Goal: Information Seeking & Learning: Learn about a topic

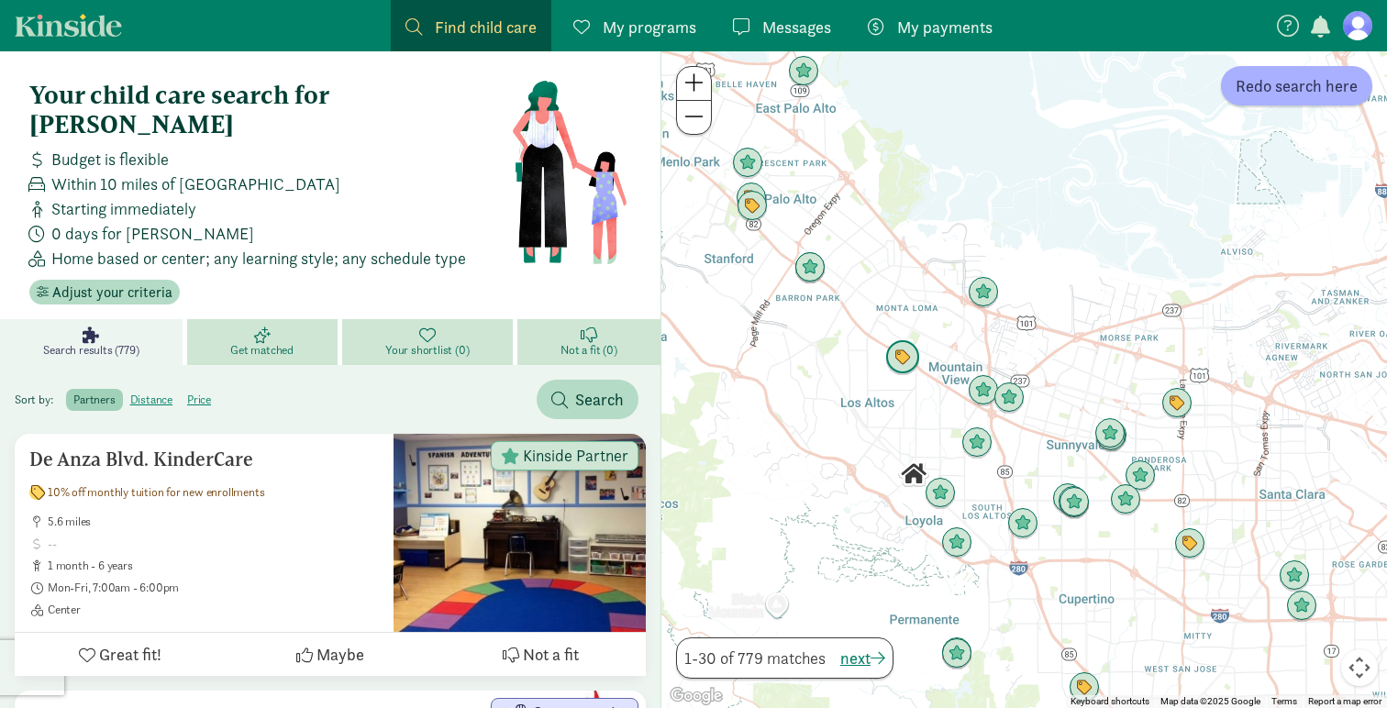
click at [896, 361] on img "Click to see details" at bounding box center [903, 357] width 35 height 35
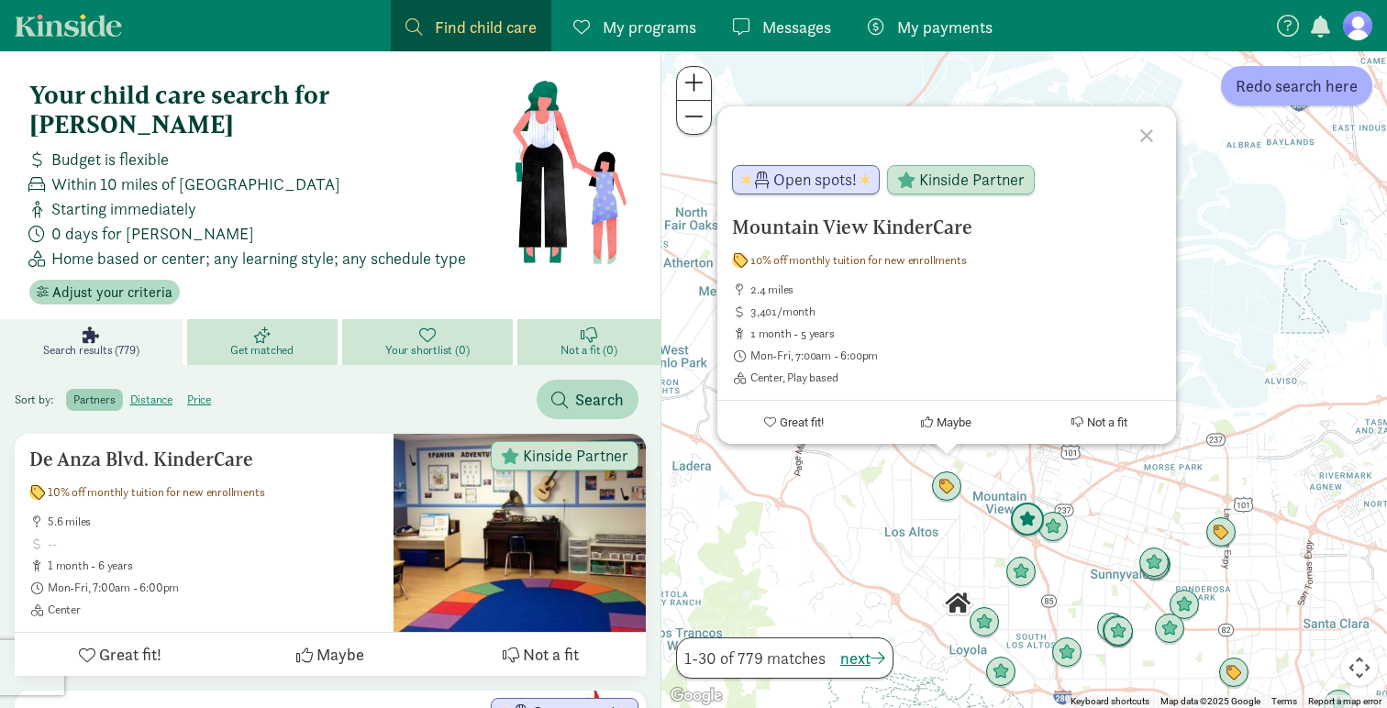
click at [1026, 522] on img "Click to see details" at bounding box center [1027, 520] width 35 height 35
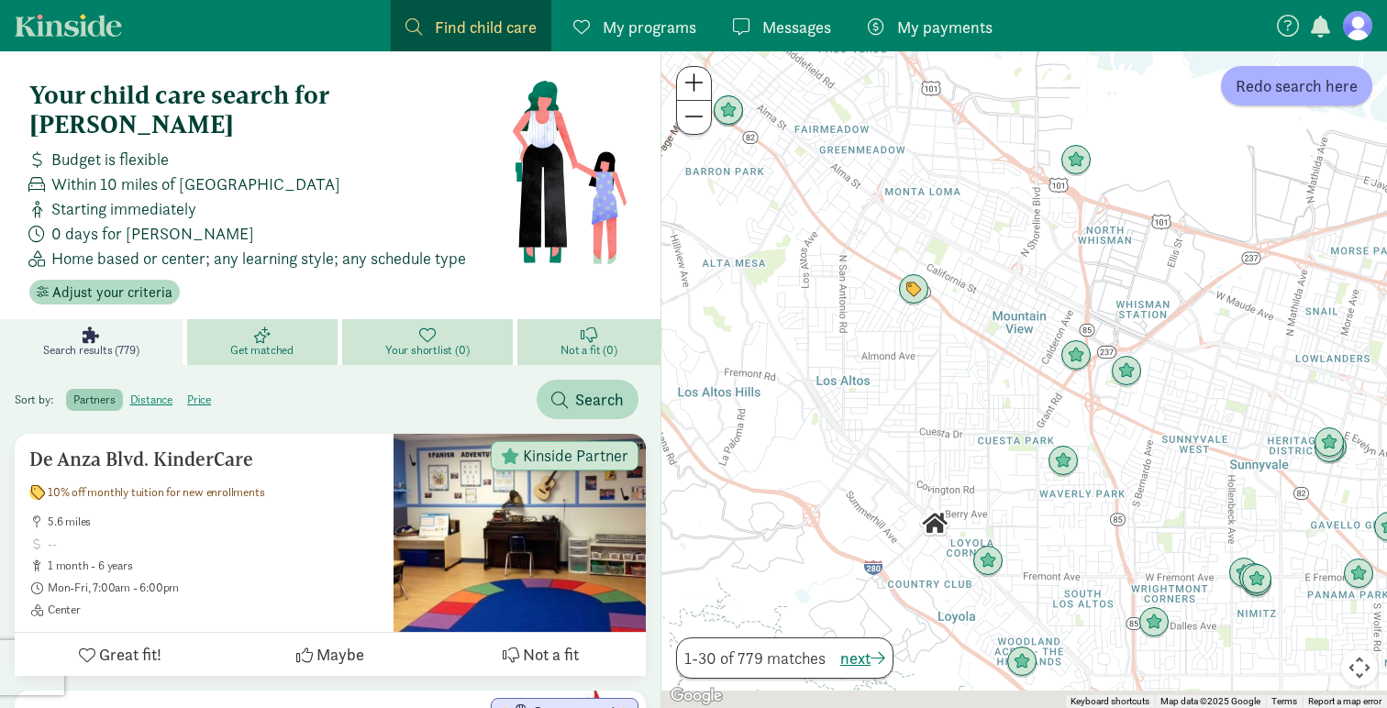
drag, startPoint x: 995, startPoint y: 556, endPoint x: 919, endPoint y: 394, distance: 179.4
click at [919, 394] on div at bounding box center [1025, 379] width 726 height 657
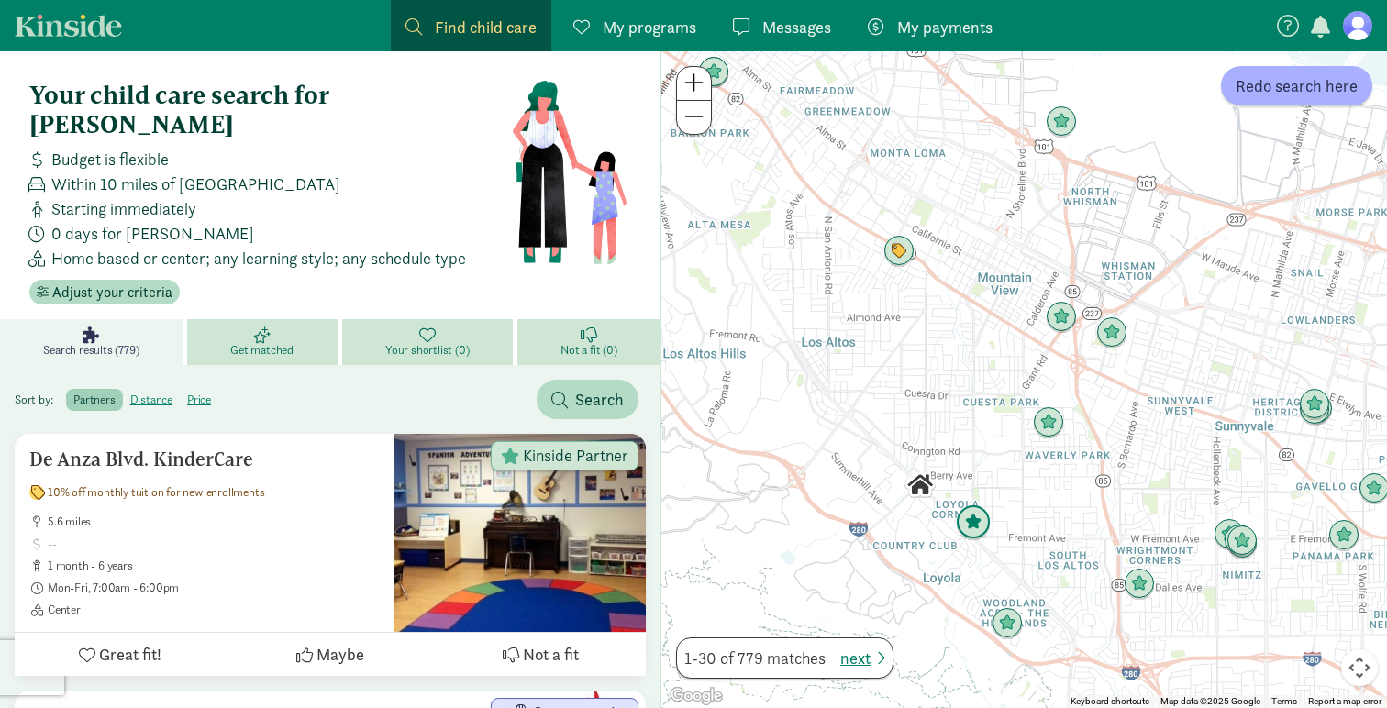
click at [977, 522] on img "Click to see details" at bounding box center [973, 523] width 35 height 35
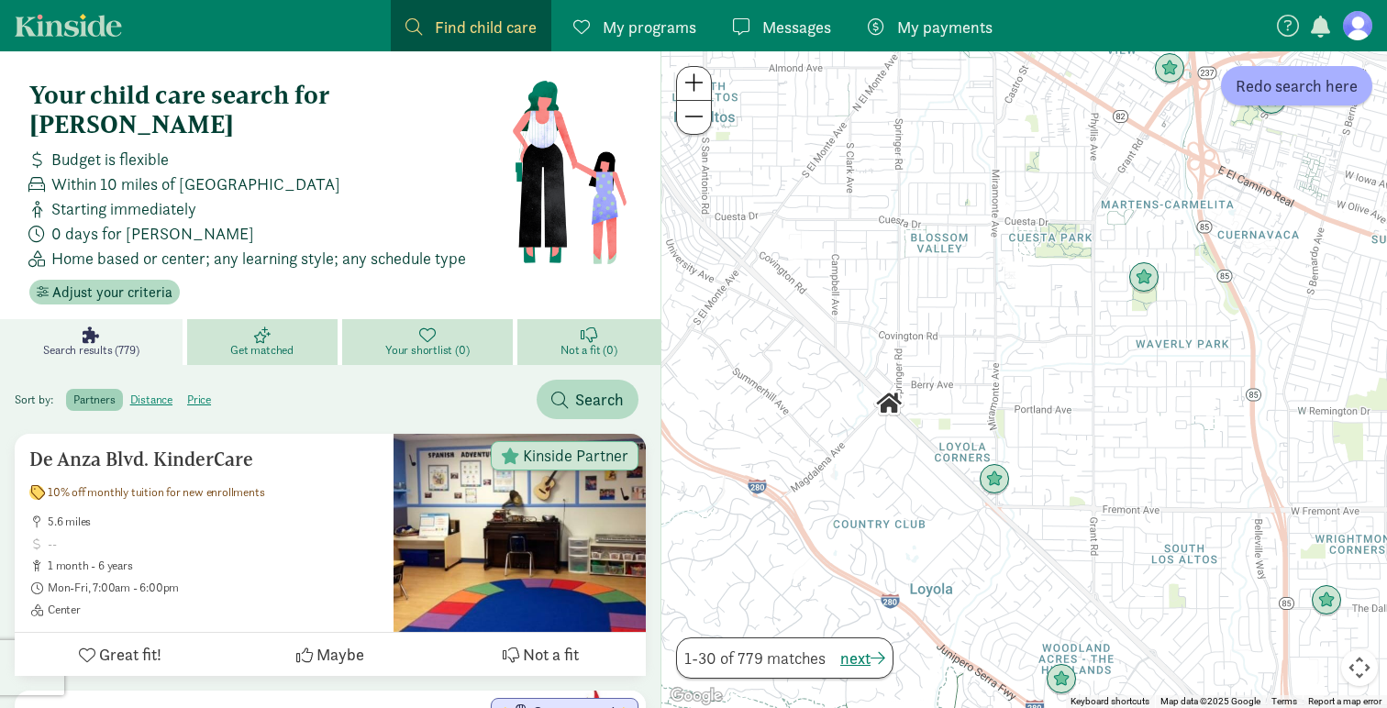
drag, startPoint x: 984, startPoint y: 513, endPoint x: 1080, endPoint y: 512, distance: 96.4
click at [1080, 512] on div at bounding box center [1025, 379] width 726 height 657
click at [893, 406] on img "Click to see details" at bounding box center [889, 403] width 31 height 31
click at [997, 481] on img "Click to see details" at bounding box center [994, 479] width 35 height 35
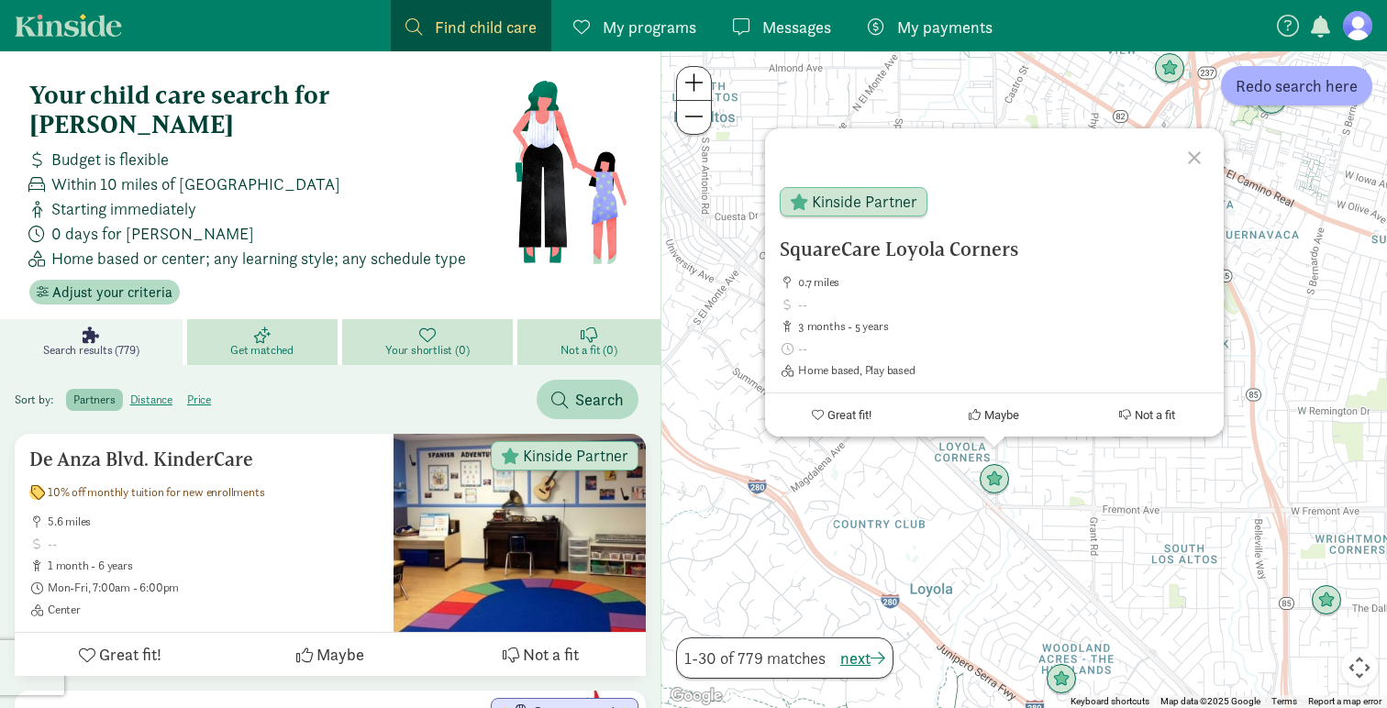
click at [1071, 516] on div "SquareCare Loyola Corners 0.7 miles 3 months - 5 years Home based, Play based K…" at bounding box center [1025, 379] width 726 height 657
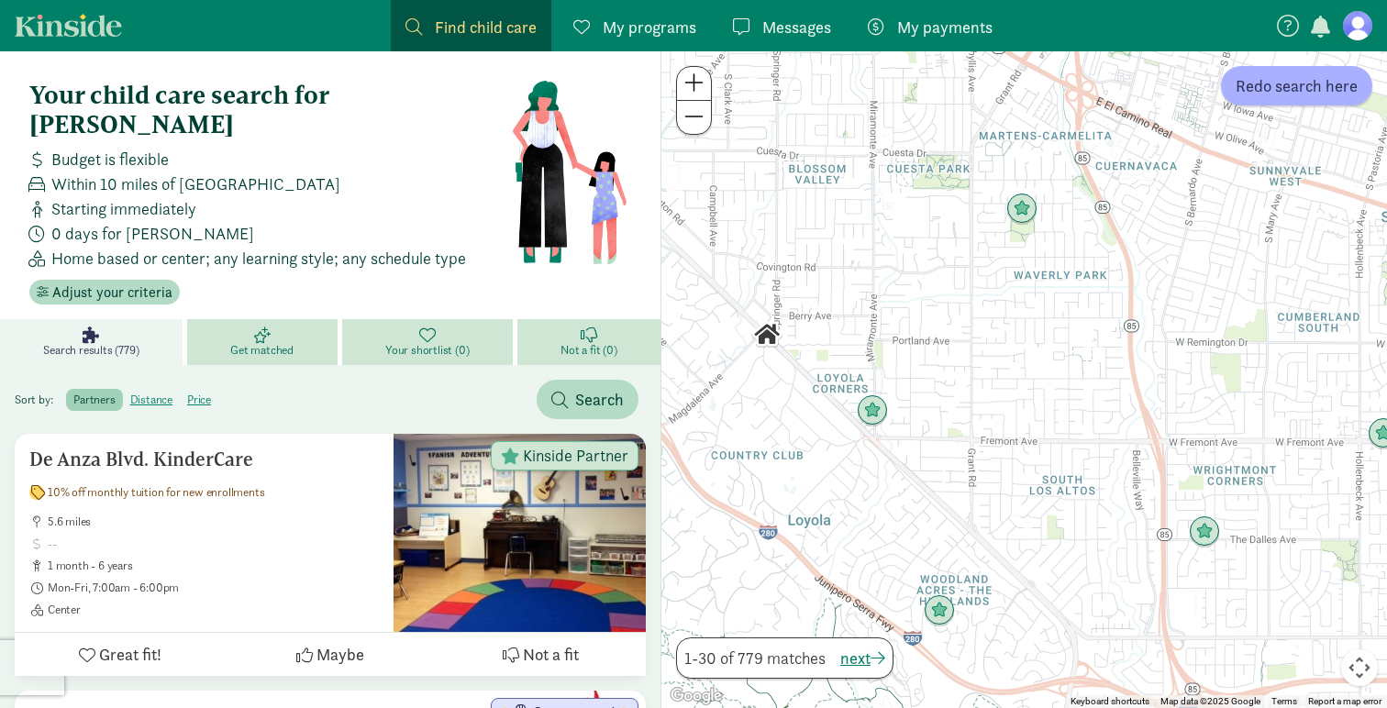
drag, startPoint x: 1161, startPoint y: 452, endPoint x: 1035, endPoint y: 383, distance: 143.8
click at [1035, 383] on div at bounding box center [1025, 379] width 726 height 657
click at [1020, 212] on img "Click to see details" at bounding box center [1022, 209] width 35 height 35
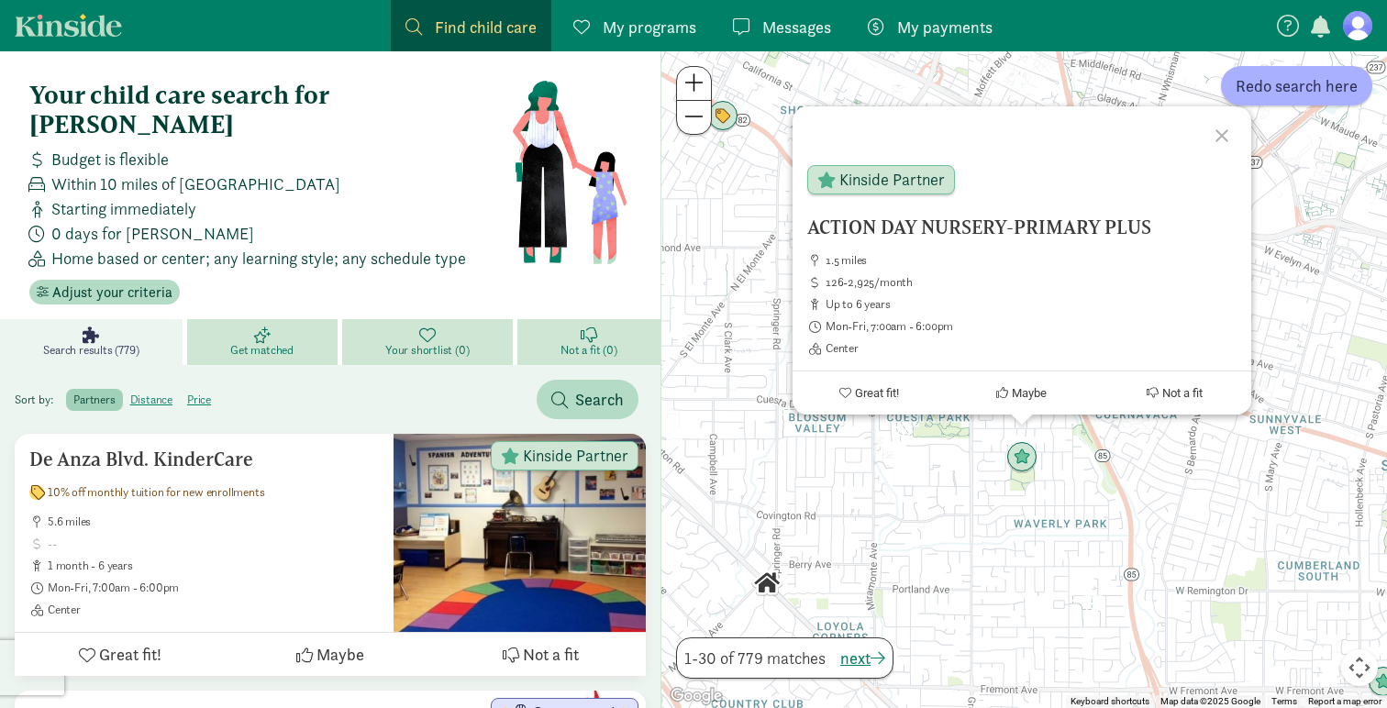
click at [934, 474] on div "ACTION DAY NURSERY-PRIMARY PLUS 1.5 miles 126-2,925/month up to 6 years Mon-Fri…" at bounding box center [1025, 379] width 726 height 657
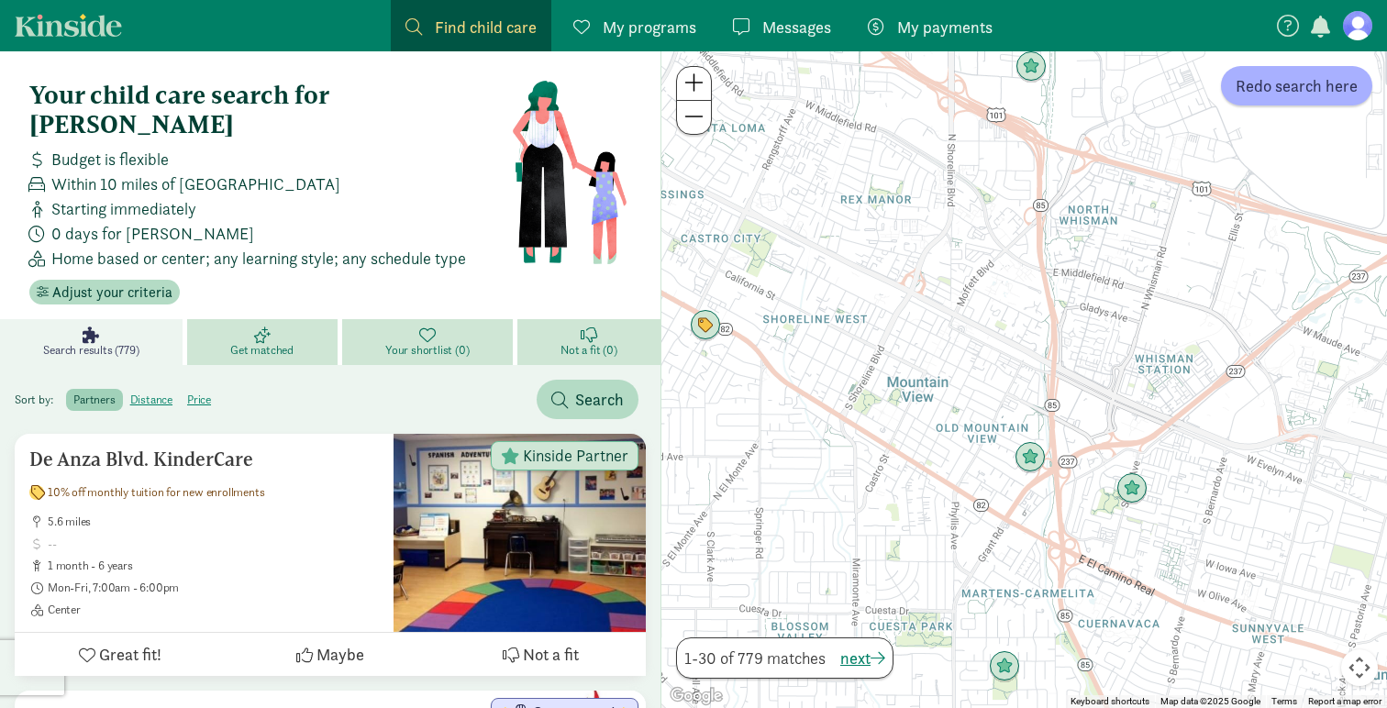
drag, startPoint x: 970, startPoint y: 384, endPoint x: 953, endPoint y: 596, distance: 213.5
click at [953, 596] on div at bounding box center [1025, 379] width 726 height 657
click at [1034, 463] on img "Click to see details" at bounding box center [1030, 457] width 35 height 35
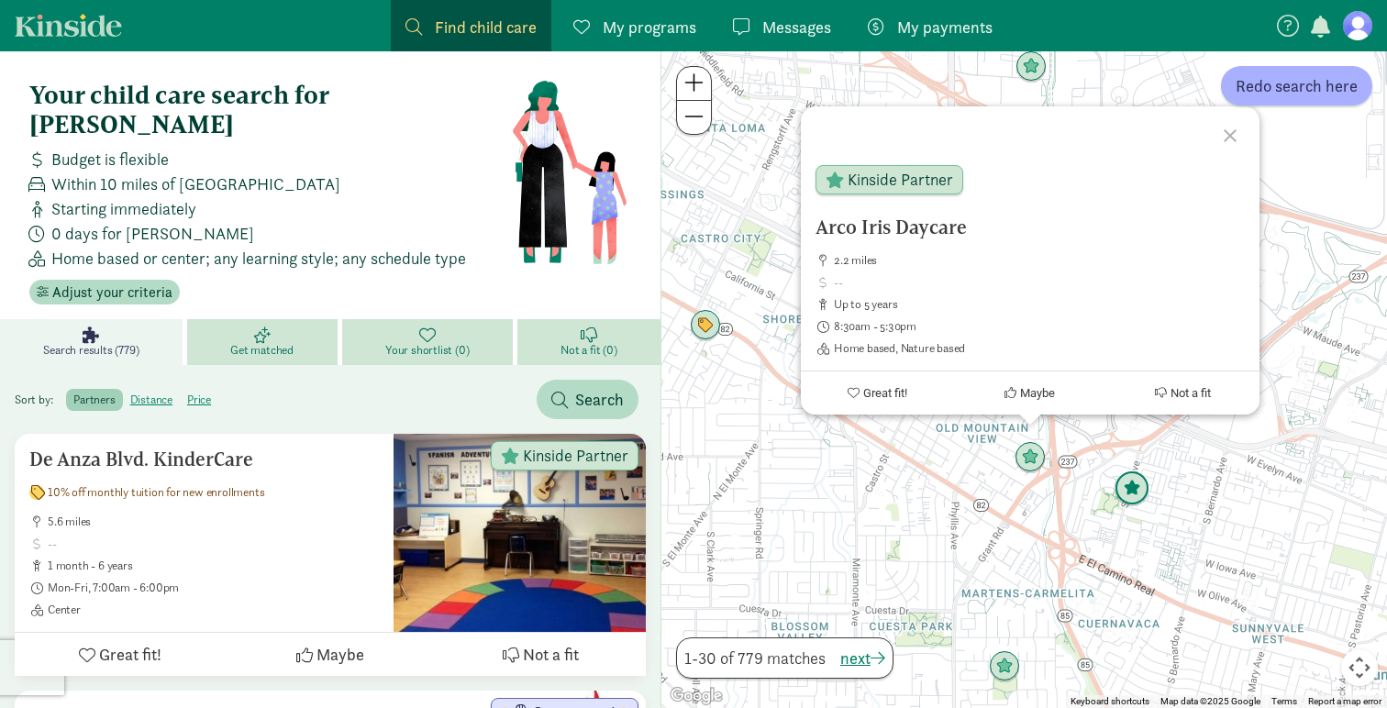
click at [1132, 494] on img "Click to see details" at bounding box center [1132, 489] width 35 height 35
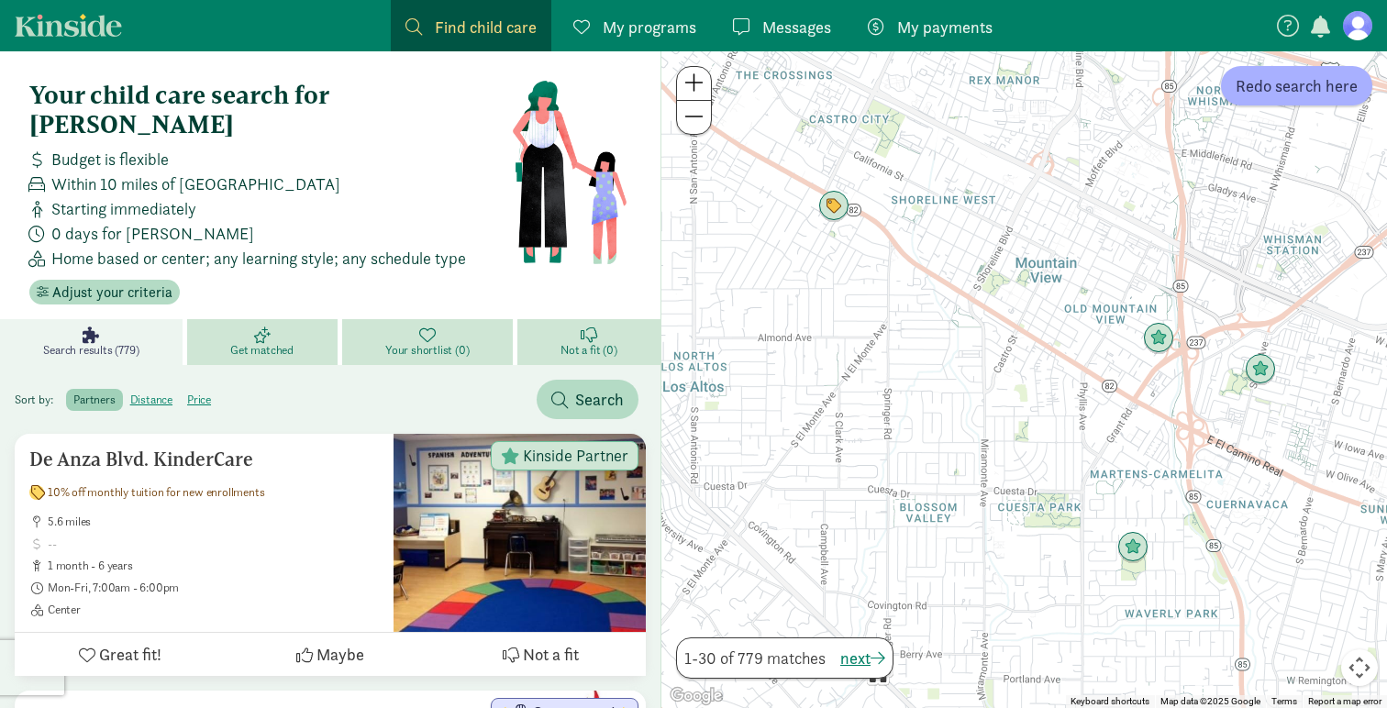
drag, startPoint x: 914, startPoint y: 550, endPoint x: 1076, endPoint y: 428, distance: 203.2
click at [1076, 428] on div "To navigate, press the arrow keys." at bounding box center [1025, 379] width 726 height 657
click at [830, 216] on img "Click to see details" at bounding box center [834, 206] width 35 height 35
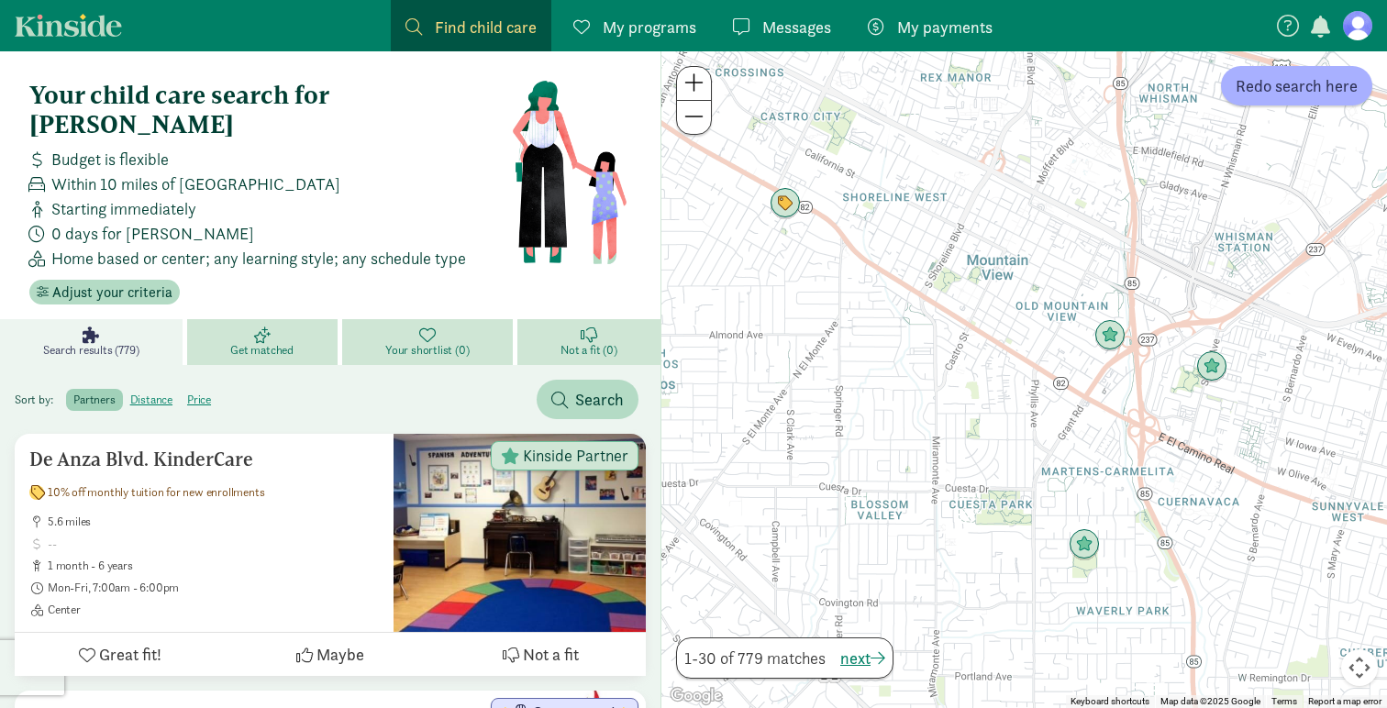
drag, startPoint x: 1029, startPoint y: 561, endPoint x: 863, endPoint y: 266, distance: 338.2
click at [863, 266] on div "To navigate, press the arrow keys." at bounding box center [1025, 379] width 726 height 657
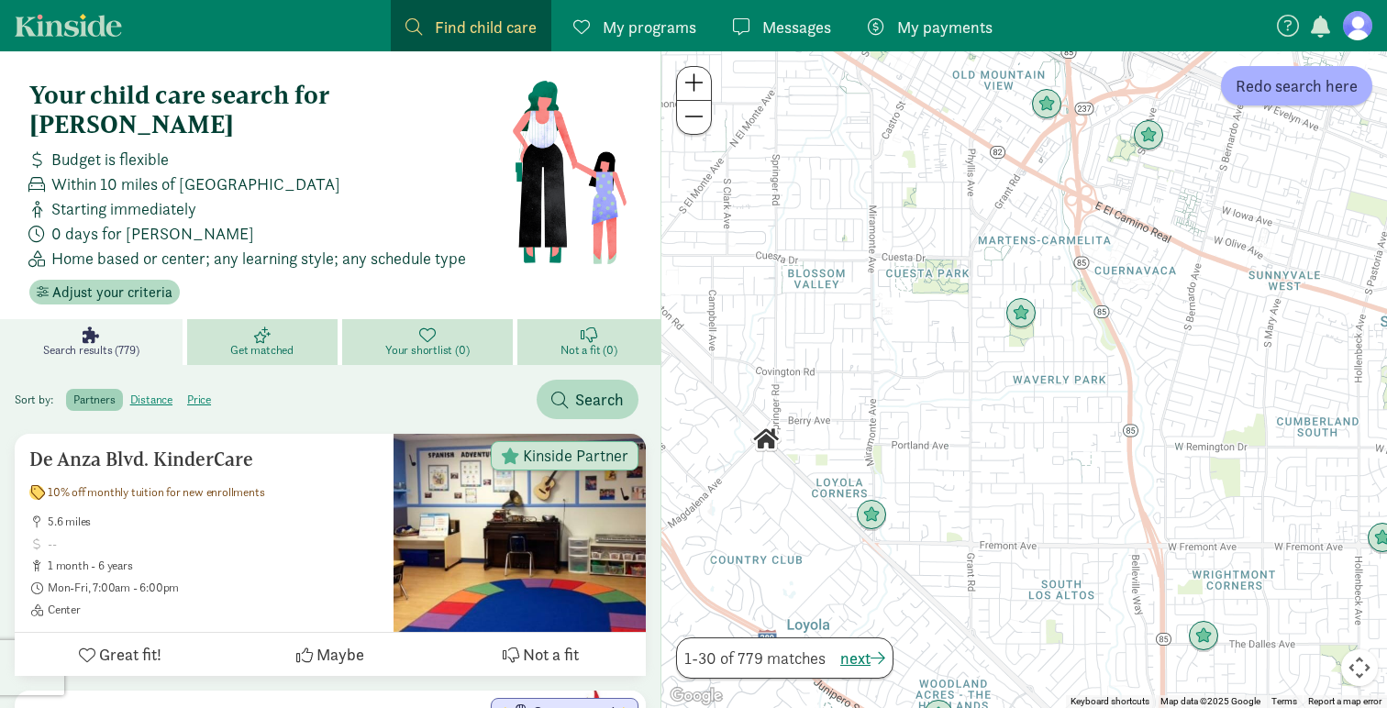
drag, startPoint x: 1039, startPoint y: 475, endPoint x: 973, endPoint y: 240, distance: 244.9
click at [973, 240] on div at bounding box center [1025, 379] width 726 height 657
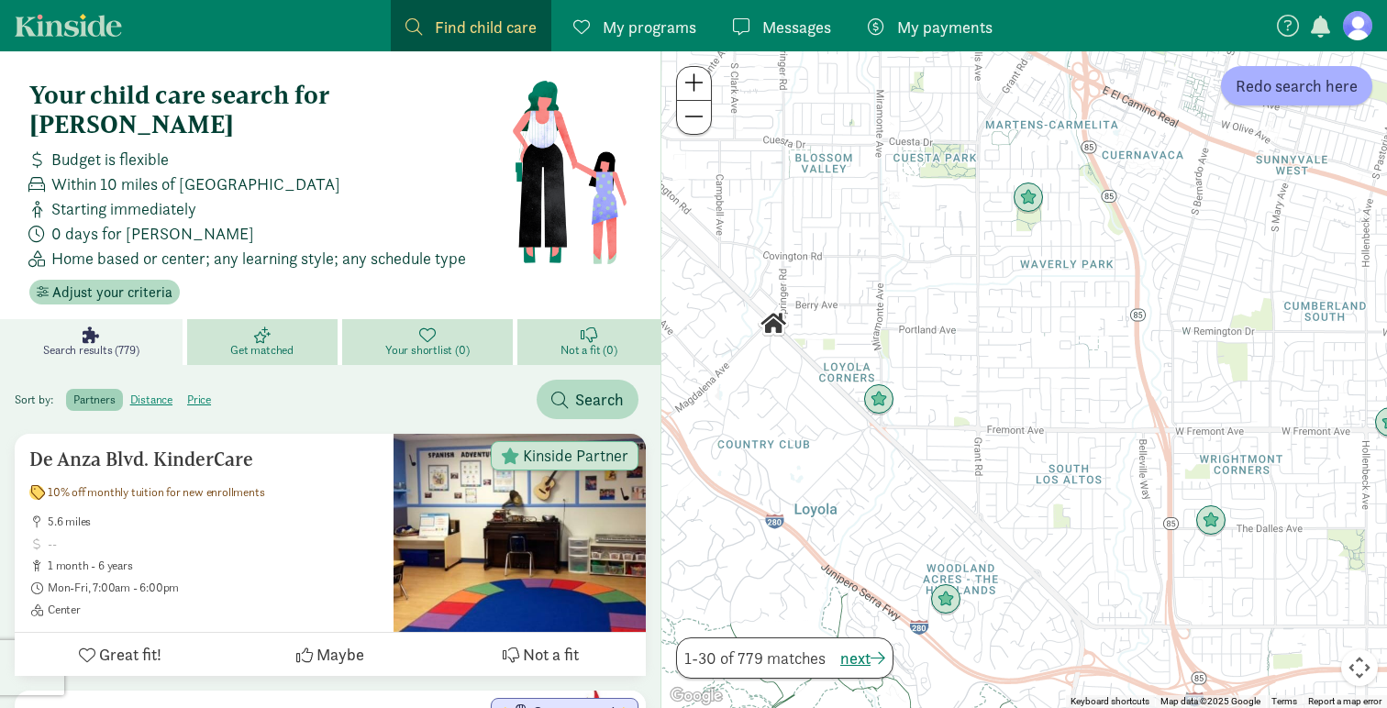
drag, startPoint x: 947, startPoint y: 538, endPoint x: 956, endPoint y: 418, distance: 120.6
click at [956, 418] on div at bounding box center [1025, 379] width 726 height 657
click at [875, 399] on img "Click to see details" at bounding box center [879, 400] width 35 height 35
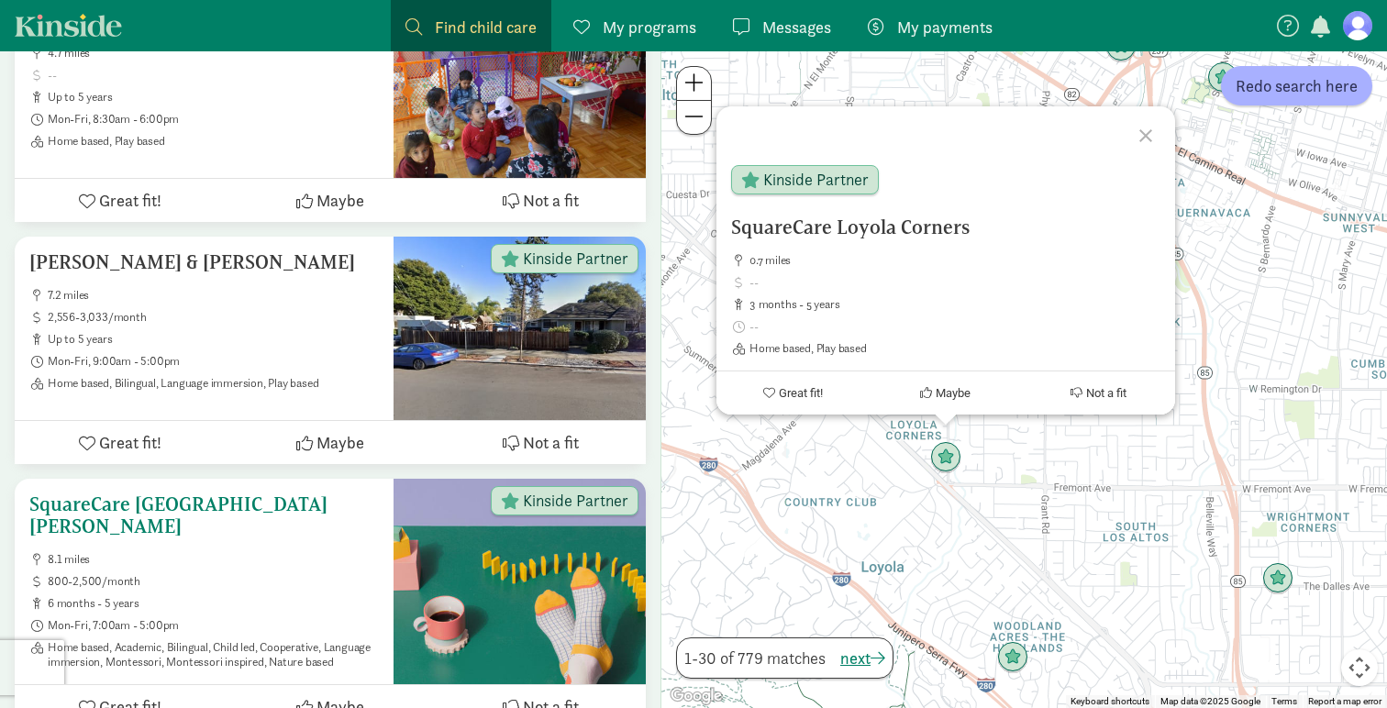
scroll to position [2717, 0]
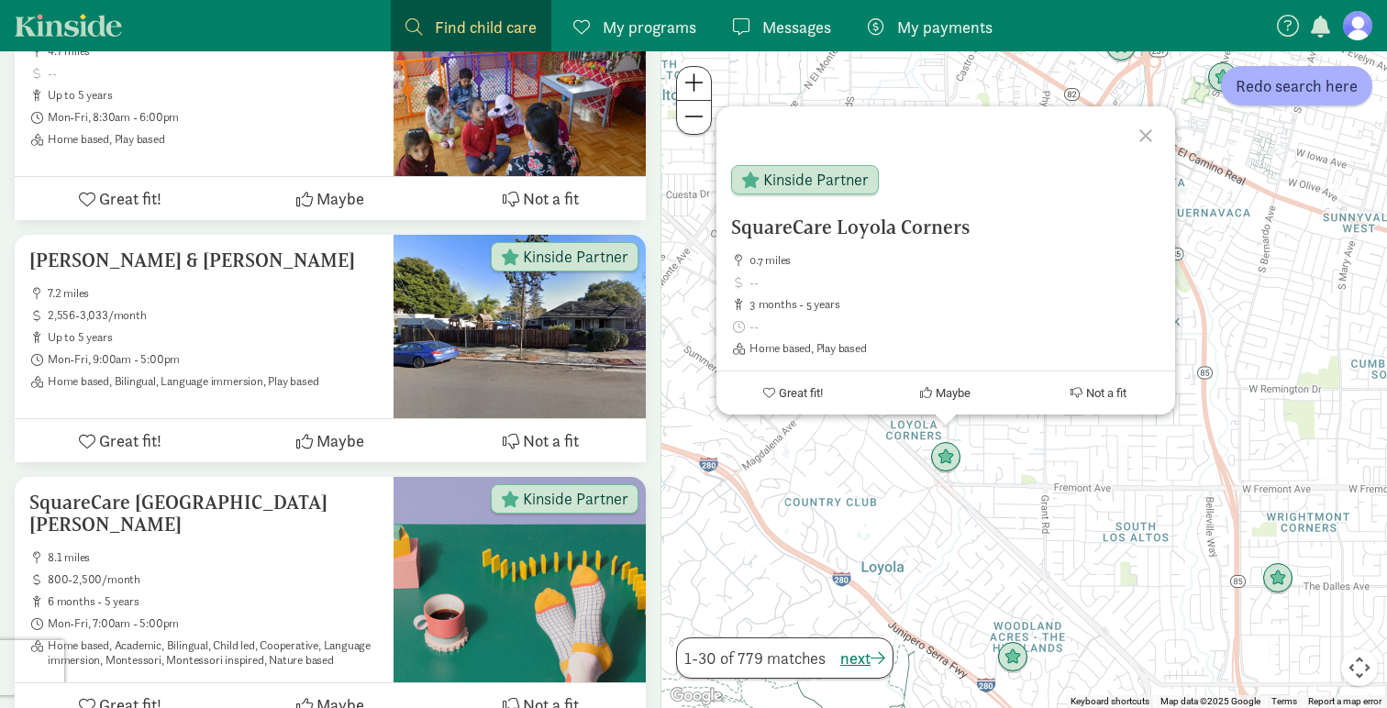
click at [1139, 131] on div at bounding box center [1148, 132] width 53 height 53
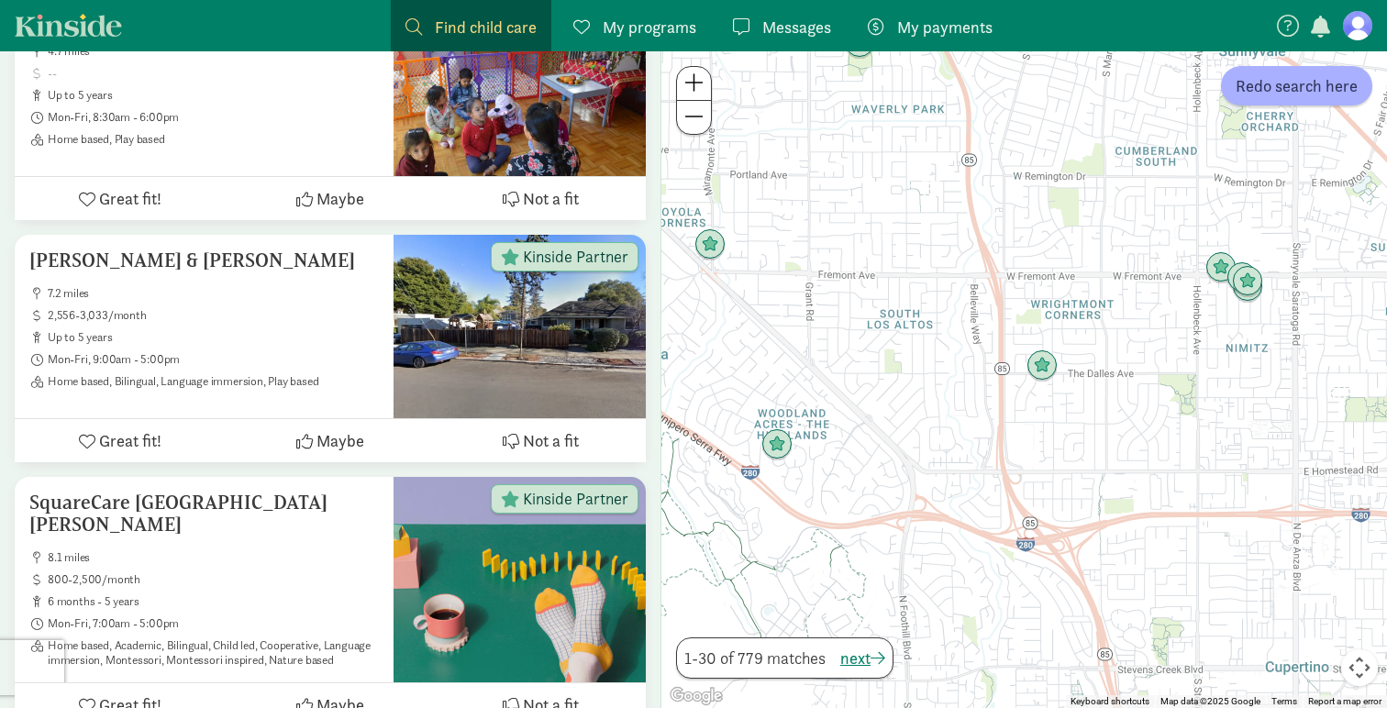
drag, startPoint x: 1209, startPoint y: 585, endPoint x: 969, endPoint y: 366, distance: 325.4
click at [969, 366] on div at bounding box center [1025, 379] width 726 height 657
click at [1043, 363] on img "Click to see details" at bounding box center [1042, 366] width 35 height 35
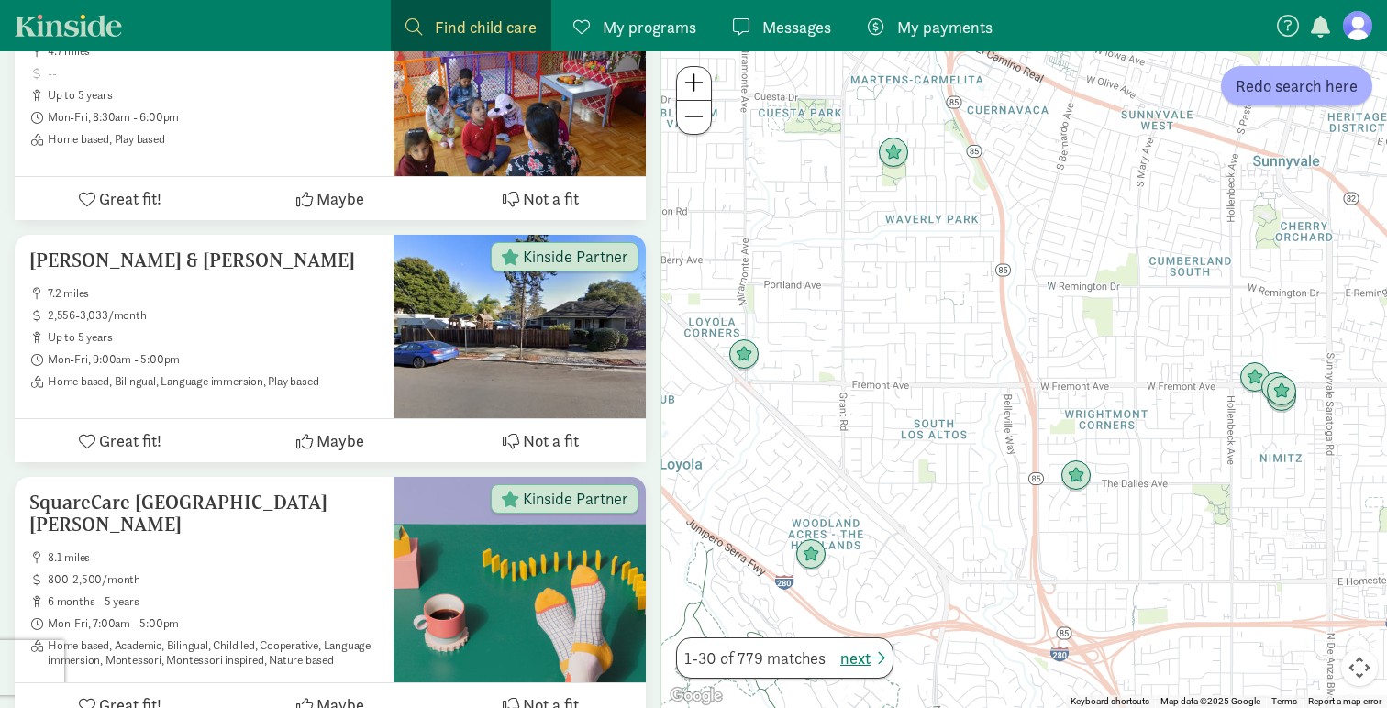
drag, startPoint x: 935, startPoint y: 501, endPoint x: 975, endPoint y: 528, distance: 47.6
click at [975, 528] on div "To navigate, press the arrow keys." at bounding box center [1025, 379] width 726 height 657
click at [1079, 474] on img "Click to see details" at bounding box center [1076, 476] width 35 height 35
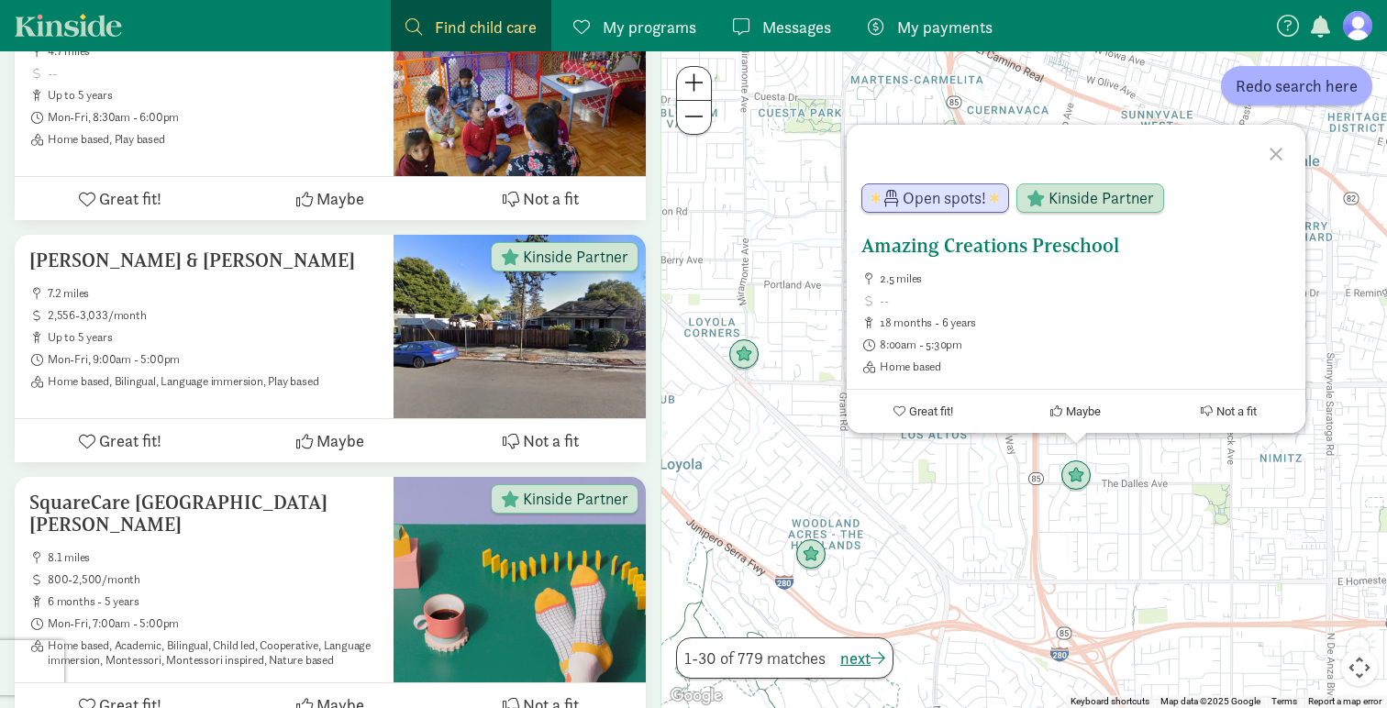
click at [976, 245] on h5 "Amazing Creations Preschool" at bounding box center [1076, 246] width 429 height 22
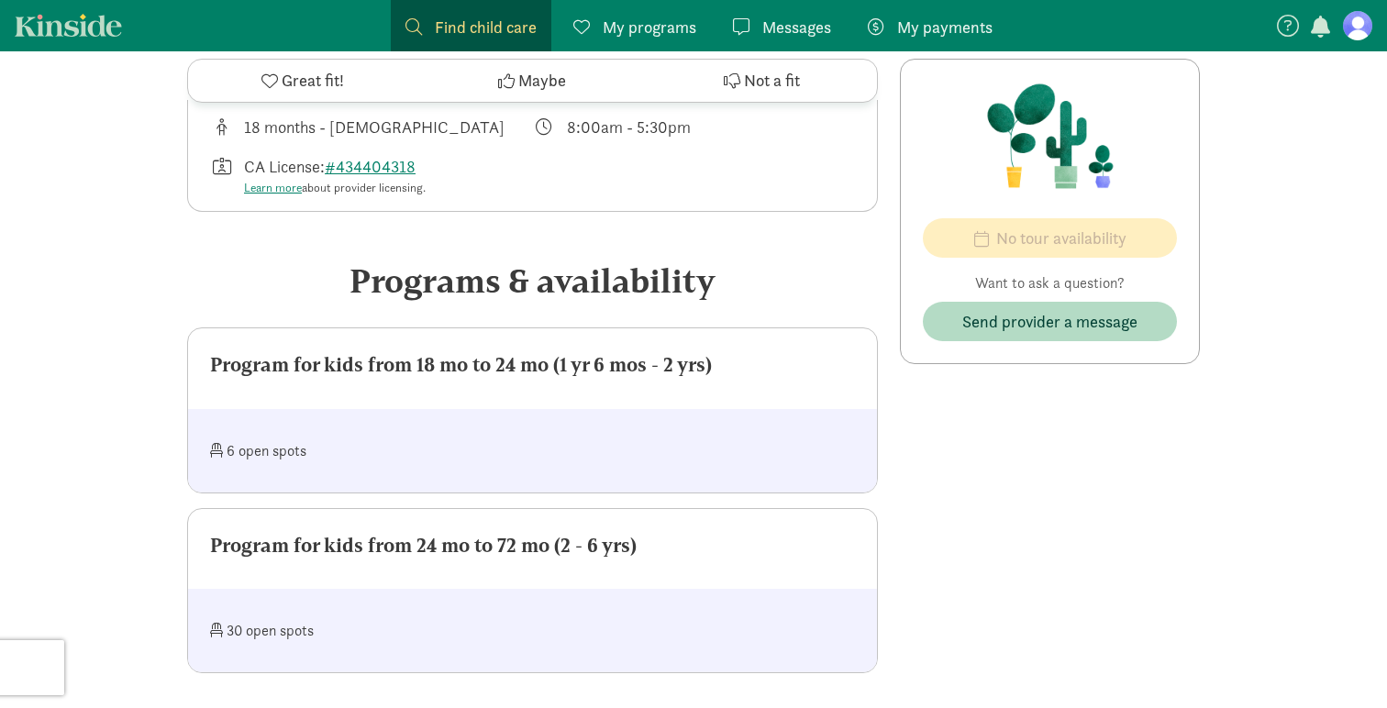
scroll to position [659, 0]
click at [351, 609] on div "30 open spots" at bounding box center [371, 628] width 323 height 39
click at [299, 609] on div "30 open spots" at bounding box center [371, 628] width 323 height 39
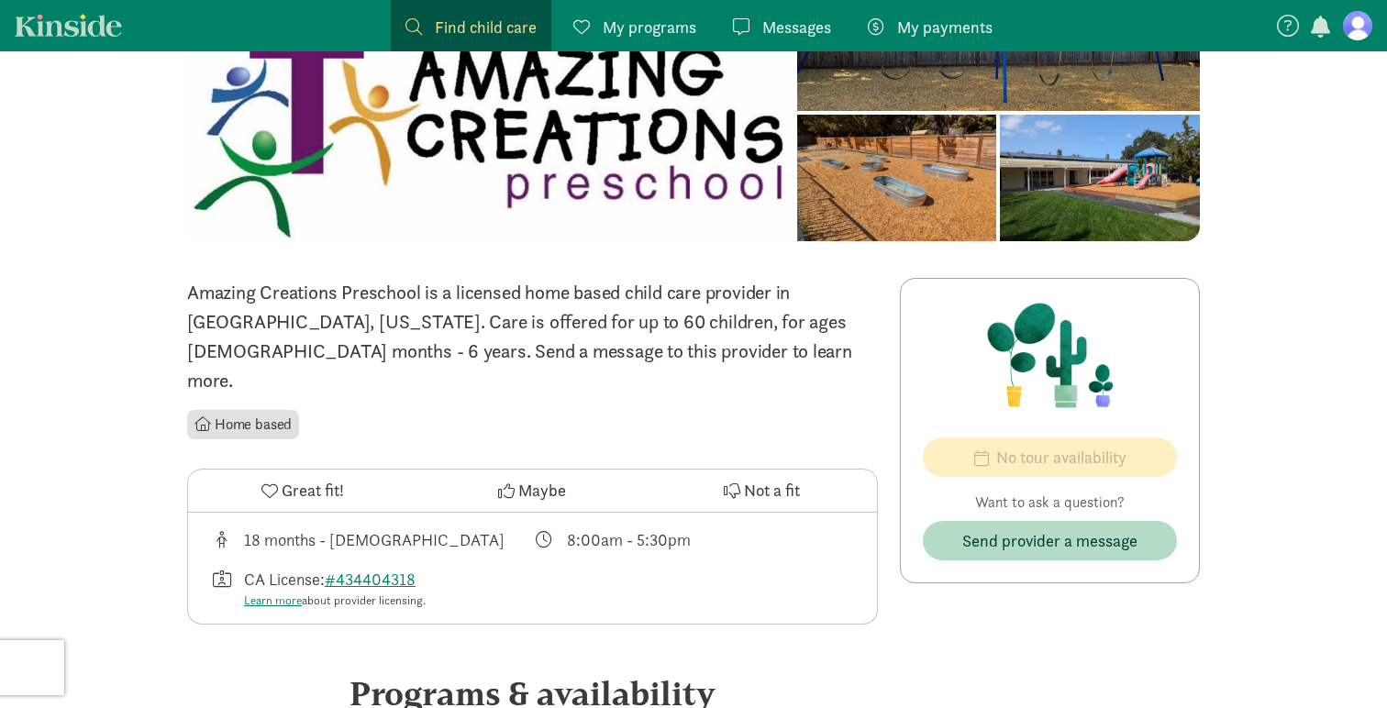
scroll to position [252, 0]
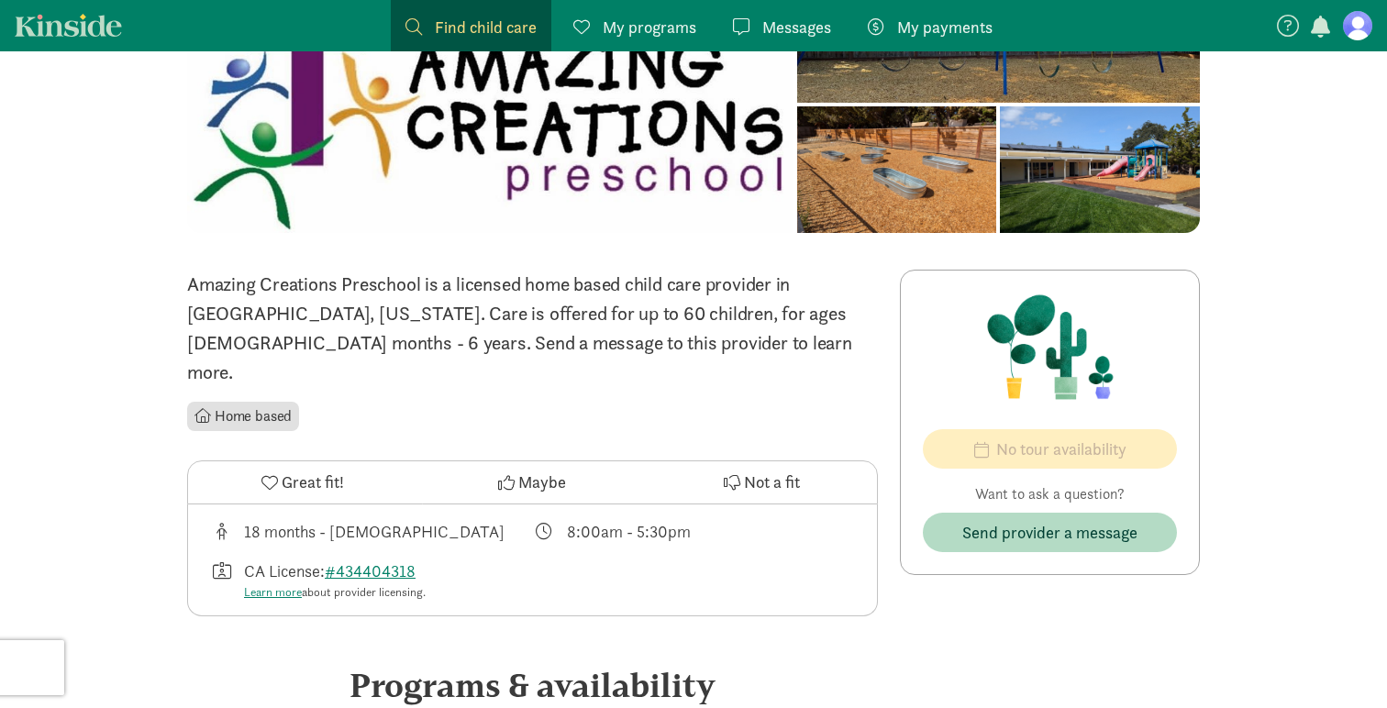
scroll to position [2717, 0]
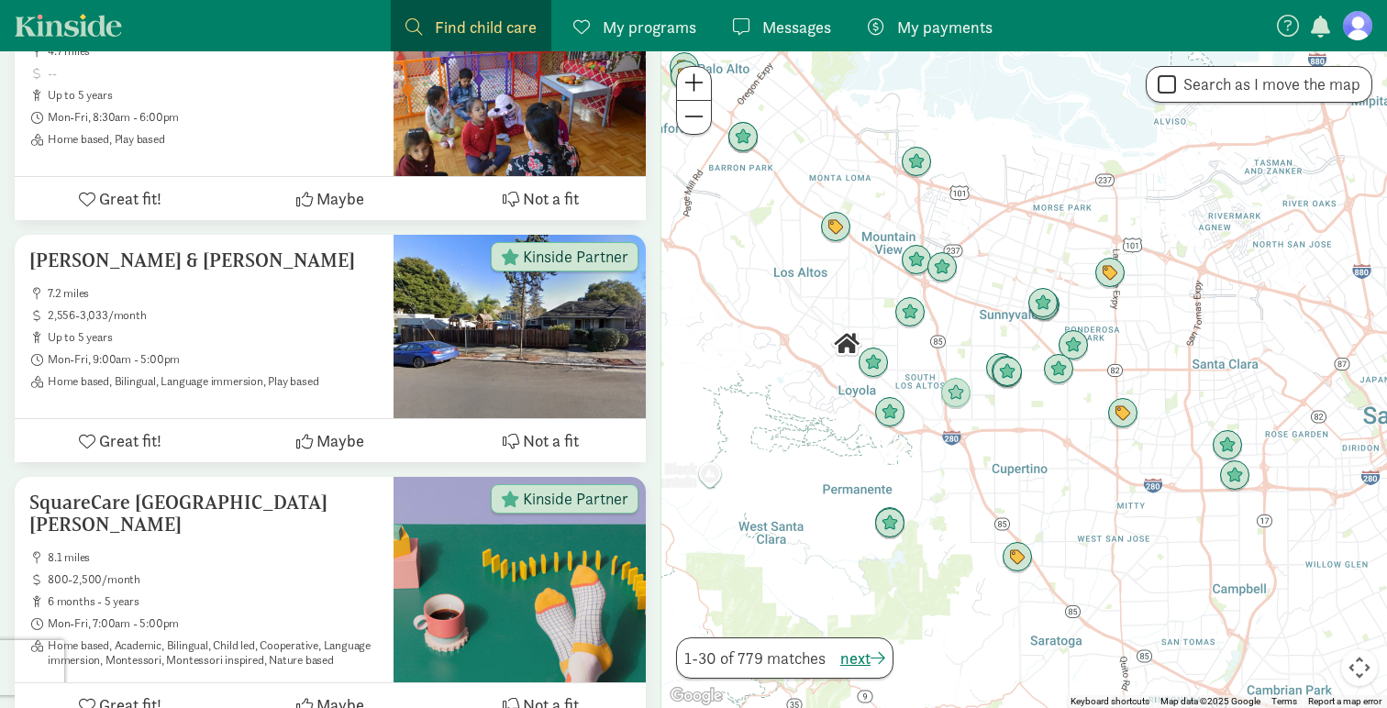
drag, startPoint x: 1091, startPoint y: 588, endPoint x: 1006, endPoint y: 475, distance: 141.5
click at [1006, 475] on div at bounding box center [1025, 379] width 726 height 657
click at [1013, 379] on img "Click to see details" at bounding box center [1007, 372] width 35 height 35
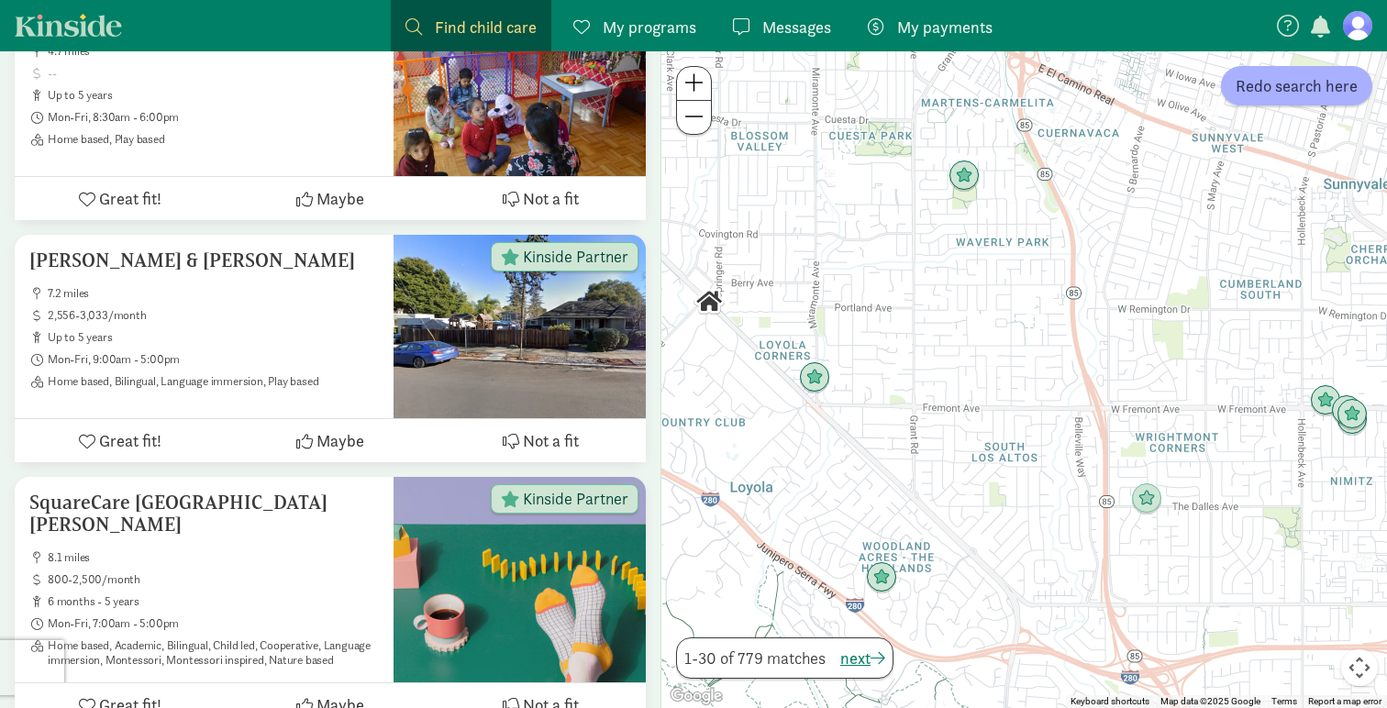
drag, startPoint x: 877, startPoint y: 487, endPoint x: 992, endPoint y: 535, distance: 124.2
click at [992, 535] on div at bounding box center [1025, 379] width 726 height 657
click at [807, 381] on img "Click to see details" at bounding box center [814, 378] width 35 height 35
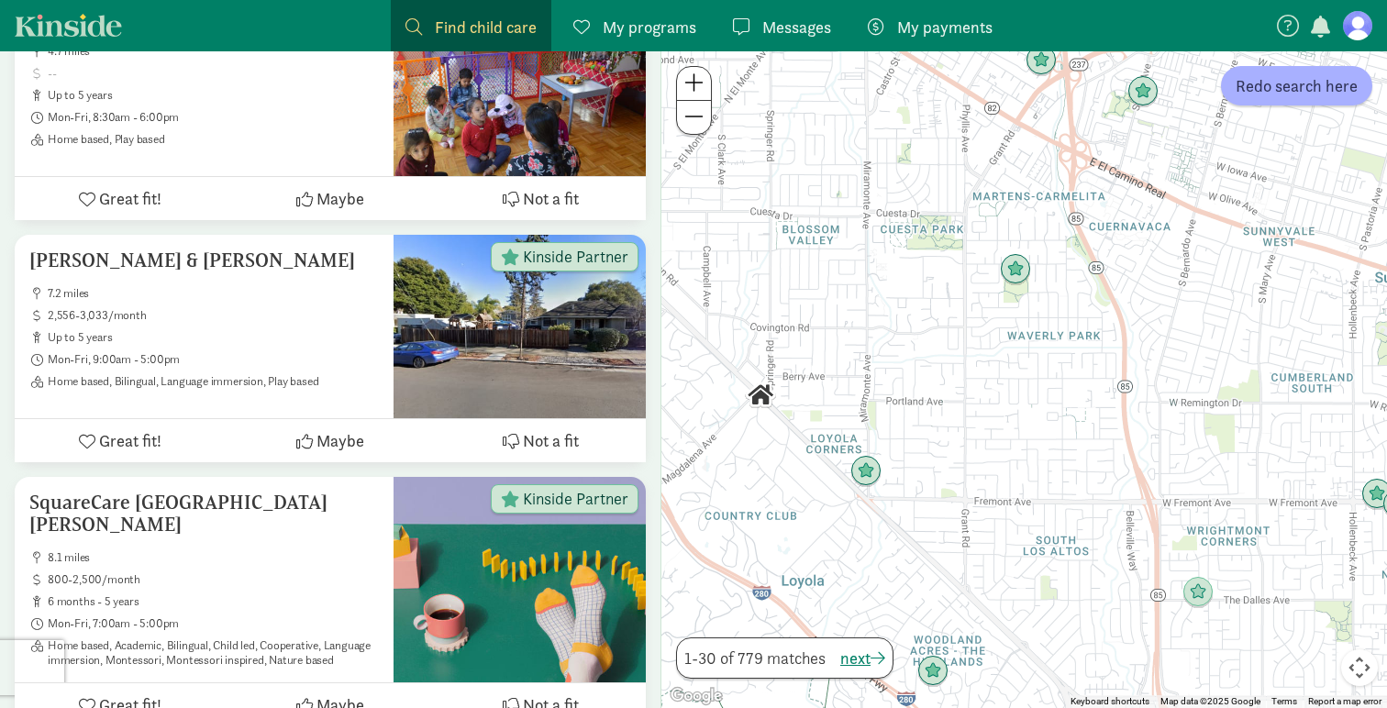
drag, startPoint x: 901, startPoint y: 494, endPoint x: 819, endPoint y: 508, distance: 83.0
click at [819, 508] on div "To navigate, press the arrow keys." at bounding box center [1025, 379] width 726 height 657
click at [1020, 270] on img "Click to see details" at bounding box center [1015, 269] width 35 height 35
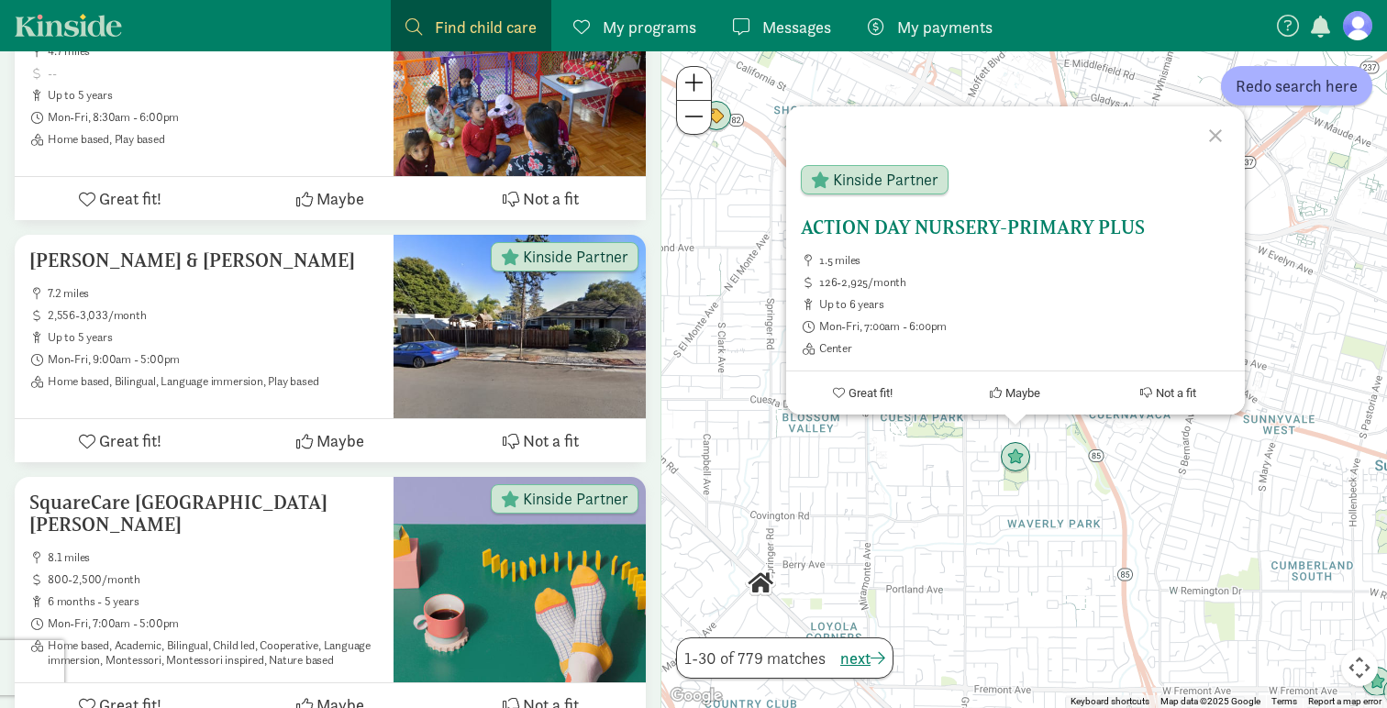
click at [1023, 228] on h5 "ACTION DAY NURSERY-PRIMARY PLUS" at bounding box center [1015, 228] width 429 height 22
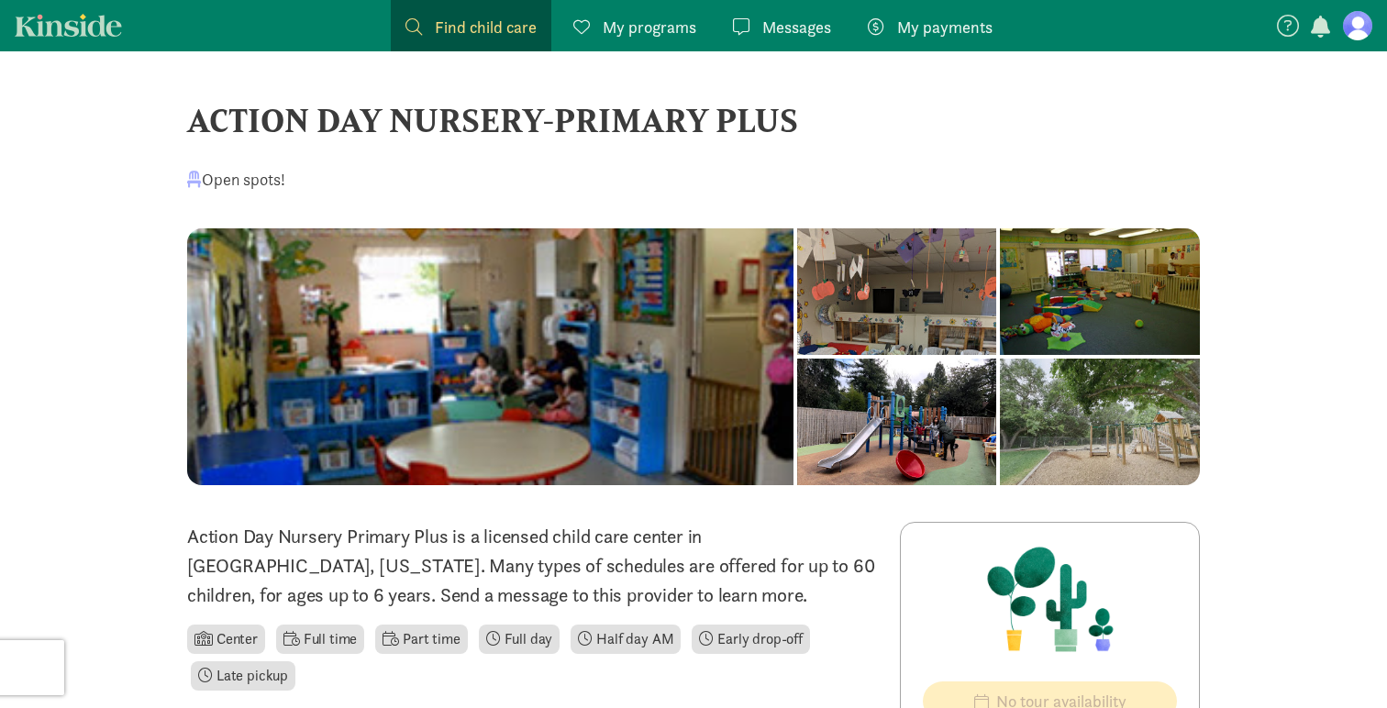
click at [797, 355] on div at bounding box center [897, 291] width 200 height 127
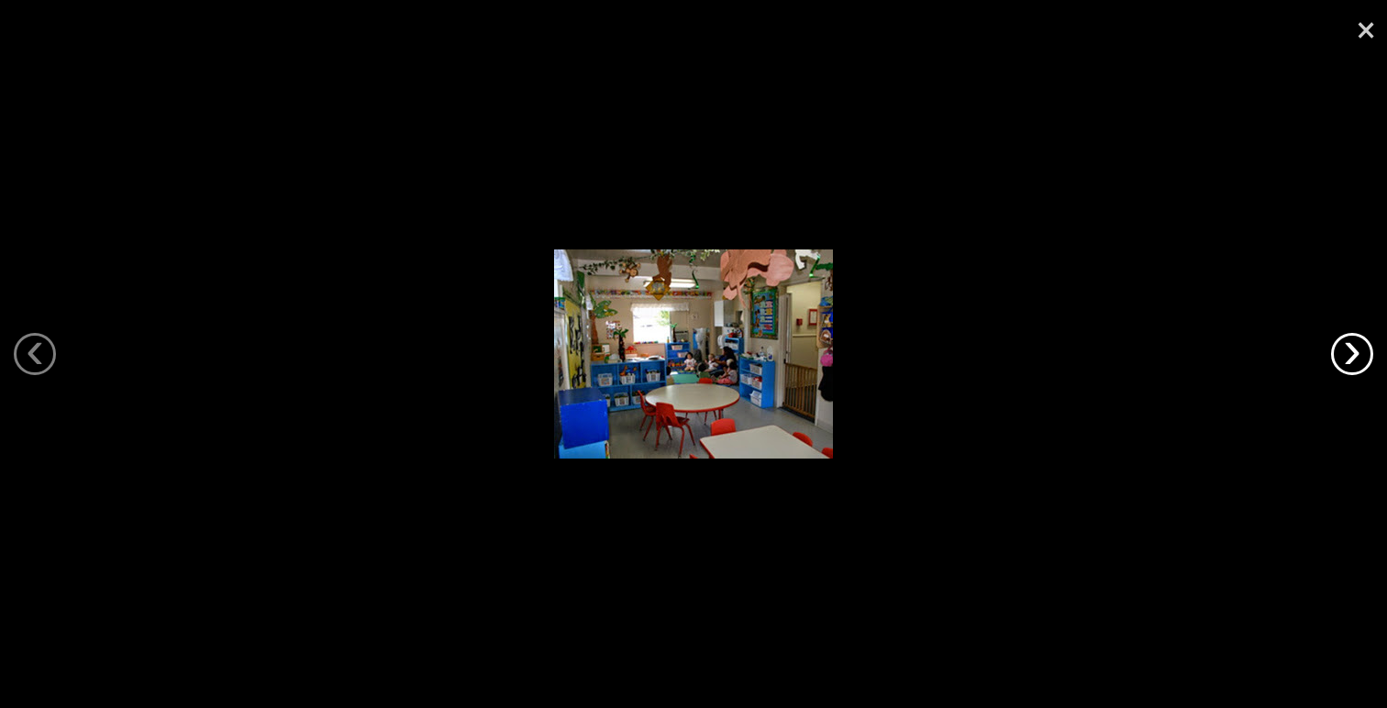
click at [1354, 349] on link "›" at bounding box center [1352, 354] width 42 height 42
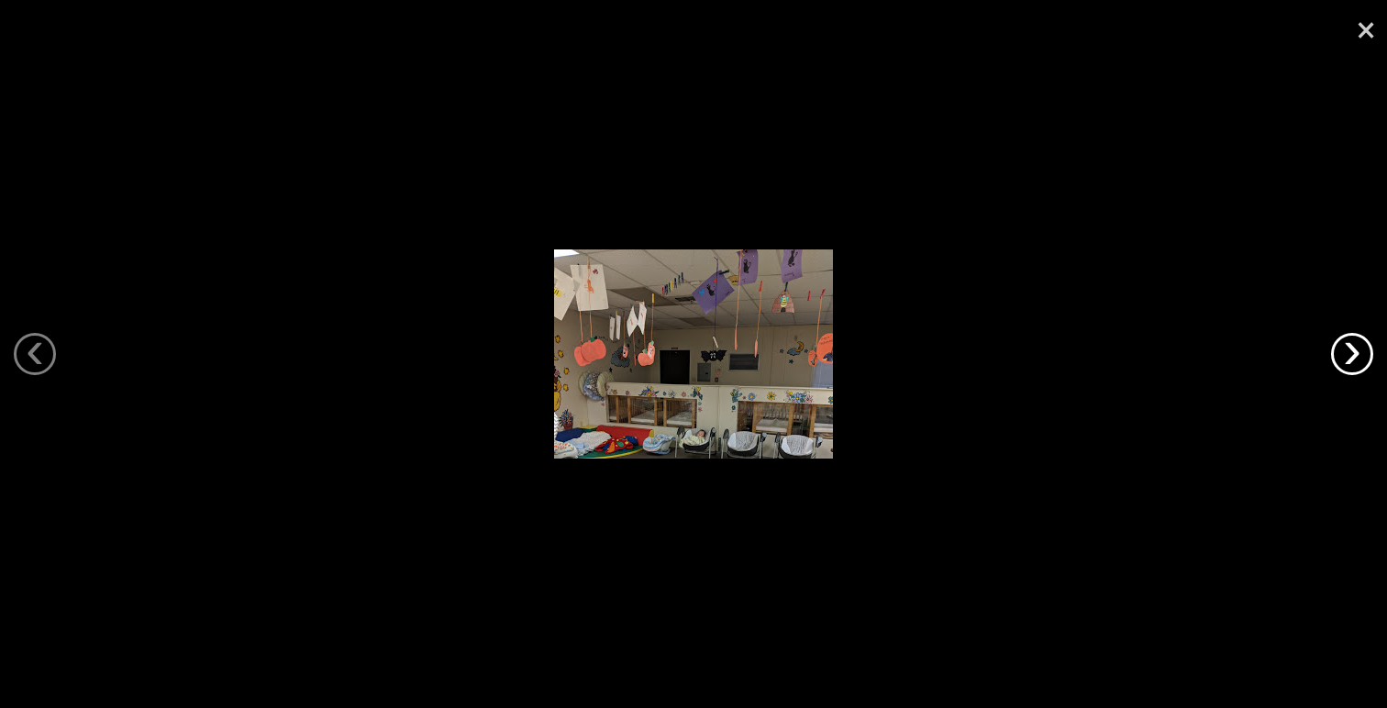
click at [1354, 349] on link "›" at bounding box center [1352, 354] width 42 height 42
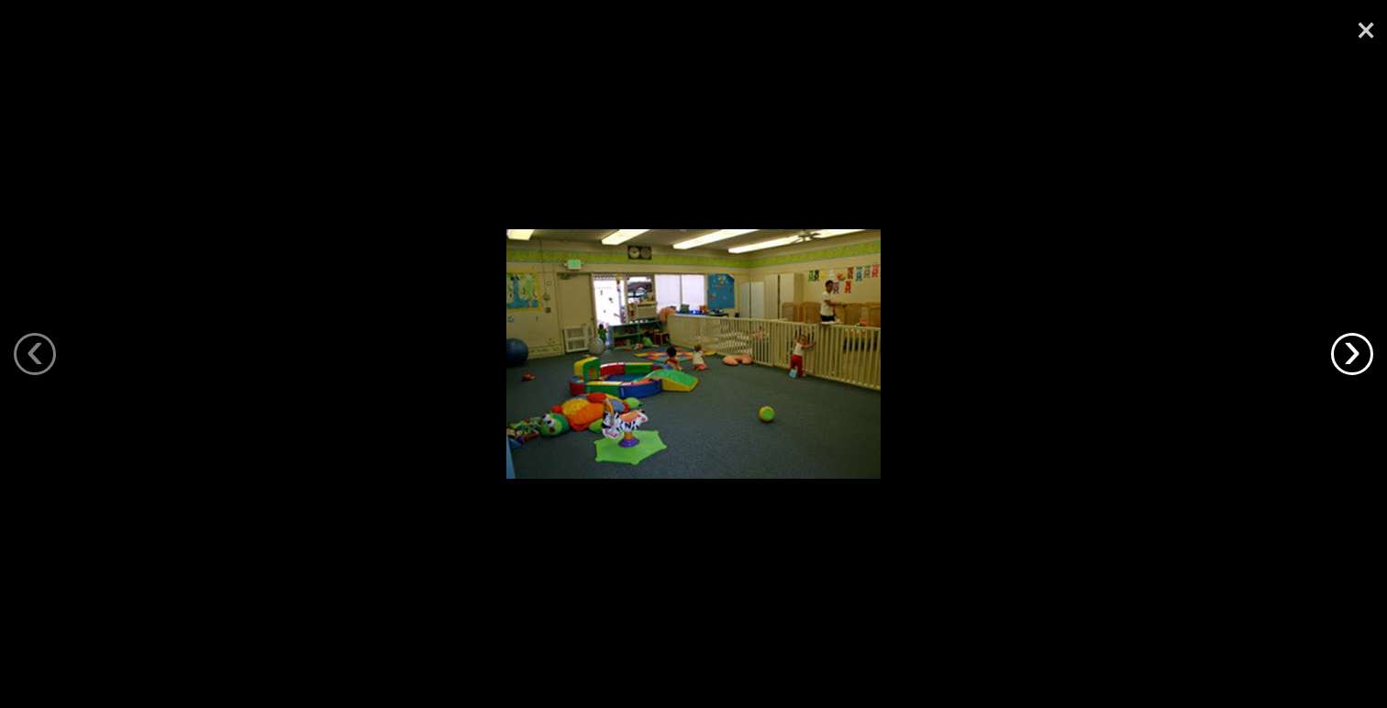
click at [1354, 349] on link "›" at bounding box center [1352, 354] width 42 height 42
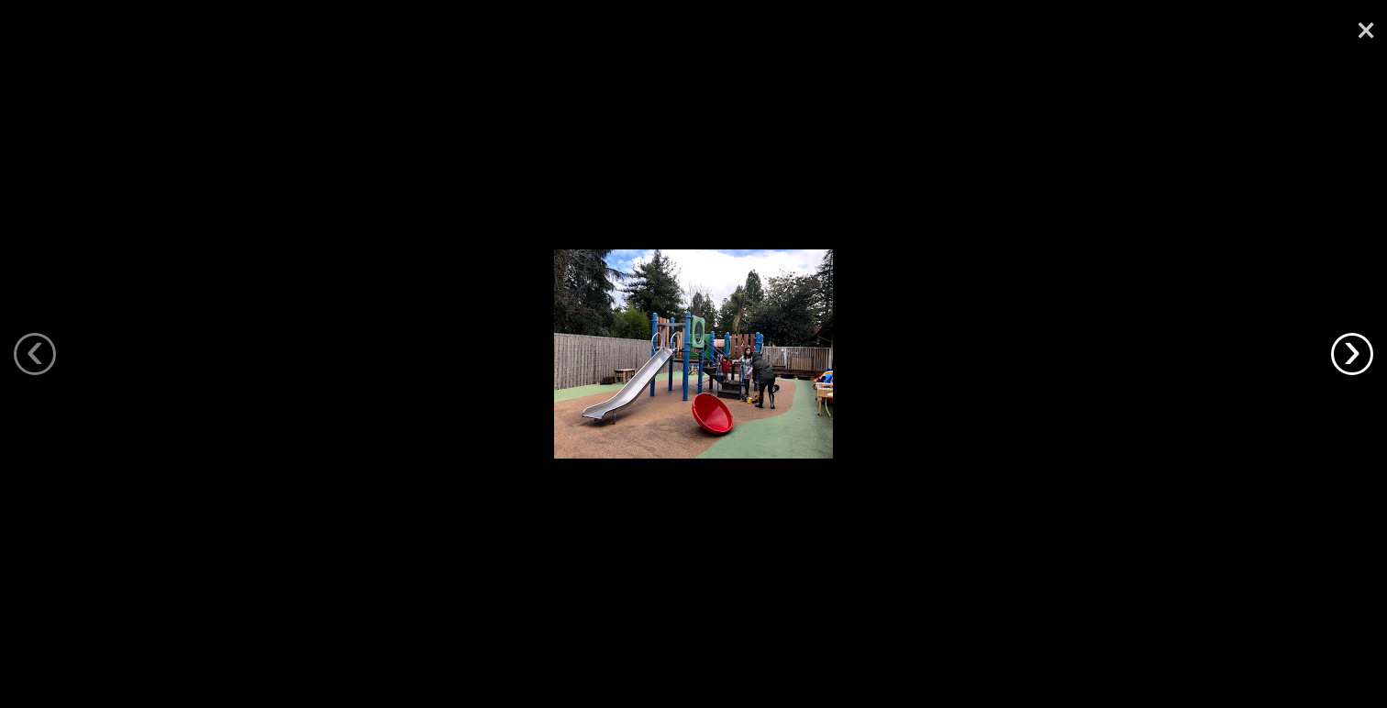
click at [1354, 349] on link "›" at bounding box center [1352, 354] width 42 height 42
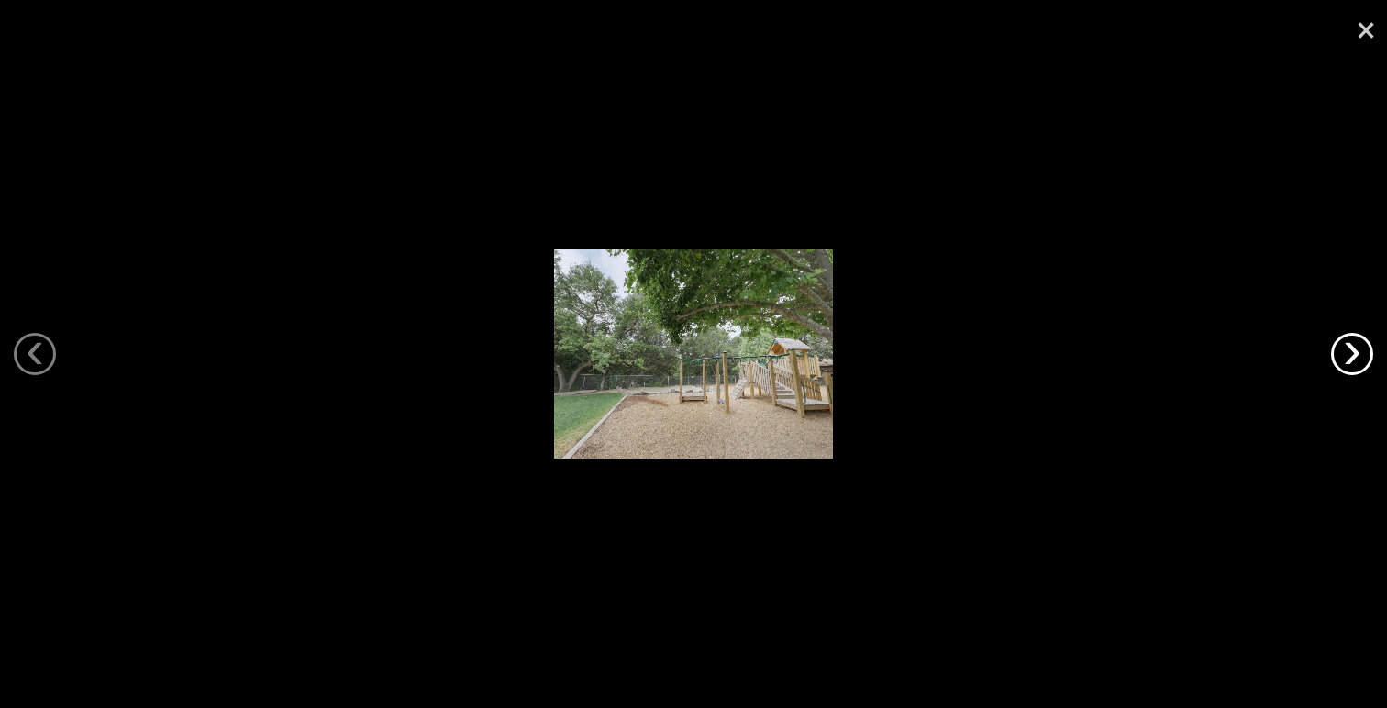
click at [1354, 349] on link "›" at bounding box center [1352, 354] width 42 height 42
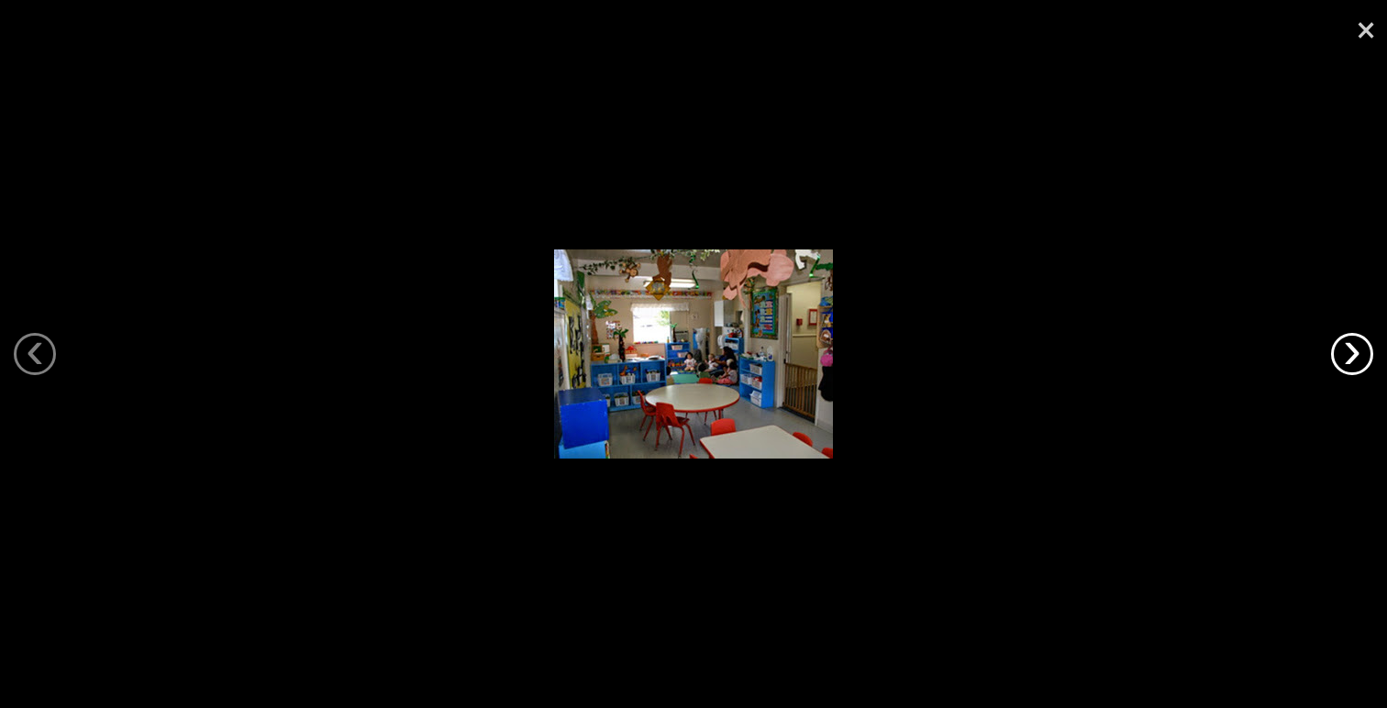
click at [1354, 349] on link "›" at bounding box center [1352, 354] width 42 height 42
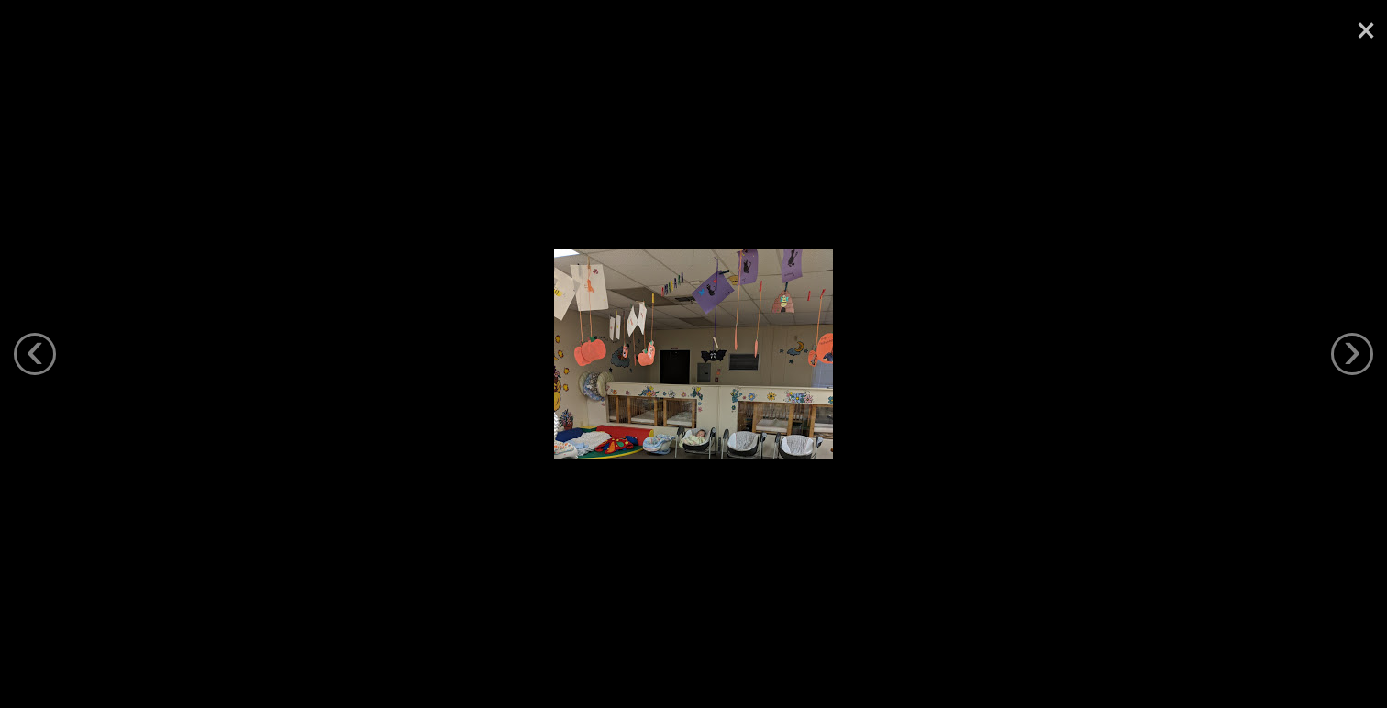
click at [1365, 32] on link "×" at bounding box center [1366, 27] width 42 height 55
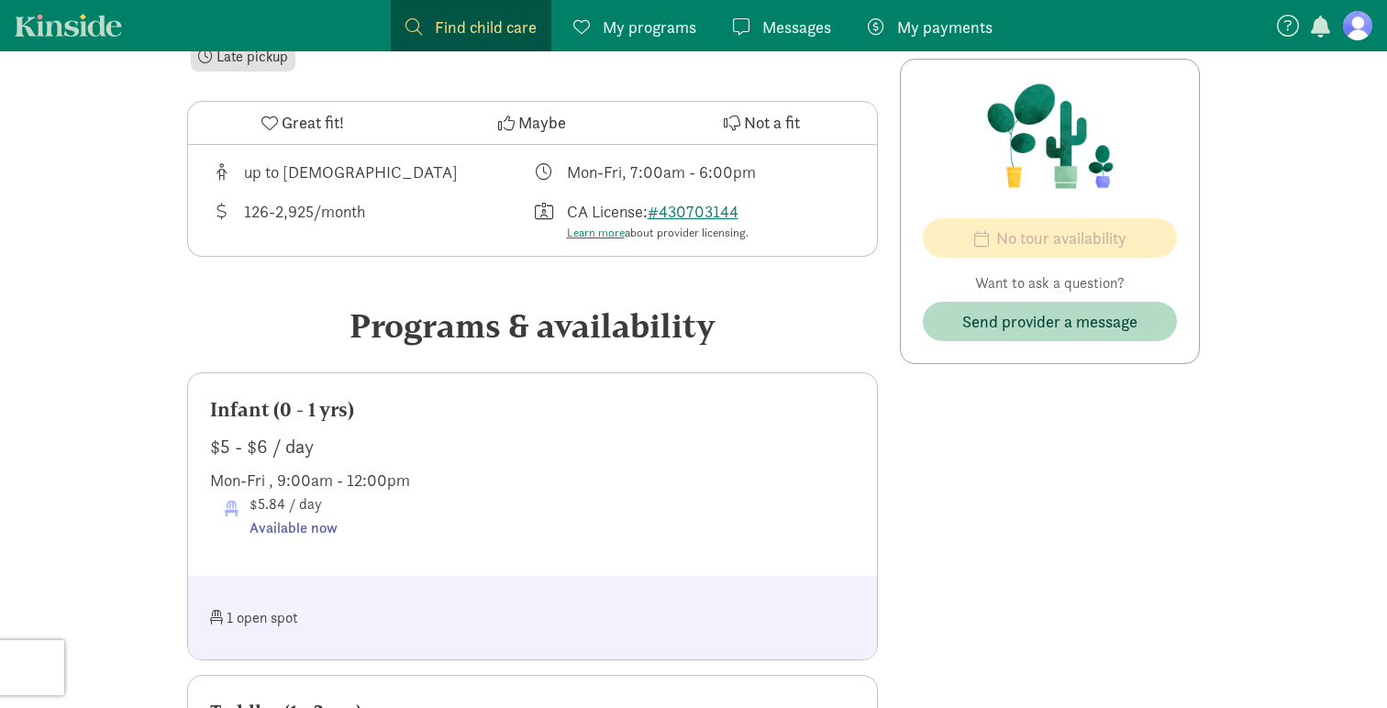
scroll to position [624, 0]
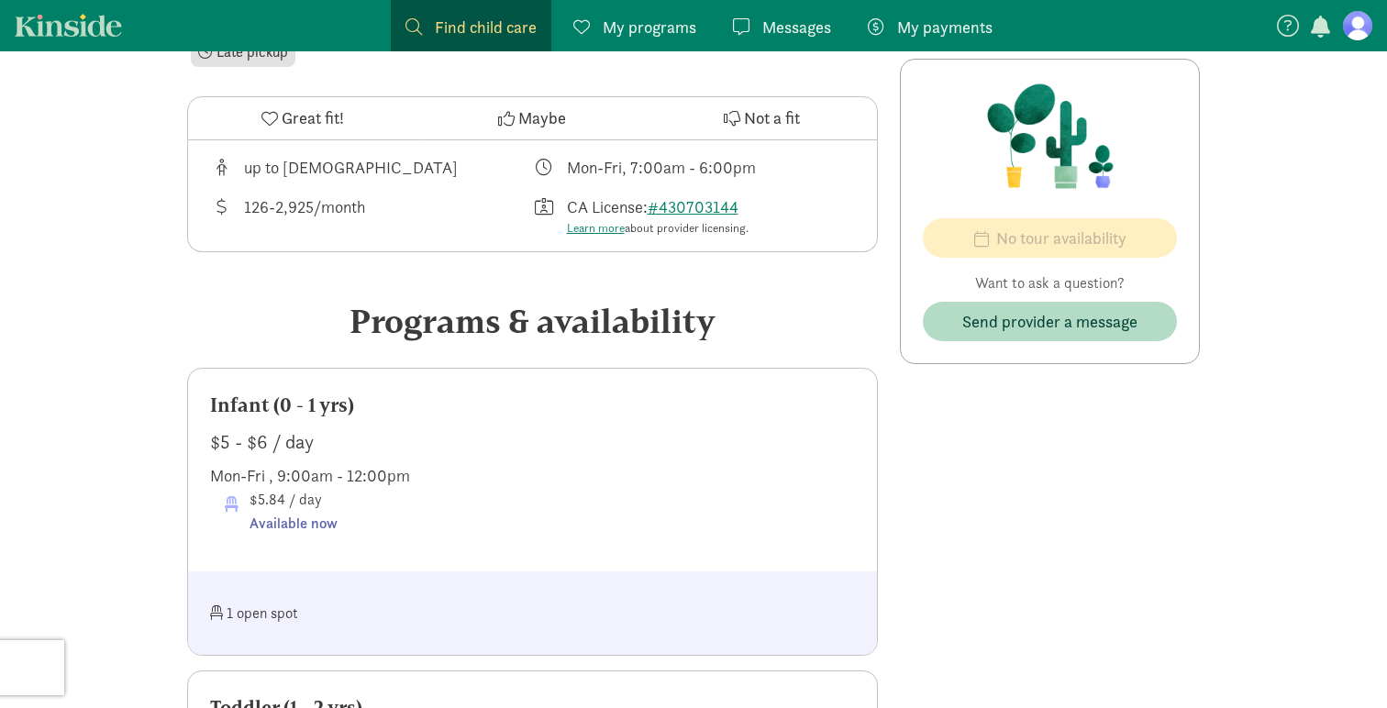
click at [287, 526] on div "Available now" at bounding box center [294, 524] width 88 height 24
click at [552, 625] on div at bounding box center [694, 613] width 323 height 39
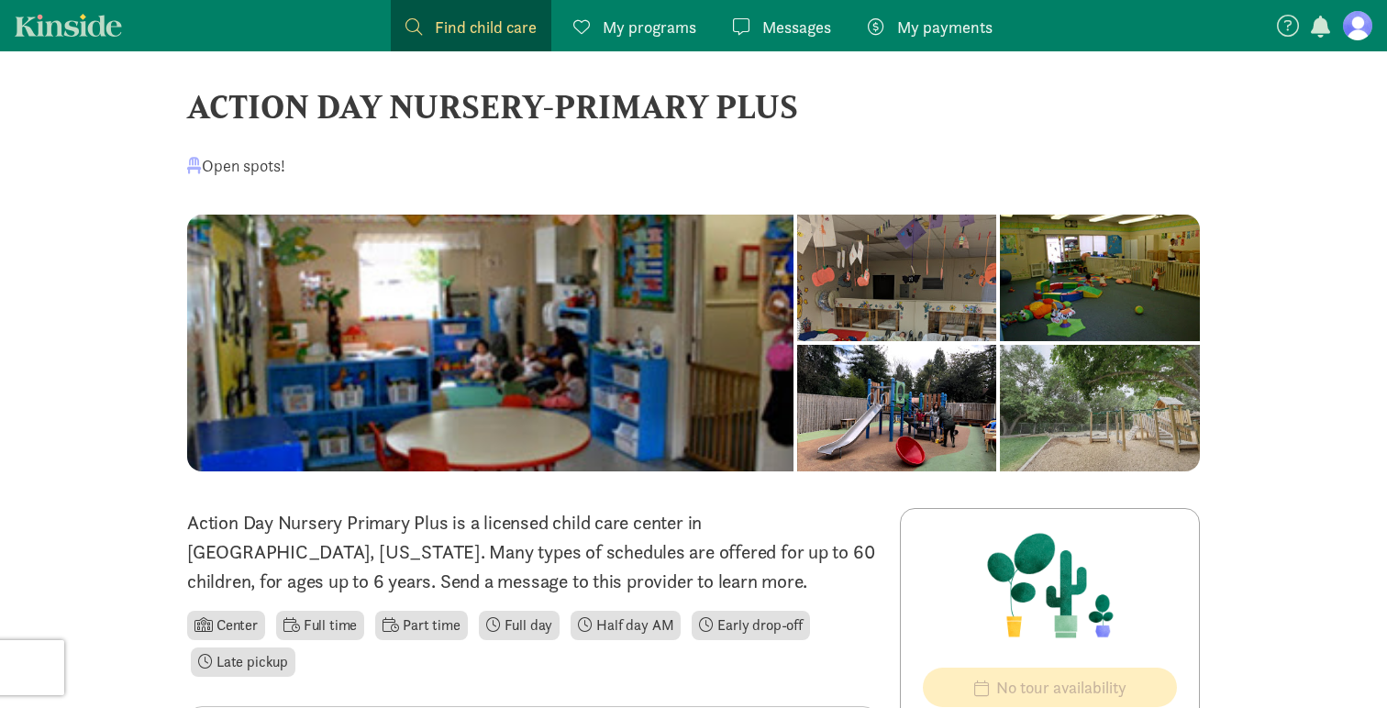
scroll to position [0, 0]
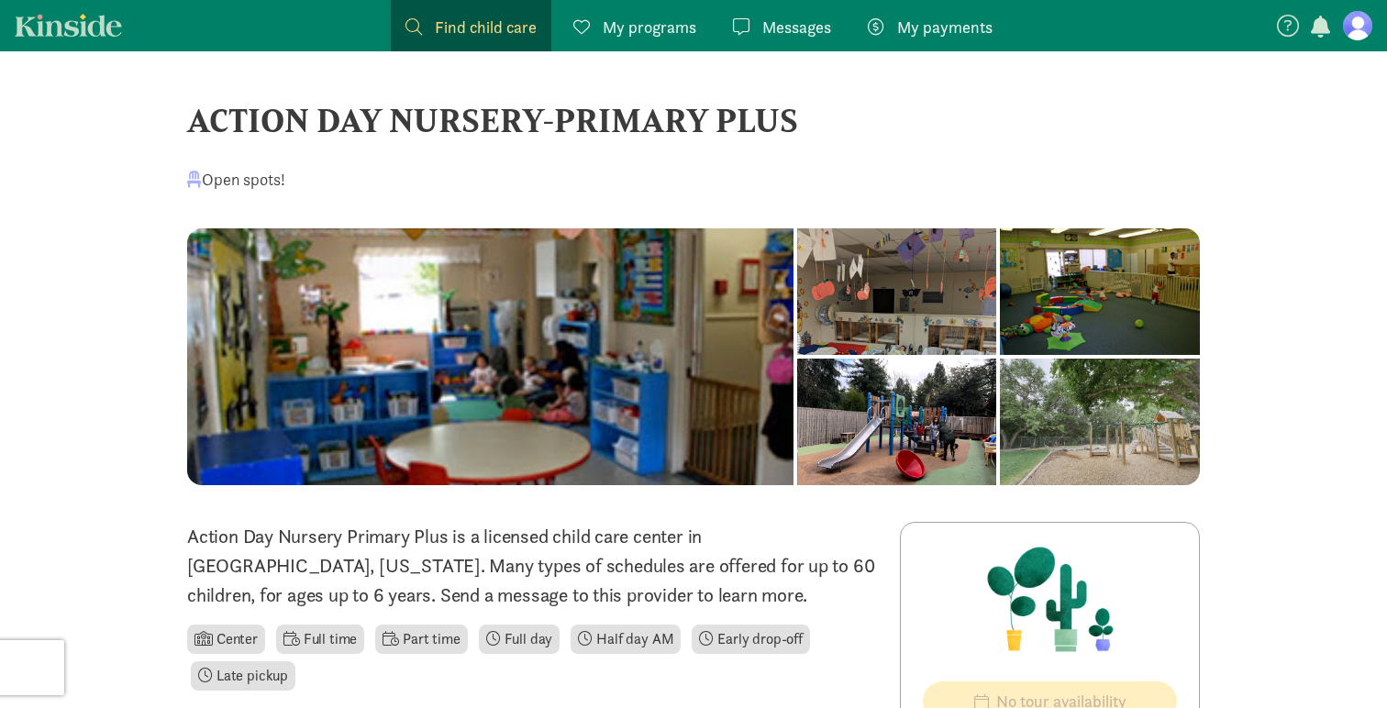
click at [797, 345] on div at bounding box center [897, 291] width 200 height 127
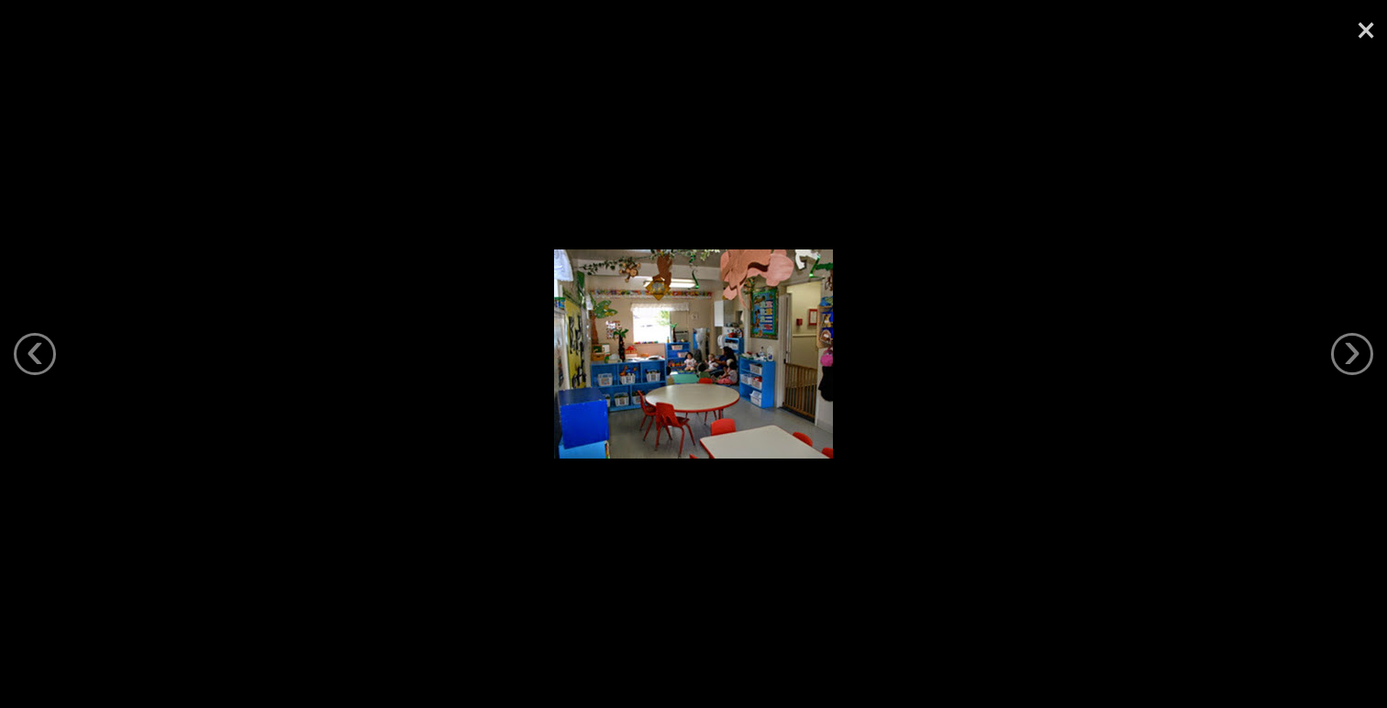
click at [400, 356] on div at bounding box center [693, 354] width 1387 height 708
click at [1365, 43] on link "×" at bounding box center [1366, 27] width 42 height 55
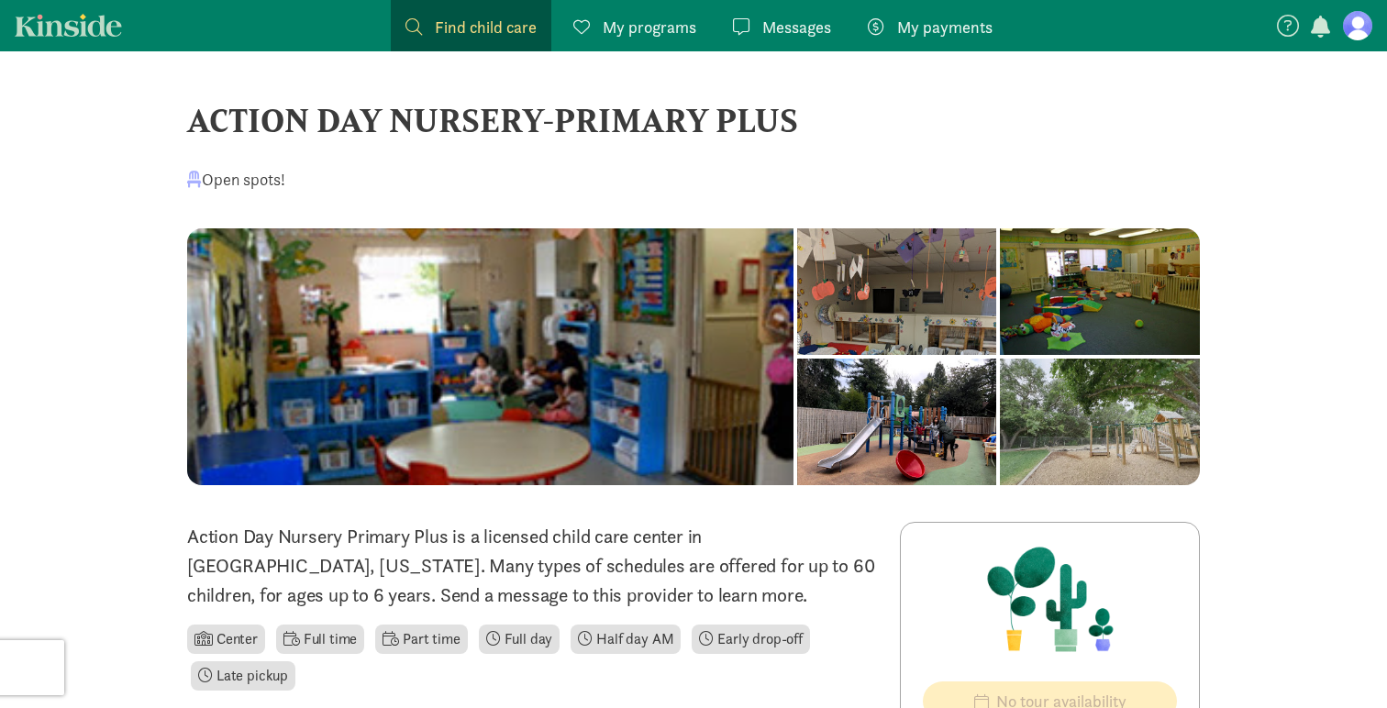
click at [468, 24] on span "Find child care" at bounding box center [486, 27] width 102 height 25
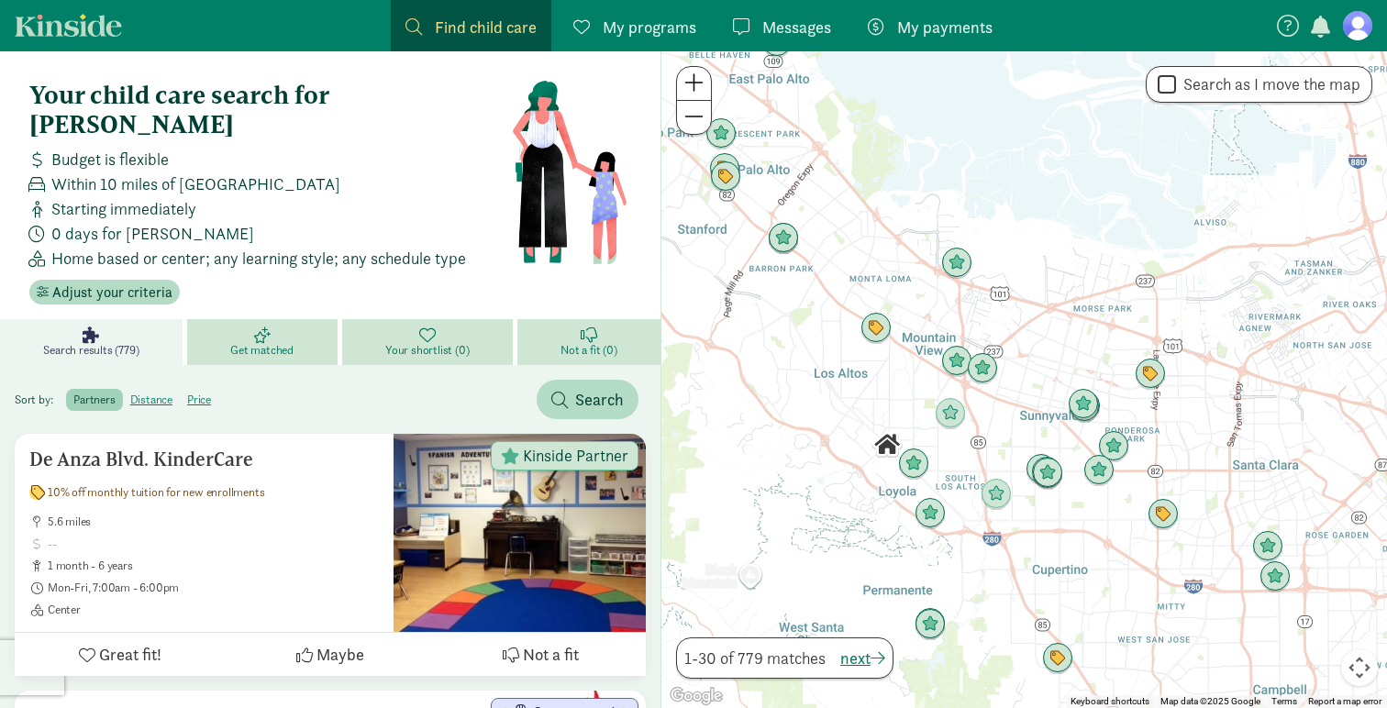
drag, startPoint x: 989, startPoint y: 507, endPoint x: 961, endPoint y: 478, distance: 40.9
click at [961, 478] on div at bounding box center [1025, 379] width 726 height 657
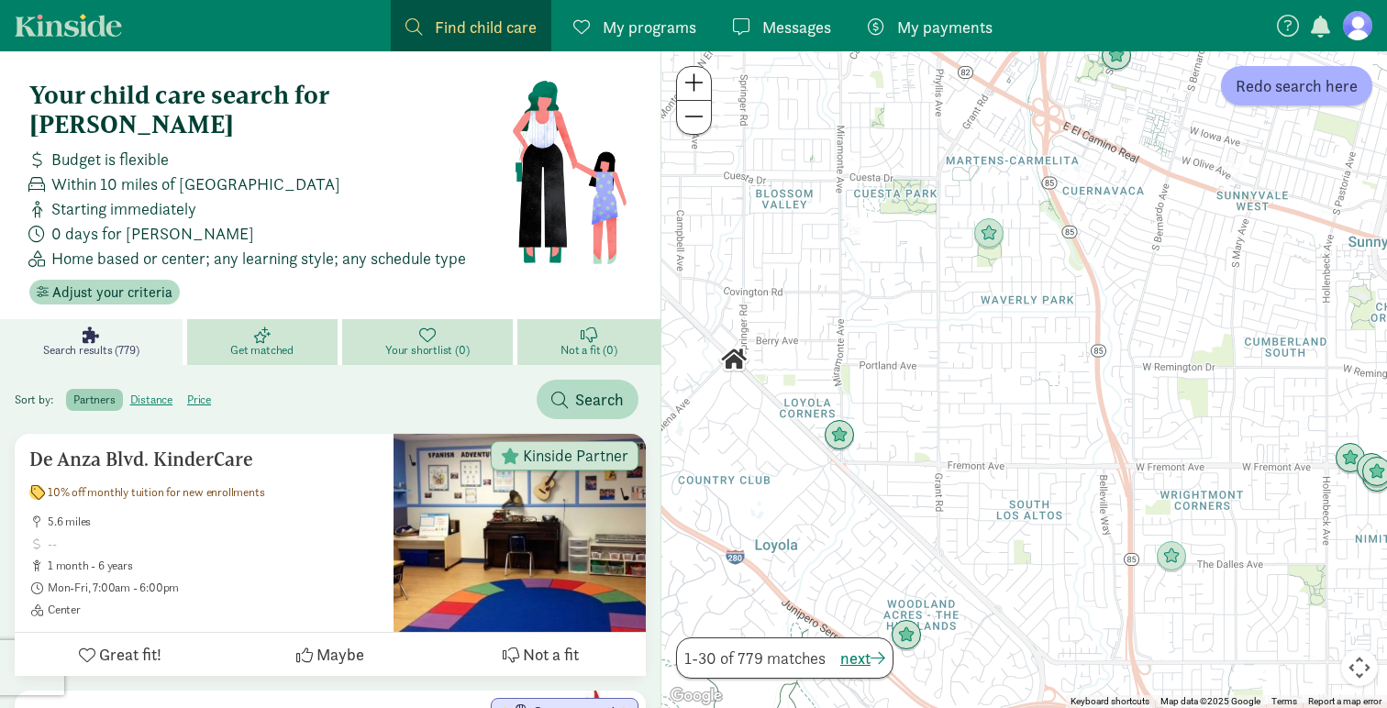
drag, startPoint x: 931, startPoint y: 423, endPoint x: 970, endPoint y: 475, distance: 65.0
click at [971, 474] on div at bounding box center [1025, 379] width 726 height 657
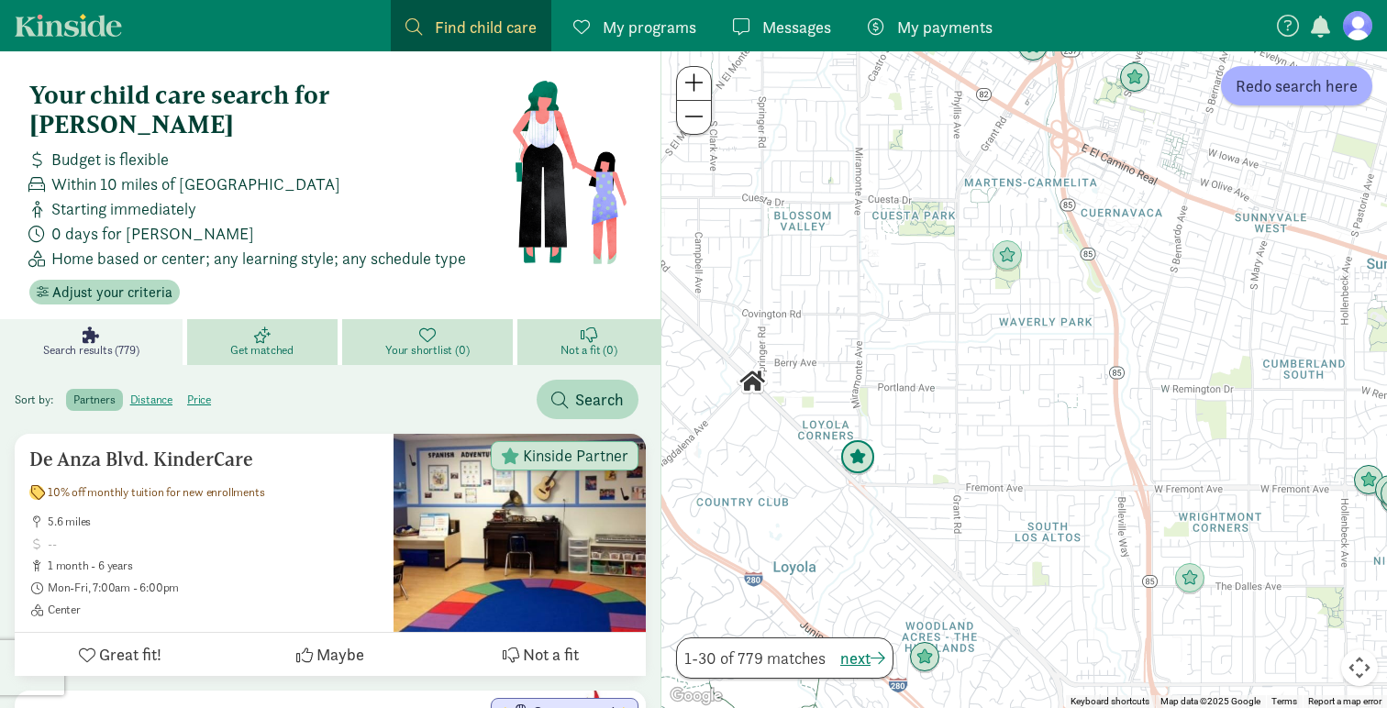
click at [861, 467] on img "Click to see details" at bounding box center [858, 457] width 35 height 35
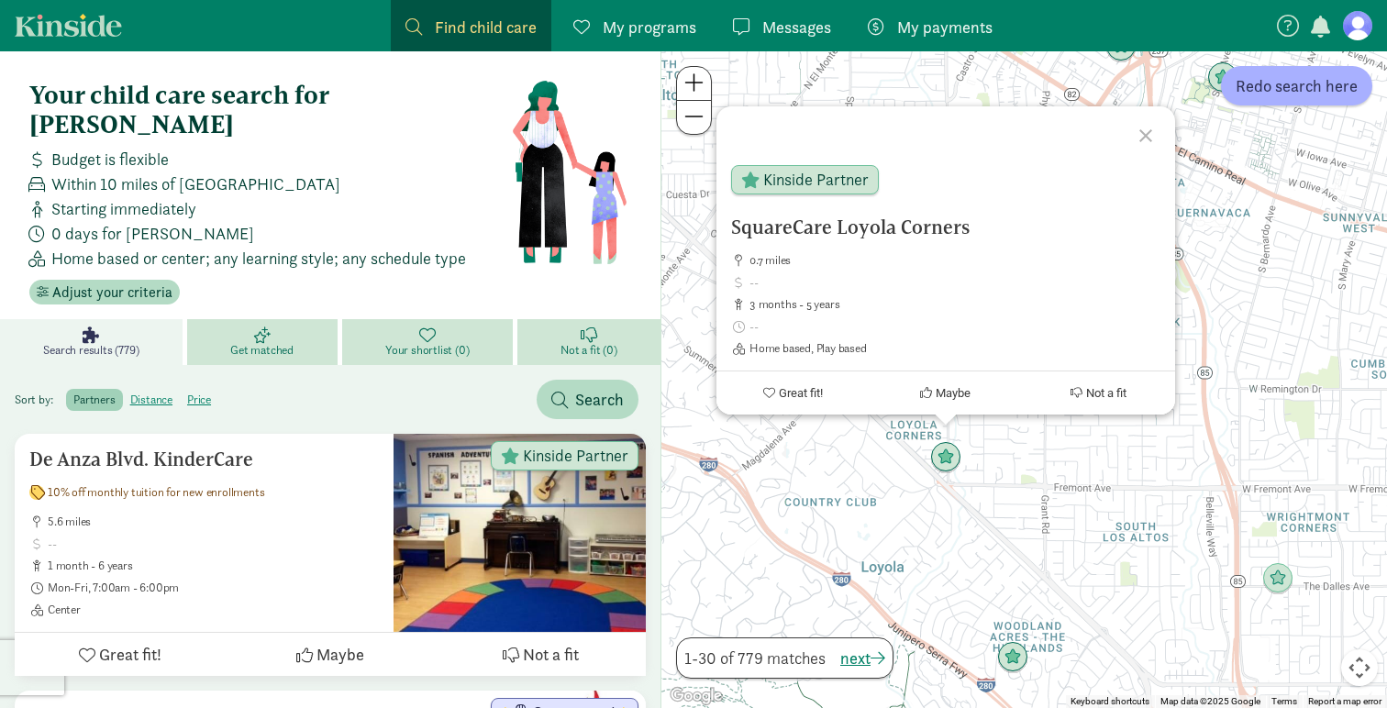
click at [1144, 144] on div at bounding box center [1148, 132] width 53 height 53
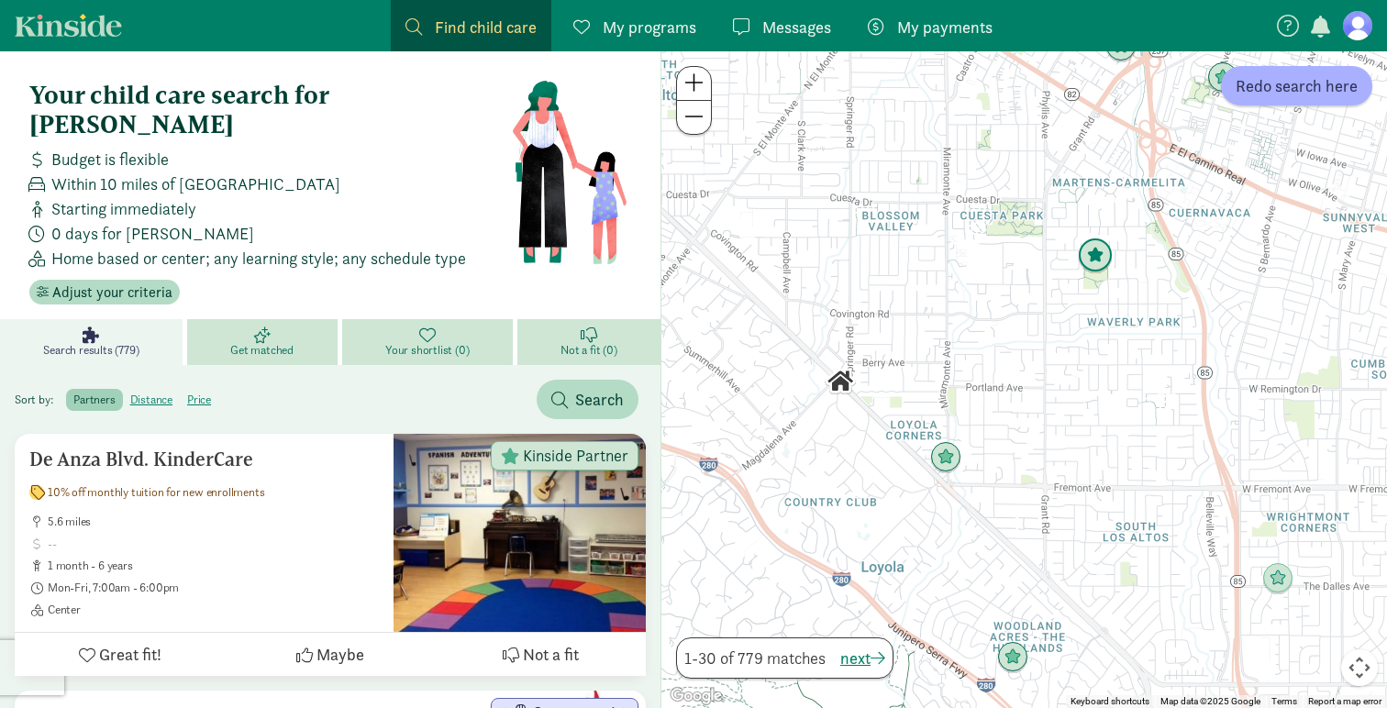
click at [1094, 269] on img "Click to see details" at bounding box center [1095, 256] width 35 height 35
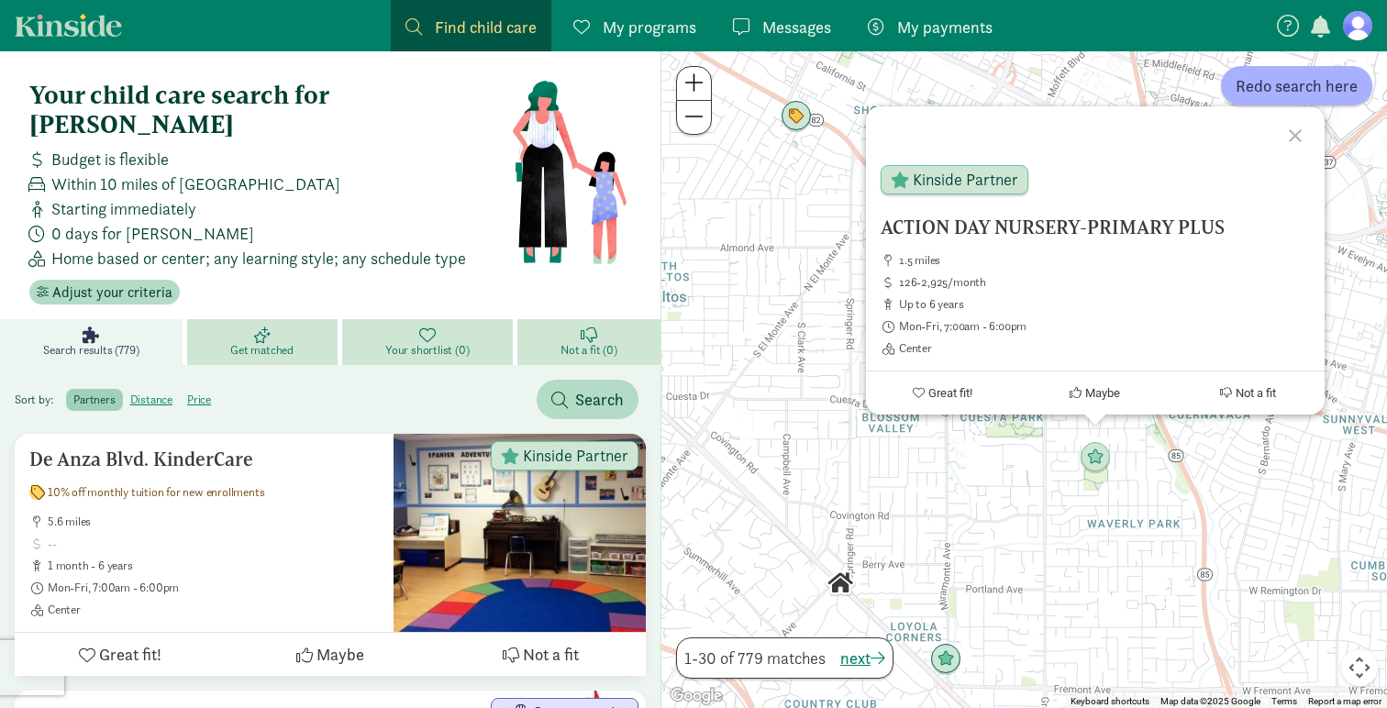
click at [1298, 135] on div at bounding box center [1298, 132] width 53 height 53
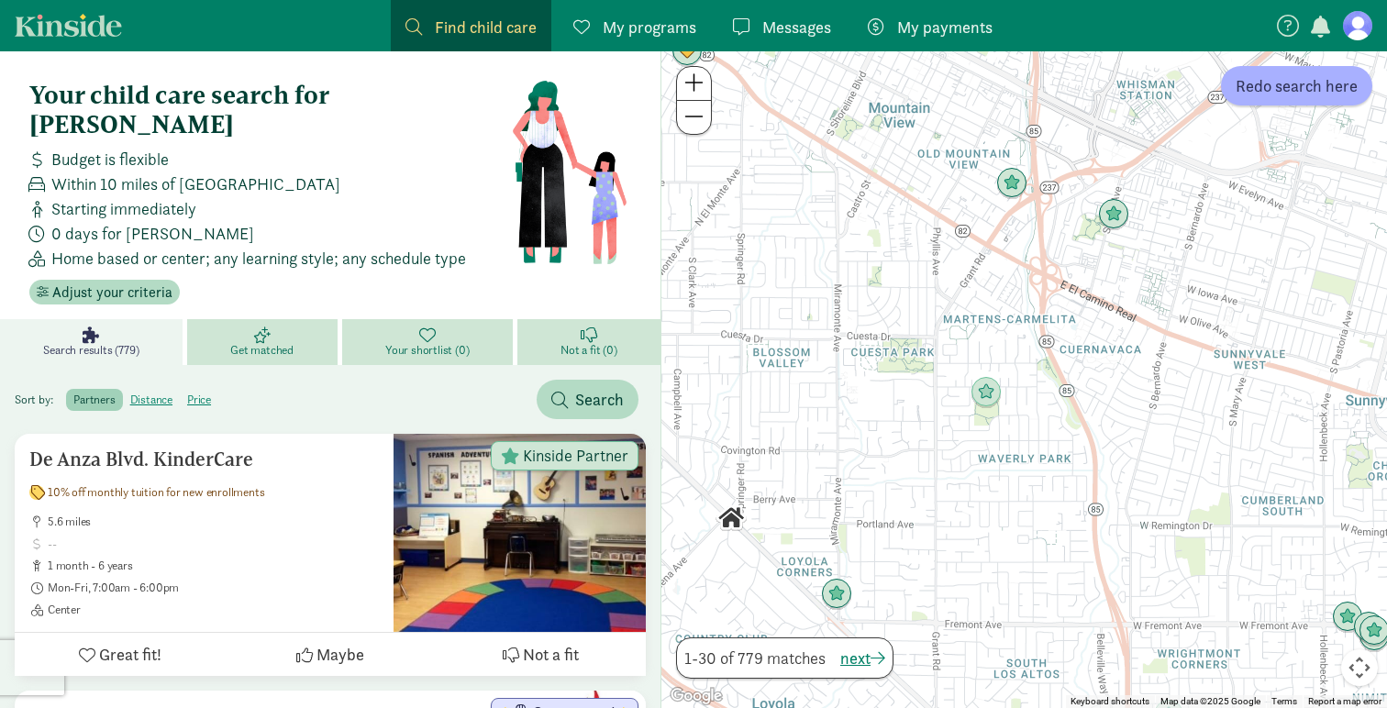
drag, startPoint x: 1114, startPoint y: 398, endPoint x: 1003, endPoint y: 333, distance: 128.7
click at [1003, 333] on div at bounding box center [1025, 379] width 726 height 657
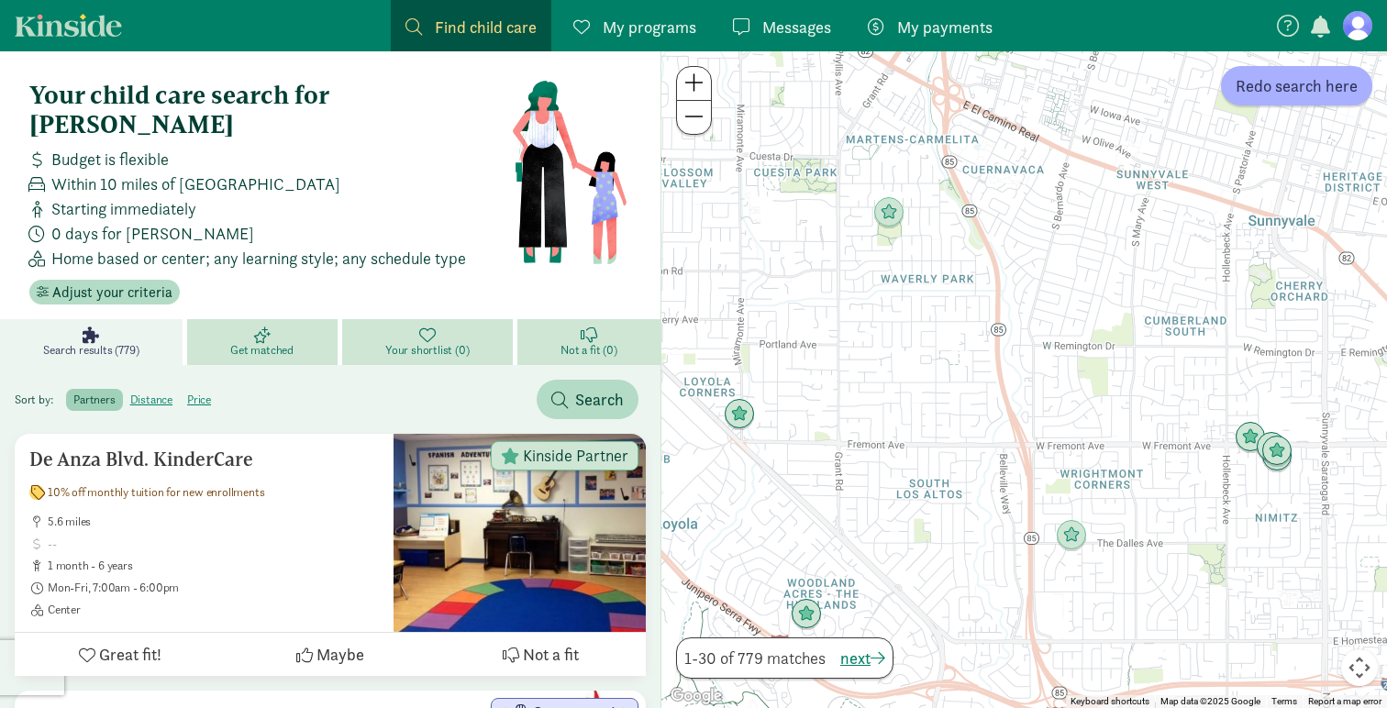
drag, startPoint x: 1087, startPoint y: 608, endPoint x: 984, endPoint y: 421, distance: 214.0
click at [985, 419] on div at bounding box center [1025, 379] width 726 height 657
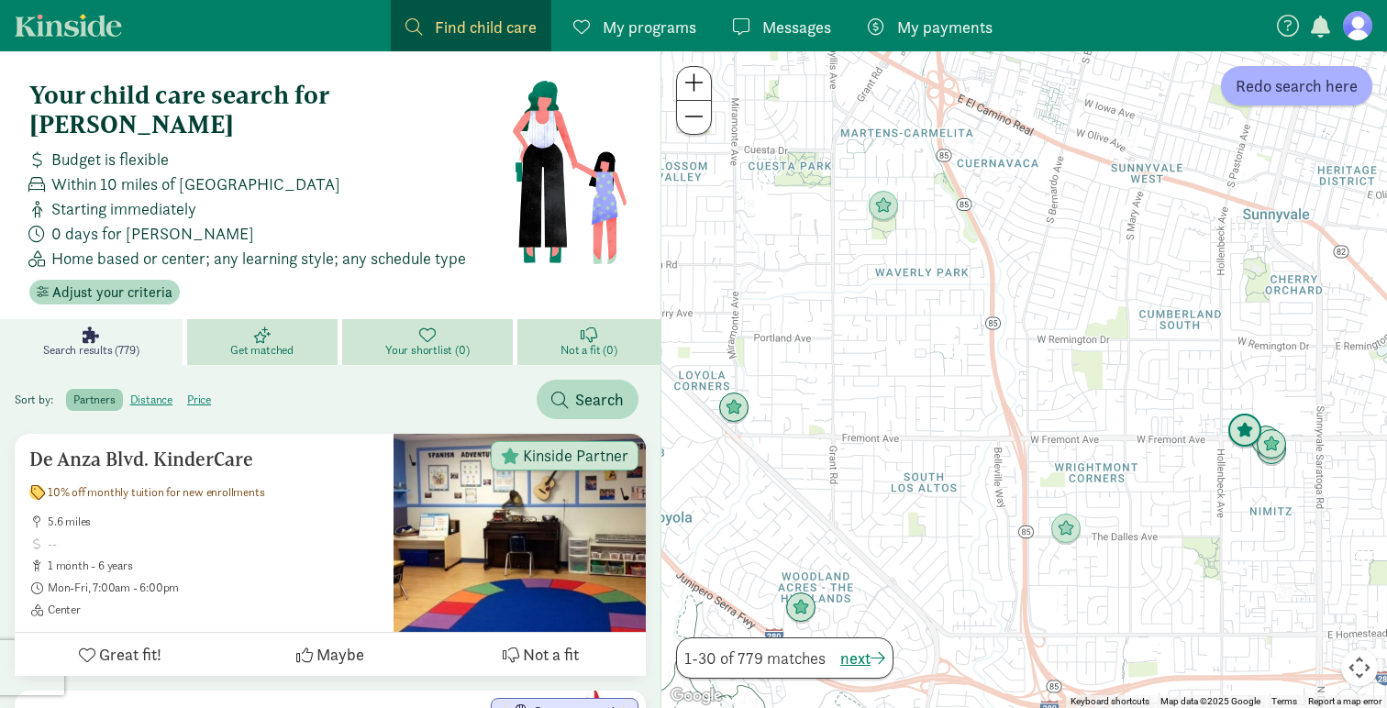
click at [1239, 436] on img "Click to see details" at bounding box center [1245, 431] width 35 height 35
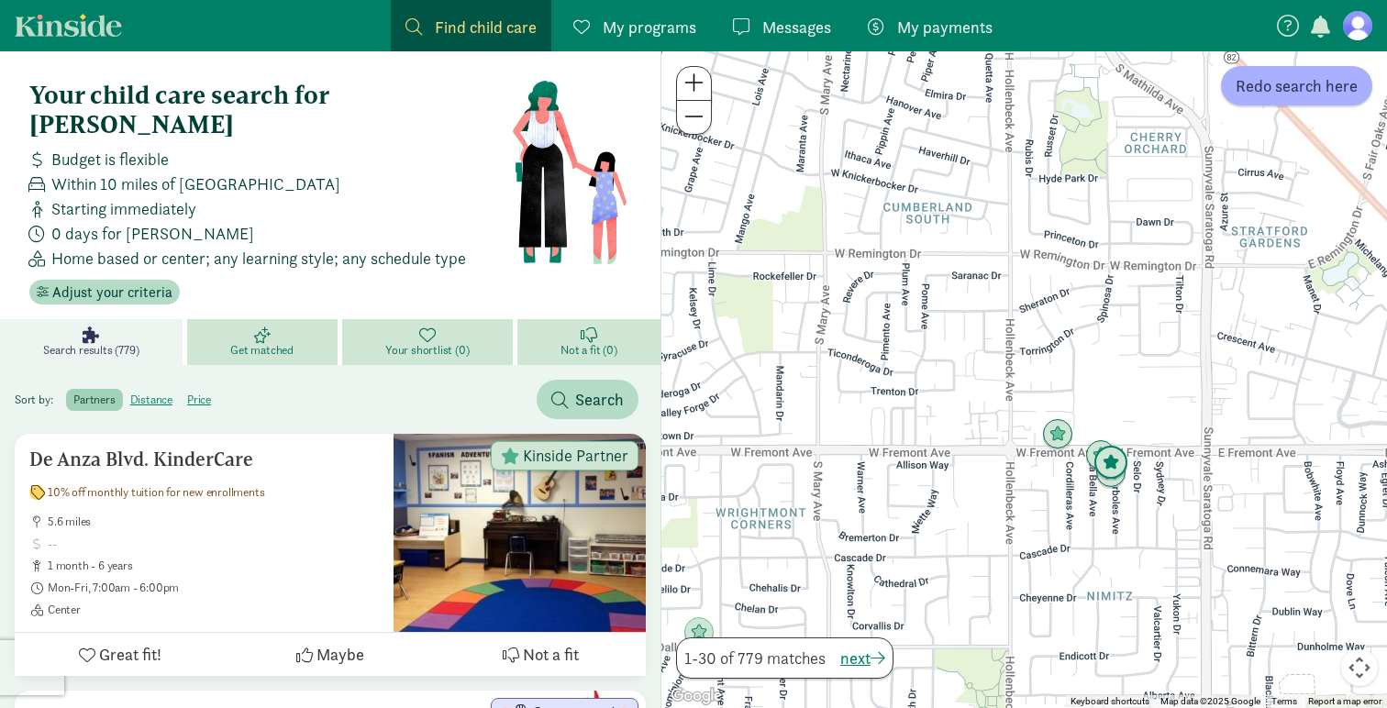
click at [1095, 451] on img "Click to see details" at bounding box center [1111, 463] width 35 height 35
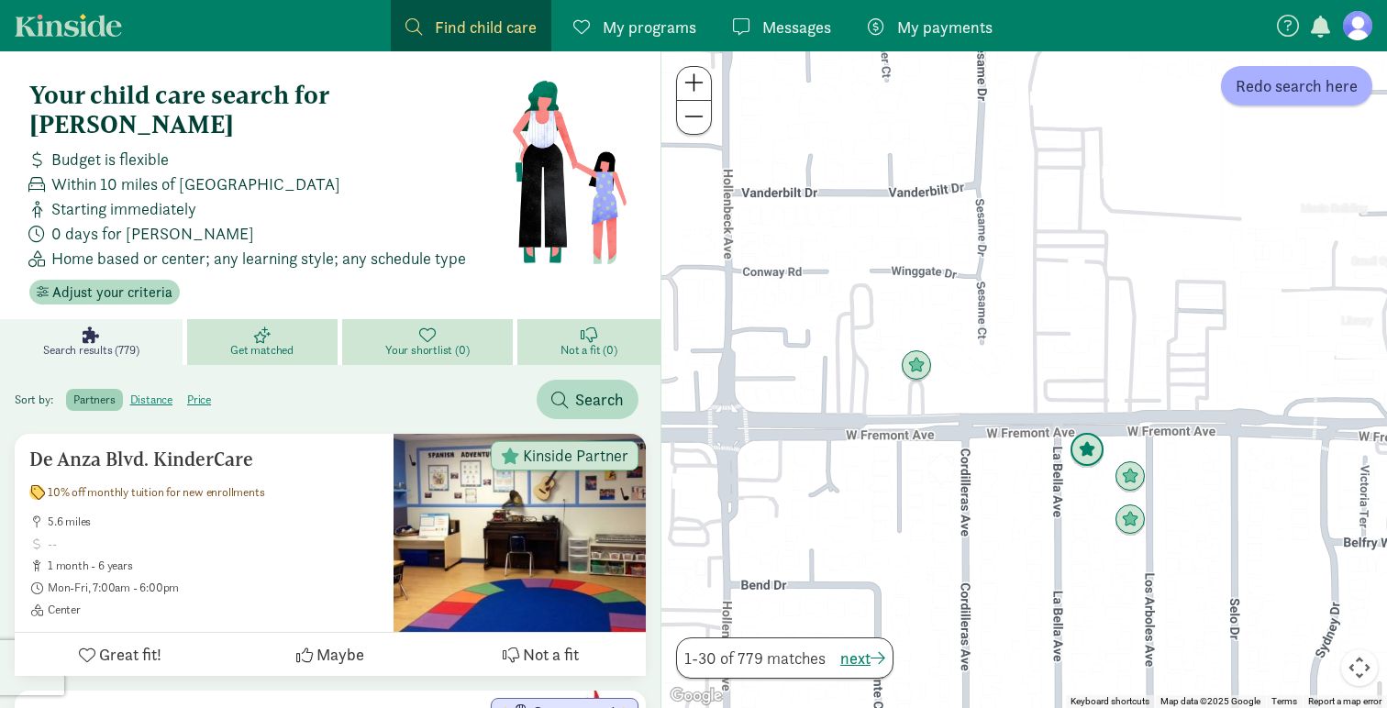
click at [1086, 451] on img "Click to see details" at bounding box center [1087, 450] width 35 height 35
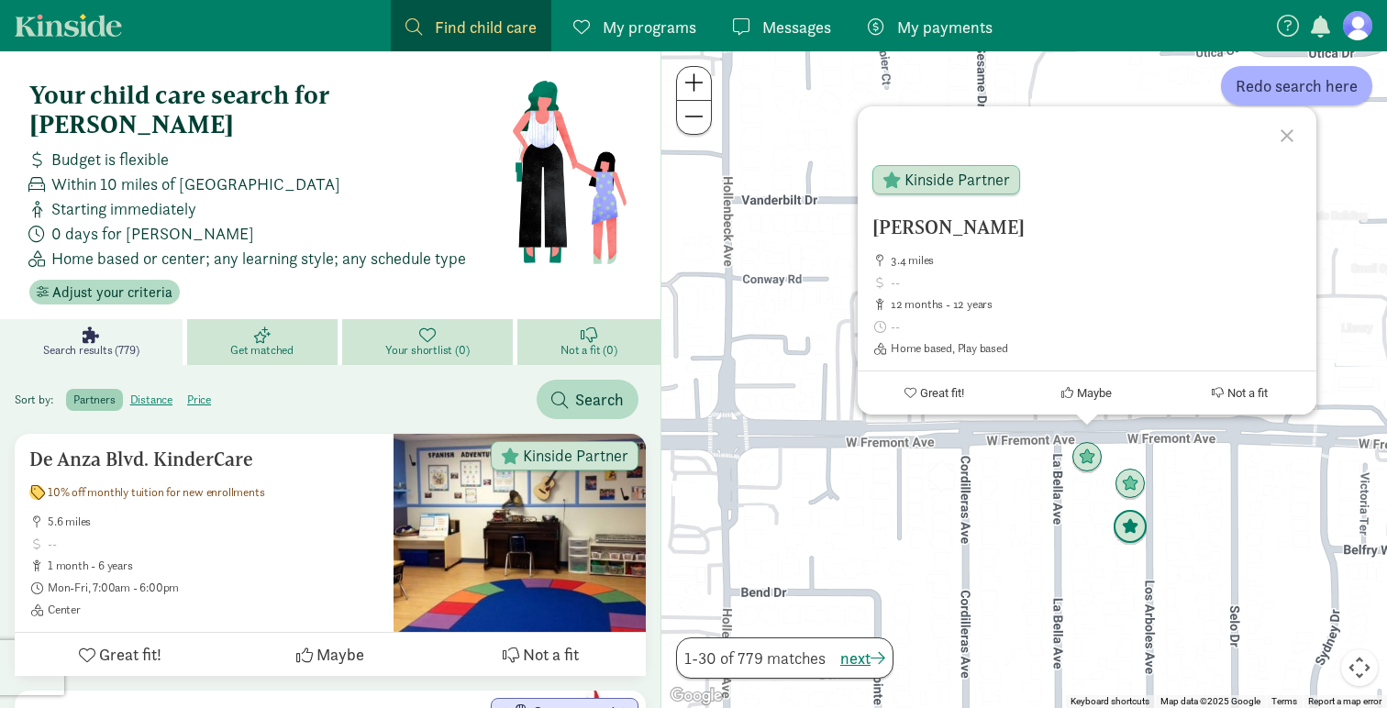
click at [1131, 521] on img "Click to see details" at bounding box center [1130, 527] width 35 height 35
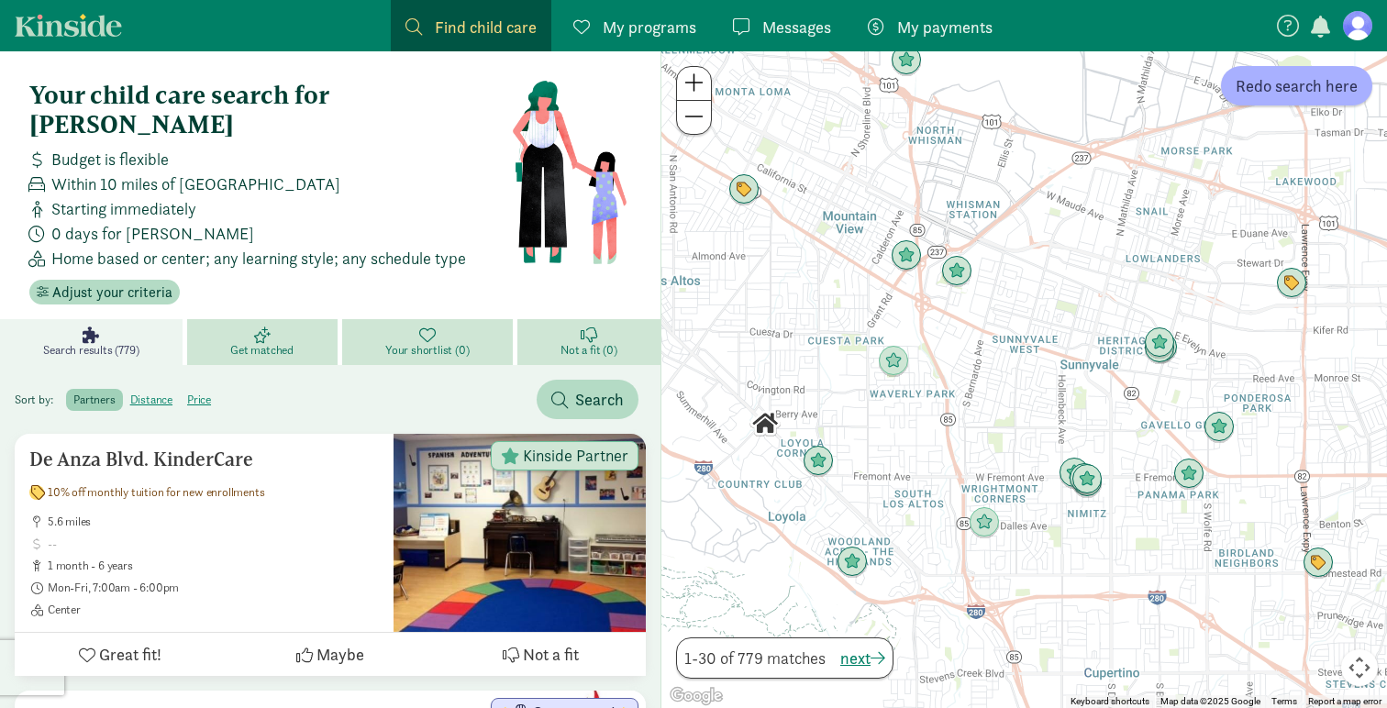
drag, startPoint x: 854, startPoint y: 441, endPoint x: 882, endPoint y: 434, distance: 28.5
click at [882, 434] on div at bounding box center [1025, 379] width 726 height 657
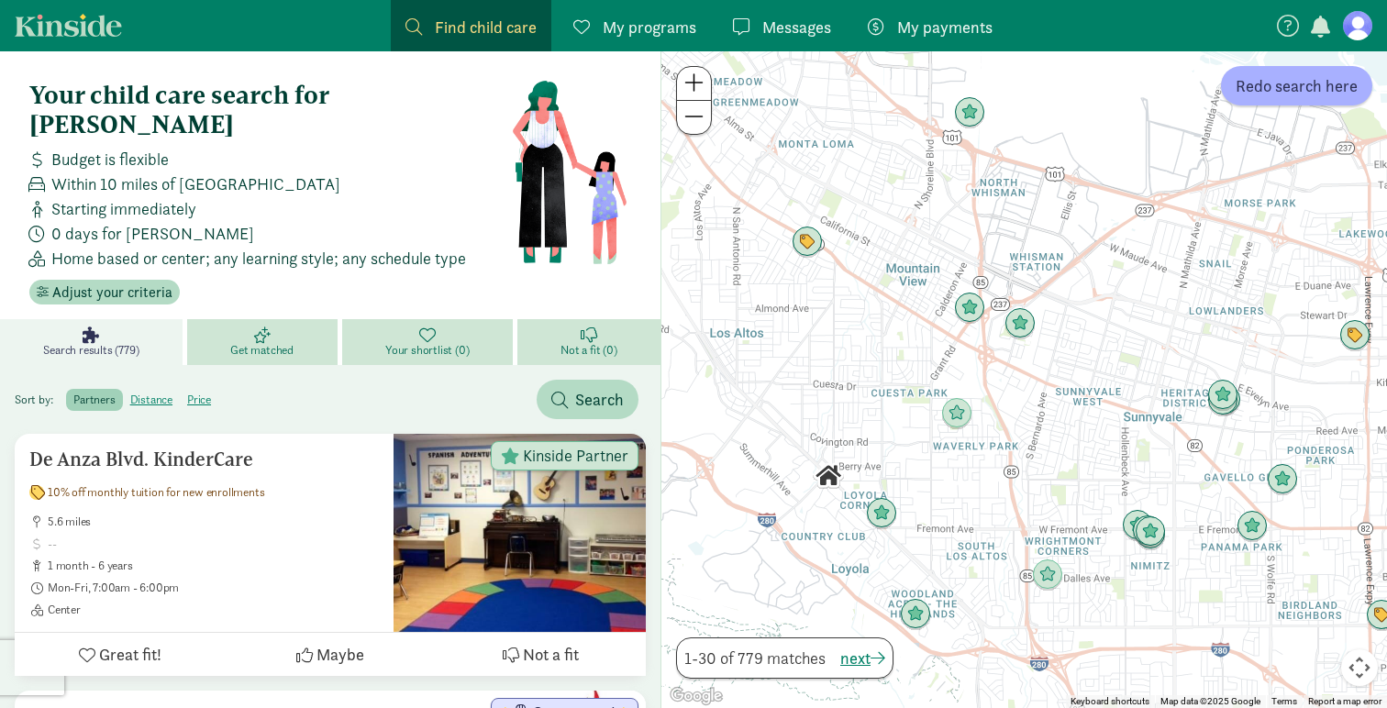
drag, startPoint x: 785, startPoint y: 329, endPoint x: 843, endPoint y: 384, distance: 79.9
click at [845, 384] on div at bounding box center [1025, 379] width 726 height 657
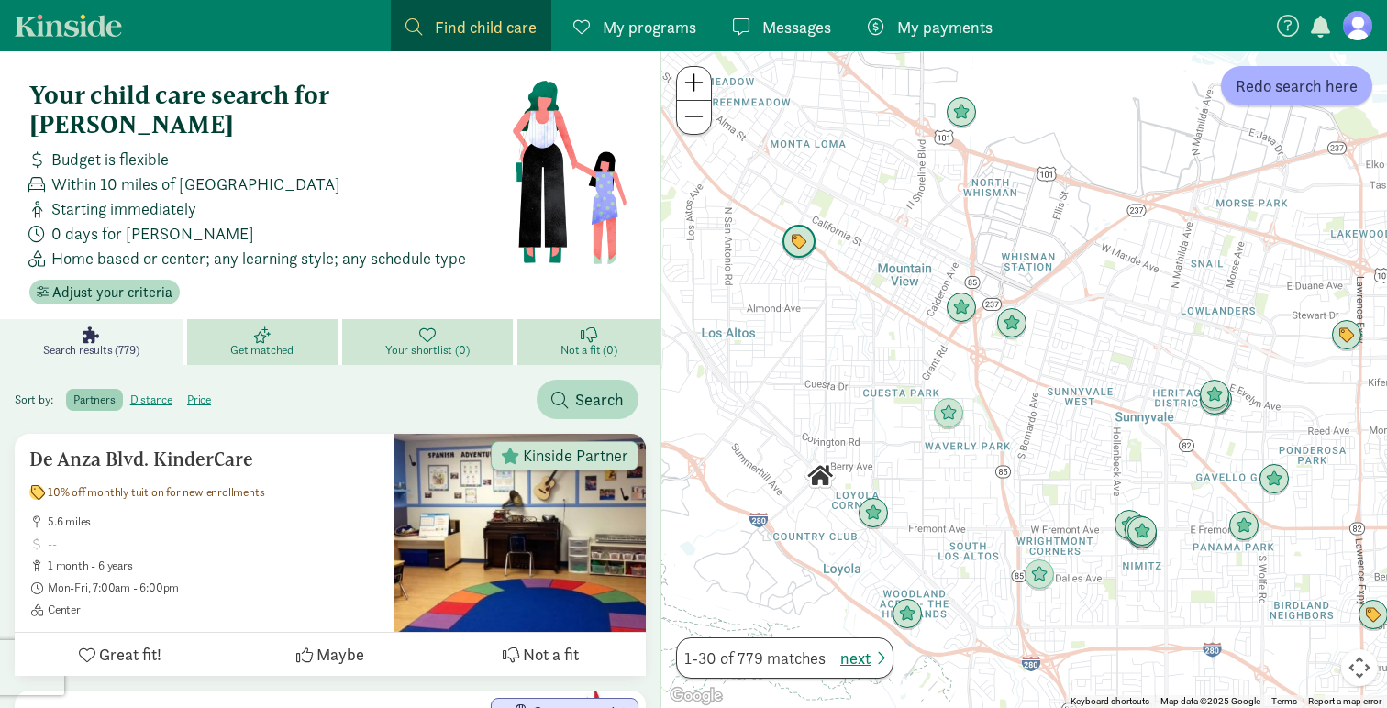
click at [808, 251] on img "Click to see details" at bounding box center [799, 242] width 35 height 35
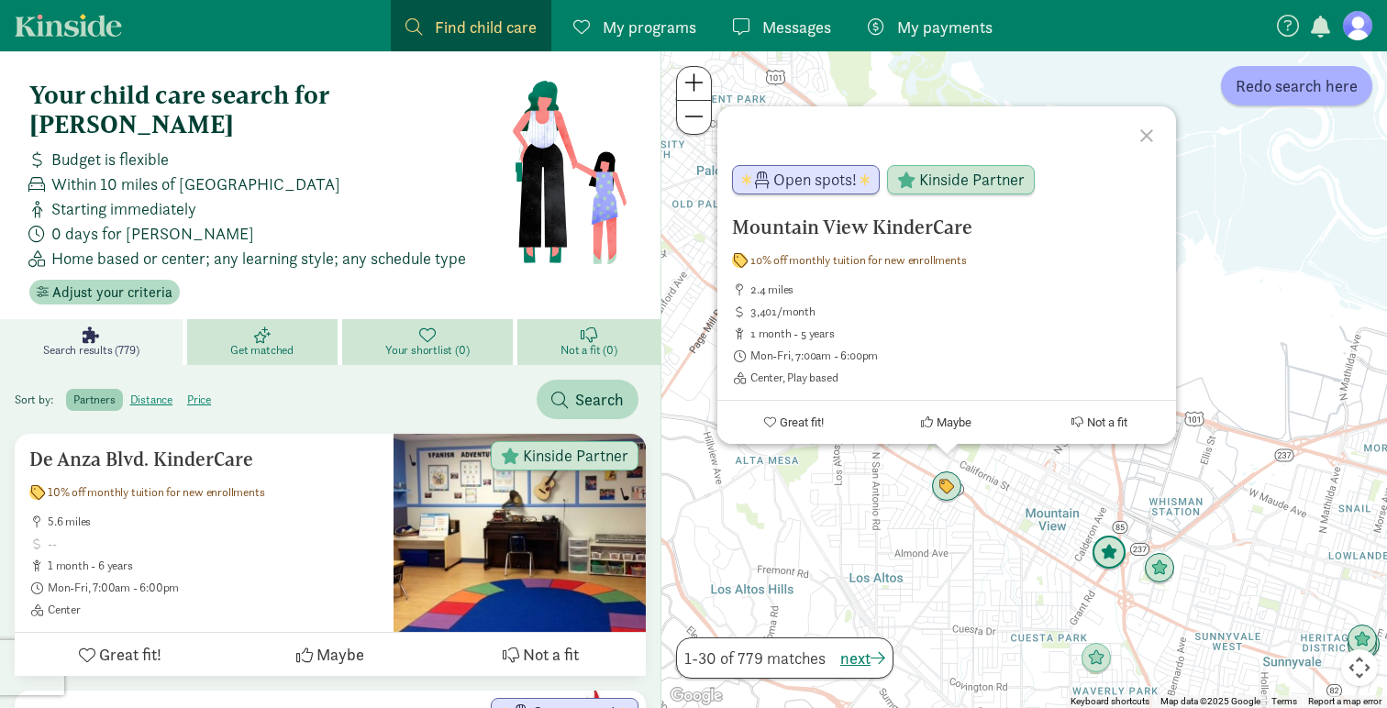
click at [1107, 559] on img "Click to see details" at bounding box center [1109, 553] width 35 height 35
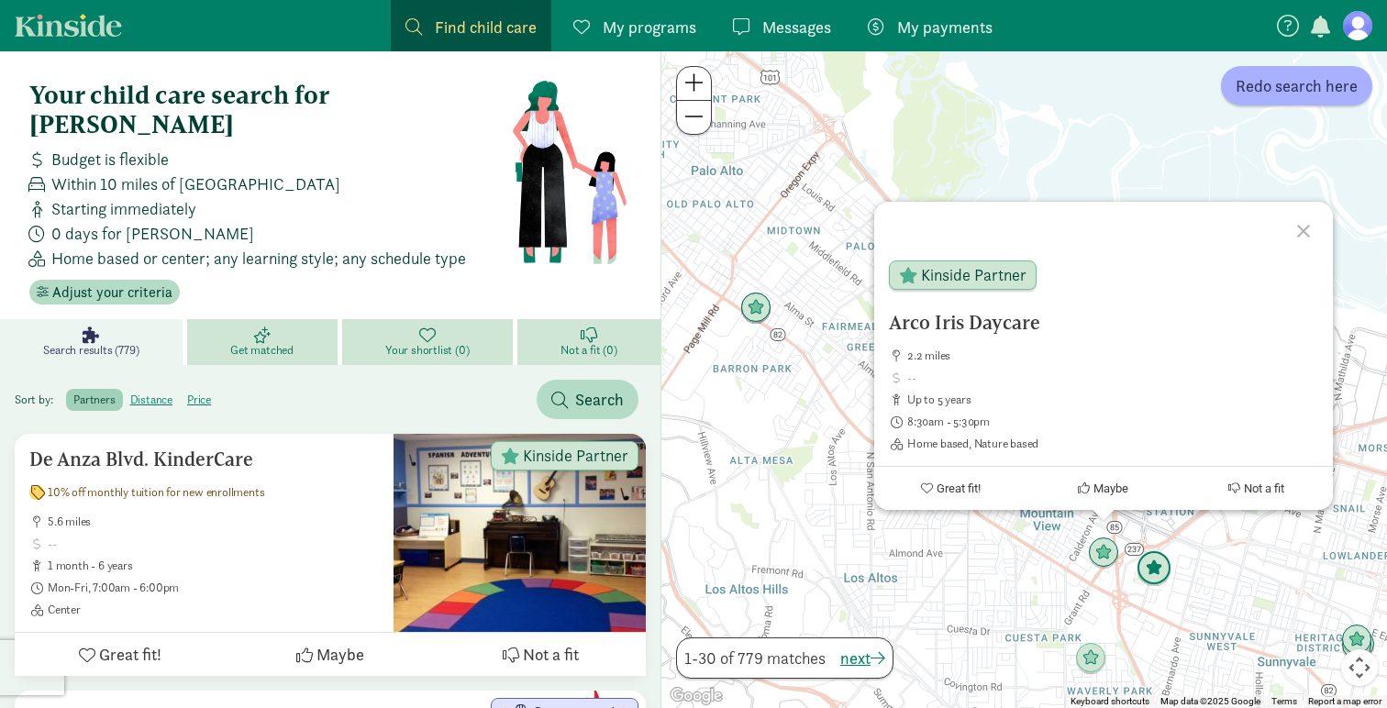
click at [1150, 565] on img "Click to see details" at bounding box center [1154, 569] width 35 height 35
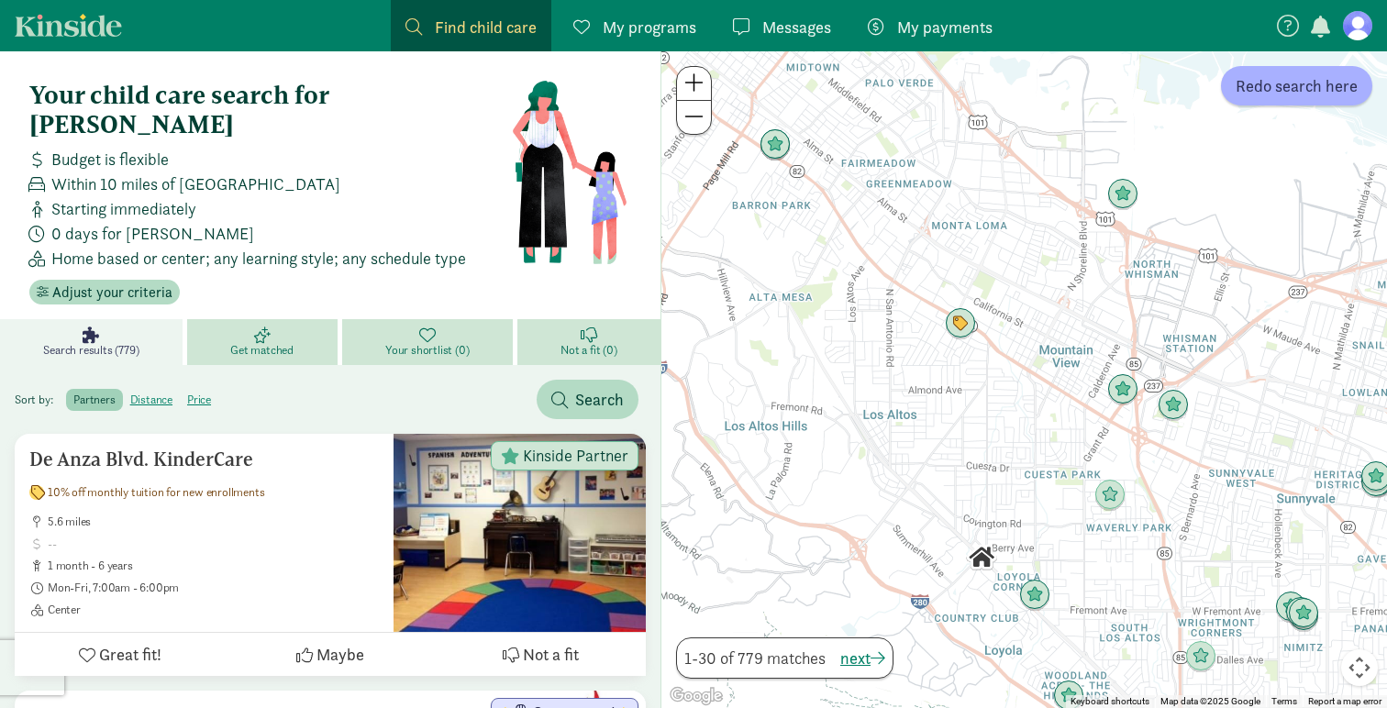
drag, startPoint x: 971, startPoint y: 574, endPoint x: 1044, endPoint y: 407, distance: 183.3
click at [1044, 407] on div "To navigate, press the arrow keys." at bounding box center [1025, 379] width 726 height 657
click at [37, 27] on link "Kinside" at bounding box center [68, 25] width 107 height 23
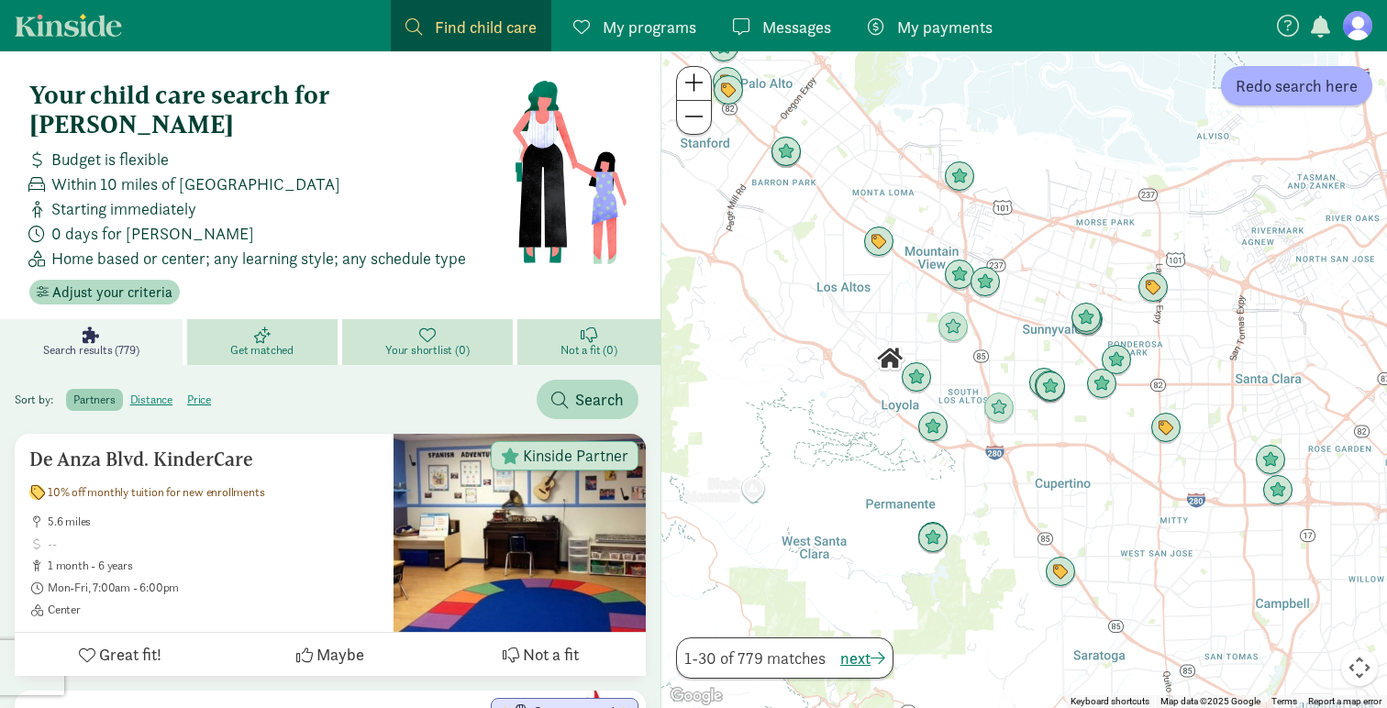
drag, startPoint x: 1077, startPoint y: 468, endPoint x: 975, endPoint y: 362, distance: 146.7
click at [975, 362] on div at bounding box center [1025, 379] width 726 height 657
click at [1091, 387] on img "Click to see details" at bounding box center [1101, 383] width 35 height 35
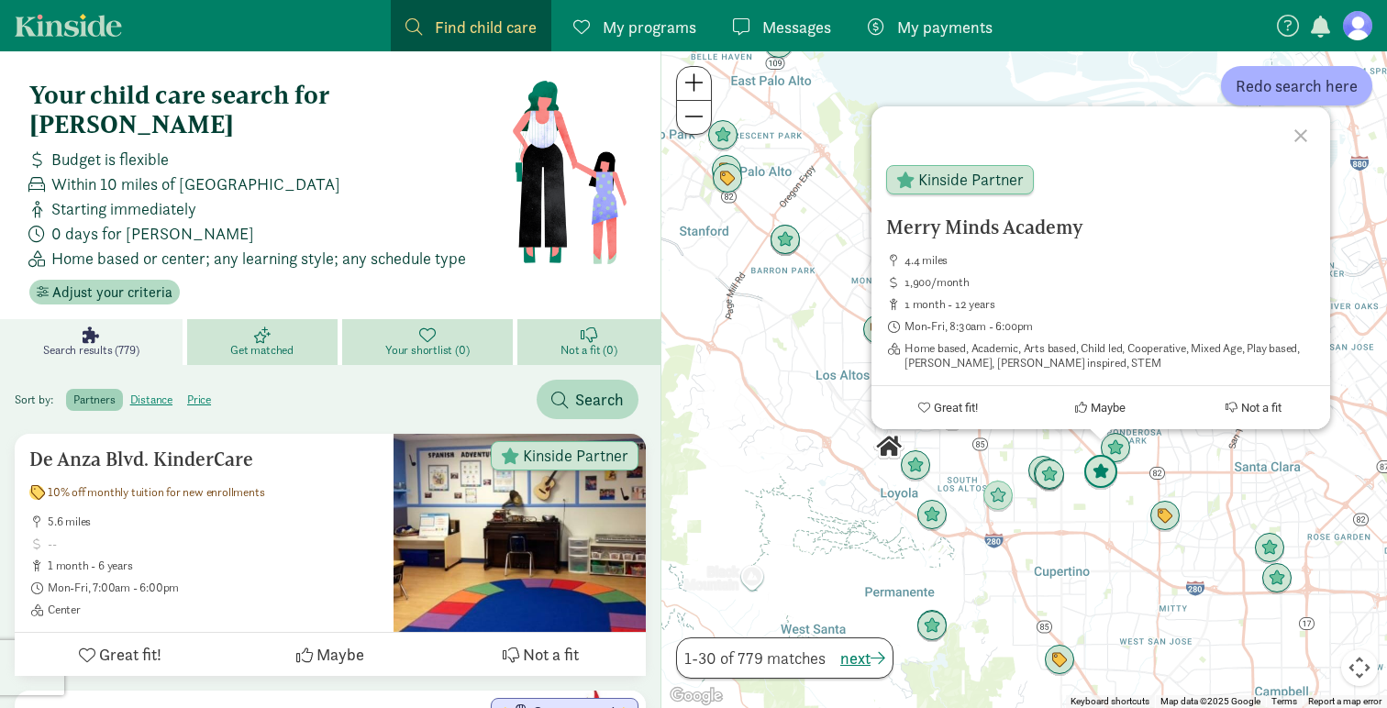
click at [1101, 484] on img "Click to see details" at bounding box center [1101, 472] width 35 height 35
click at [1058, 479] on img "Click to see details" at bounding box center [1049, 475] width 35 height 35
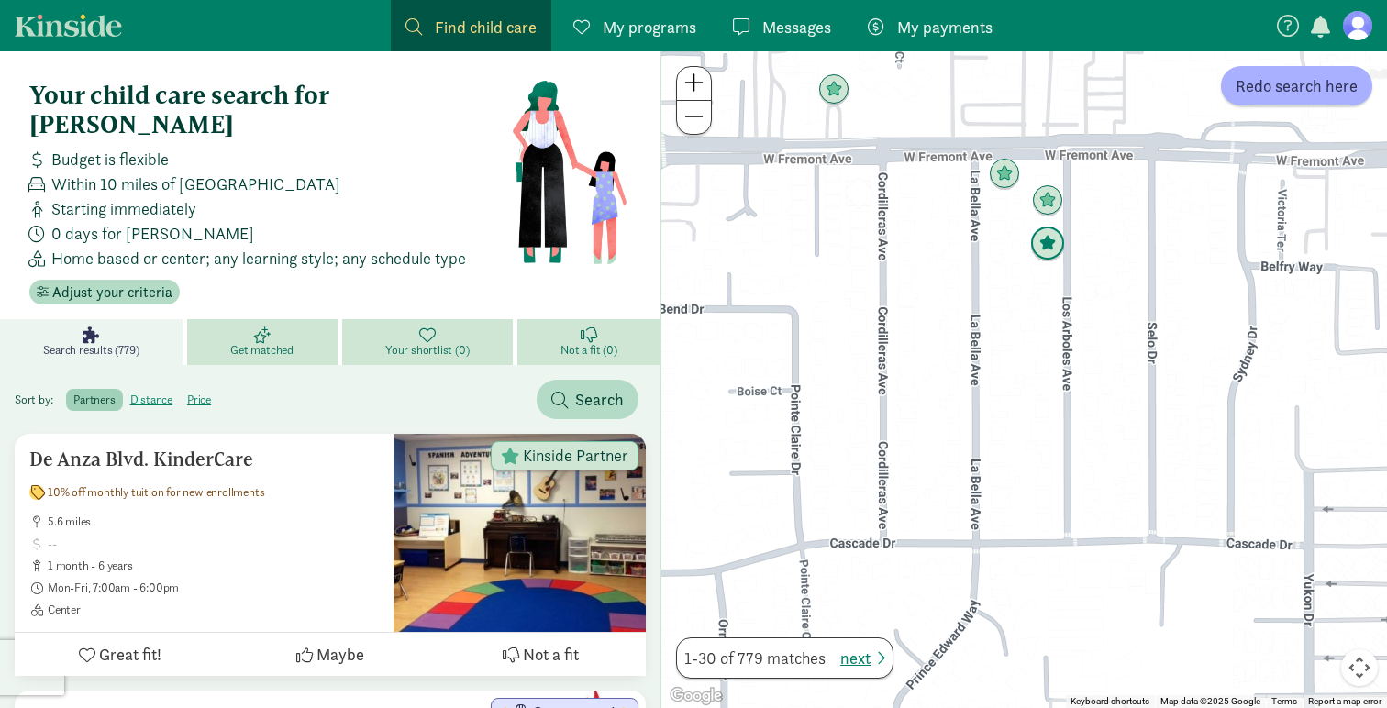
click at [1046, 253] on img "Click to see details" at bounding box center [1048, 244] width 35 height 35
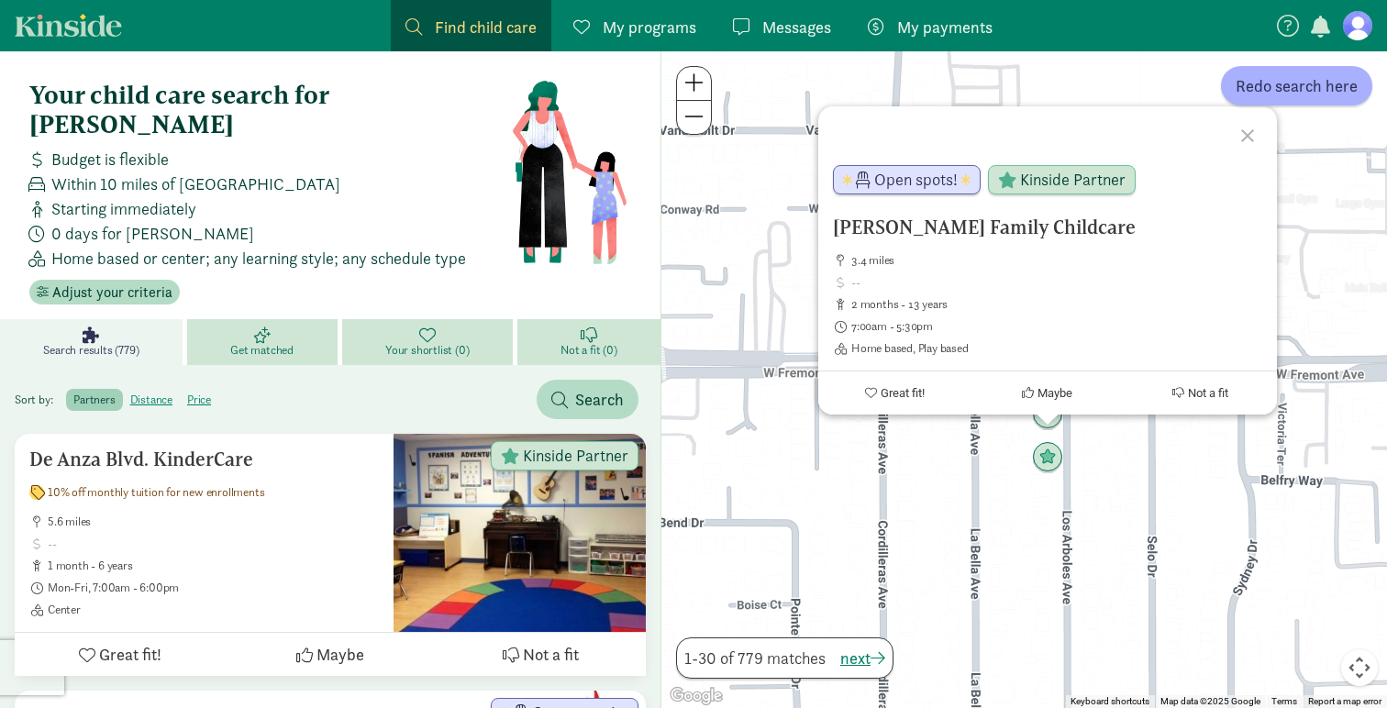
click at [986, 474] on div "Salsbury Family Childcare 3.4 miles 2 months - 13 years 7:00am - 5:30pm Home ba…" at bounding box center [1025, 379] width 726 height 657
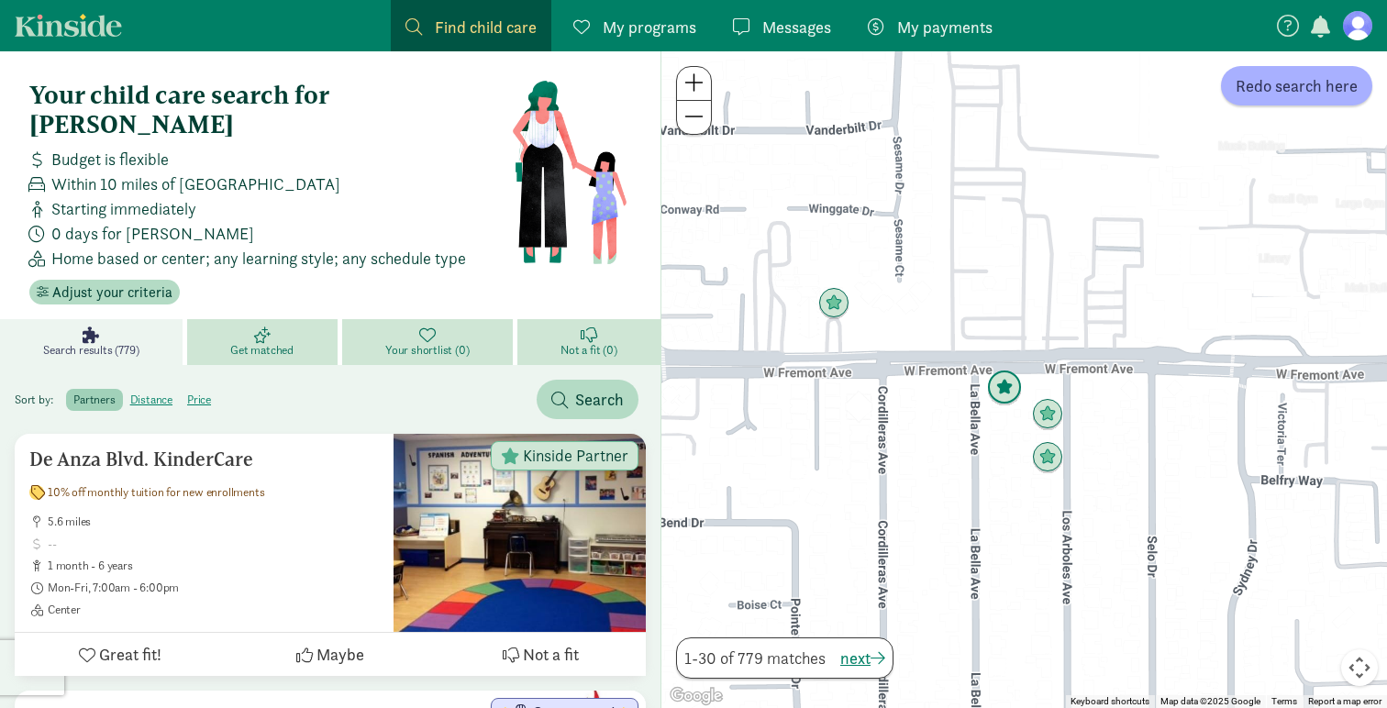
click at [1000, 391] on img "Click to see details" at bounding box center [1004, 388] width 35 height 35
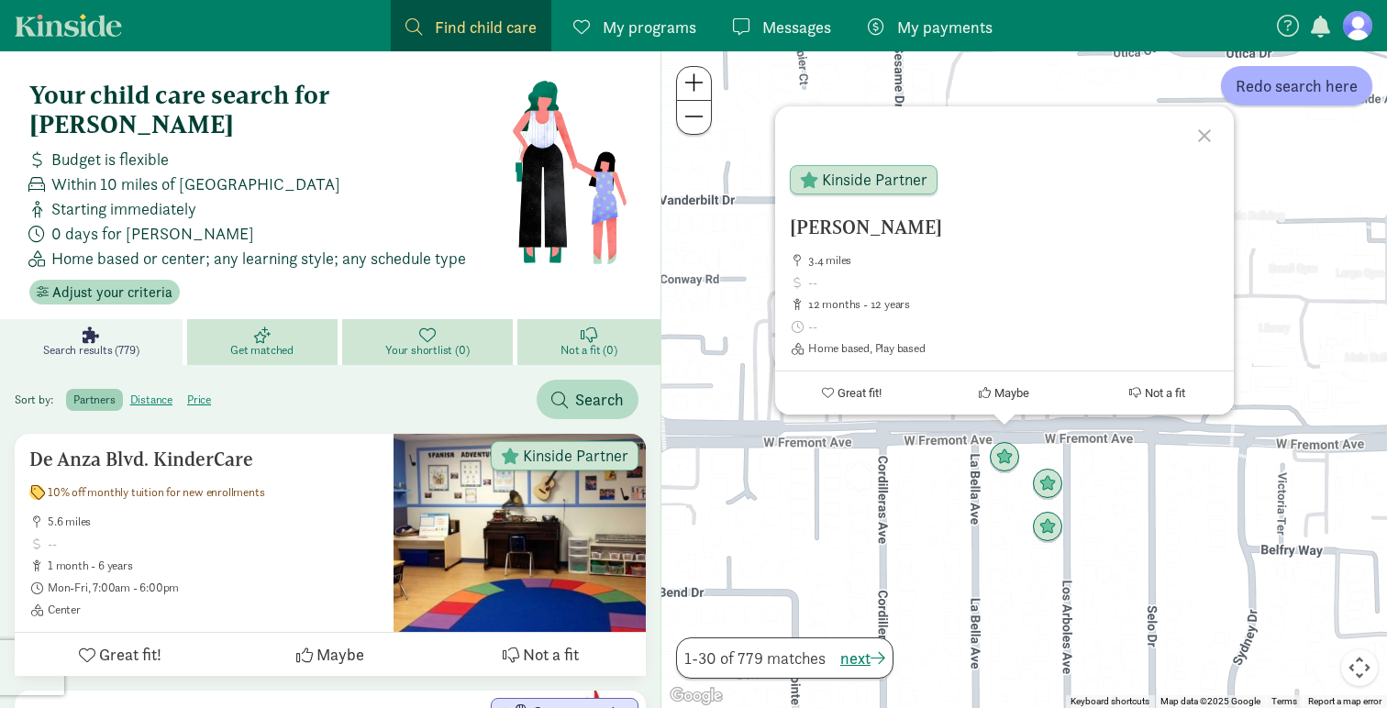
click at [916, 440] on div "Voskoboinik, Nataliya 3.4 miles 12 months - 12 years Home based, Play based Kin…" at bounding box center [1025, 379] width 726 height 657
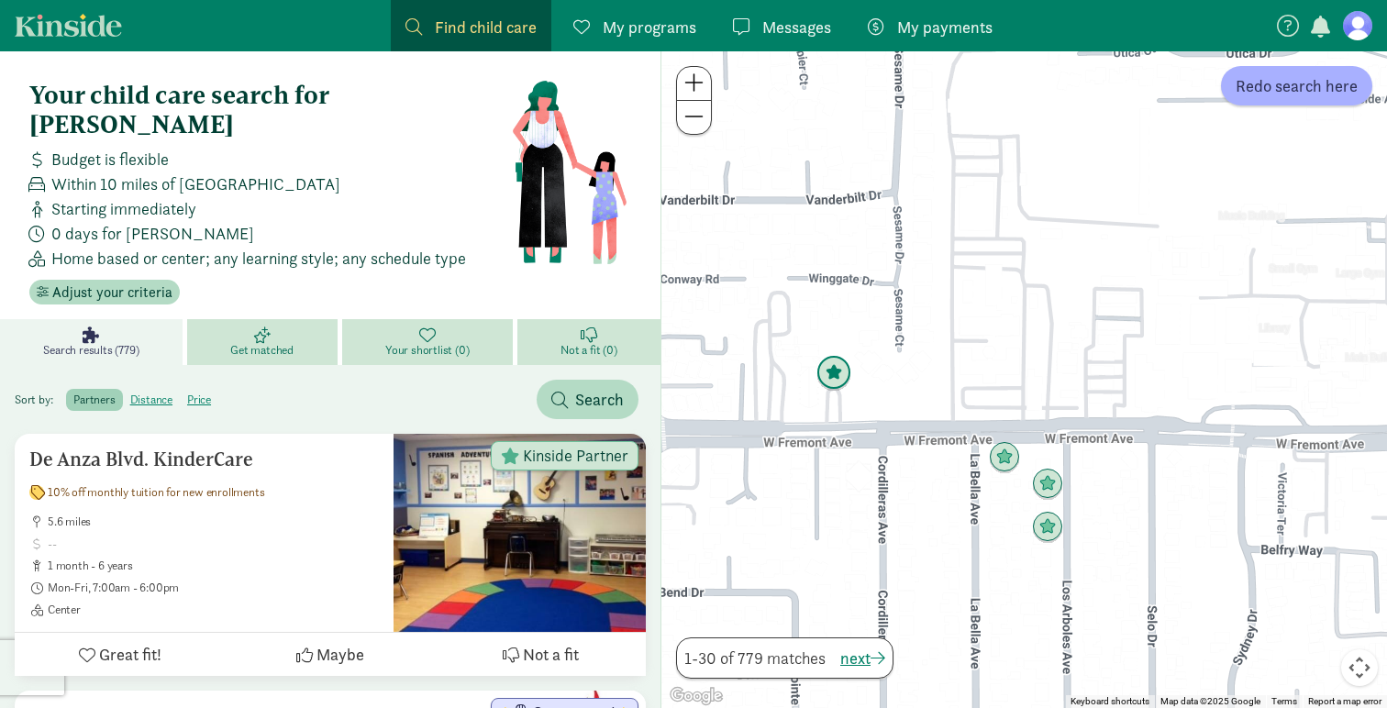
click at [835, 382] on img "Click to see details" at bounding box center [834, 373] width 35 height 35
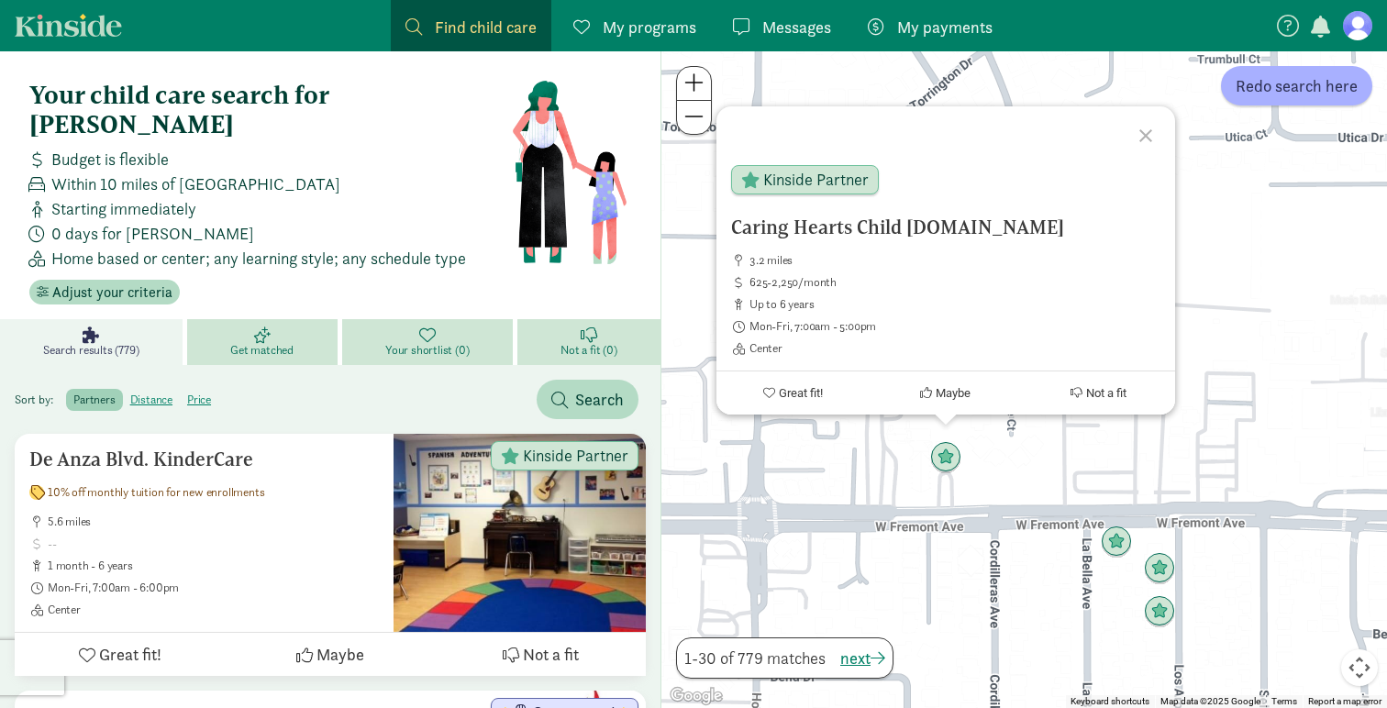
click at [878, 477] on div "Caring Hearts Child Dev.Center 3.2 miles 625-2,250/month up to 6 years Mon-Fri,…" at bounding box center [1025, 379] width 726 height 657
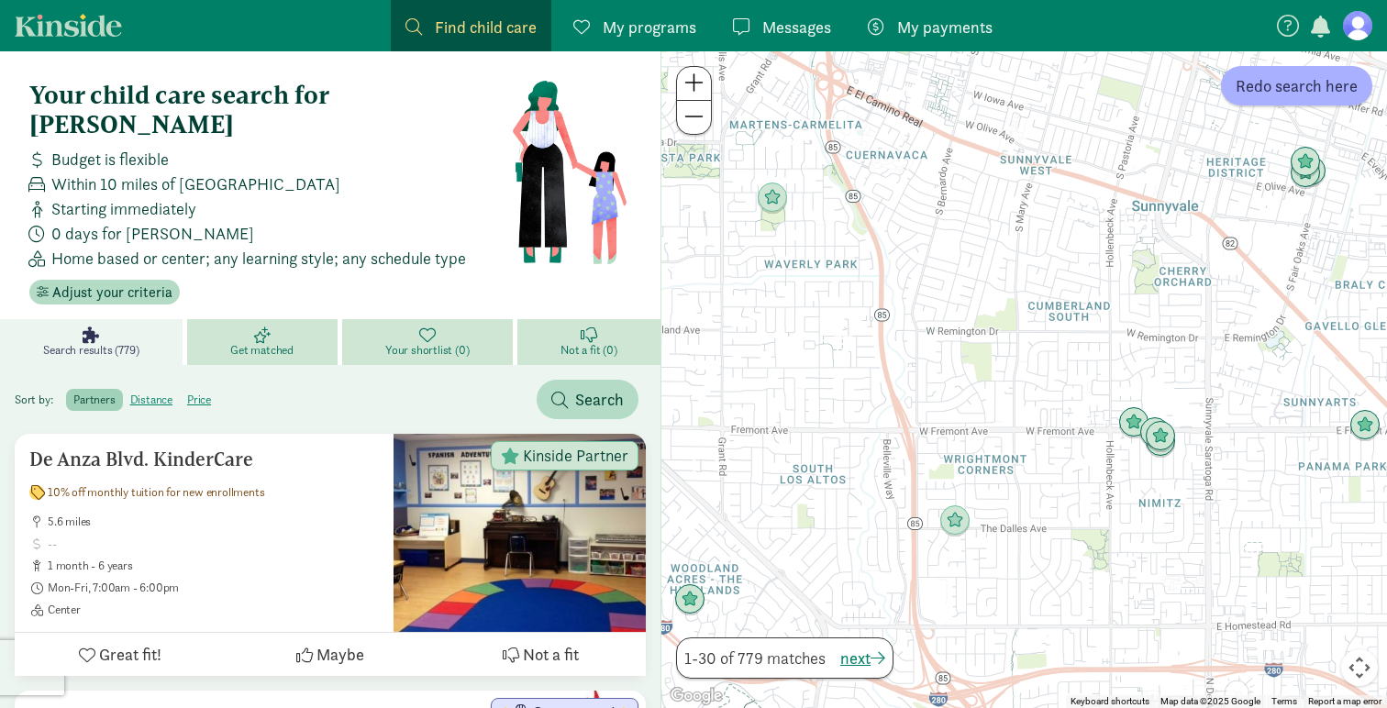
drag, startPoint x: 939, startPoint y: 400, endPoint x: 1156, endPoint y: 370, distance: 219.6
click at [1157, 370] on div at bounding box center [1025, 379] width 726 height 657
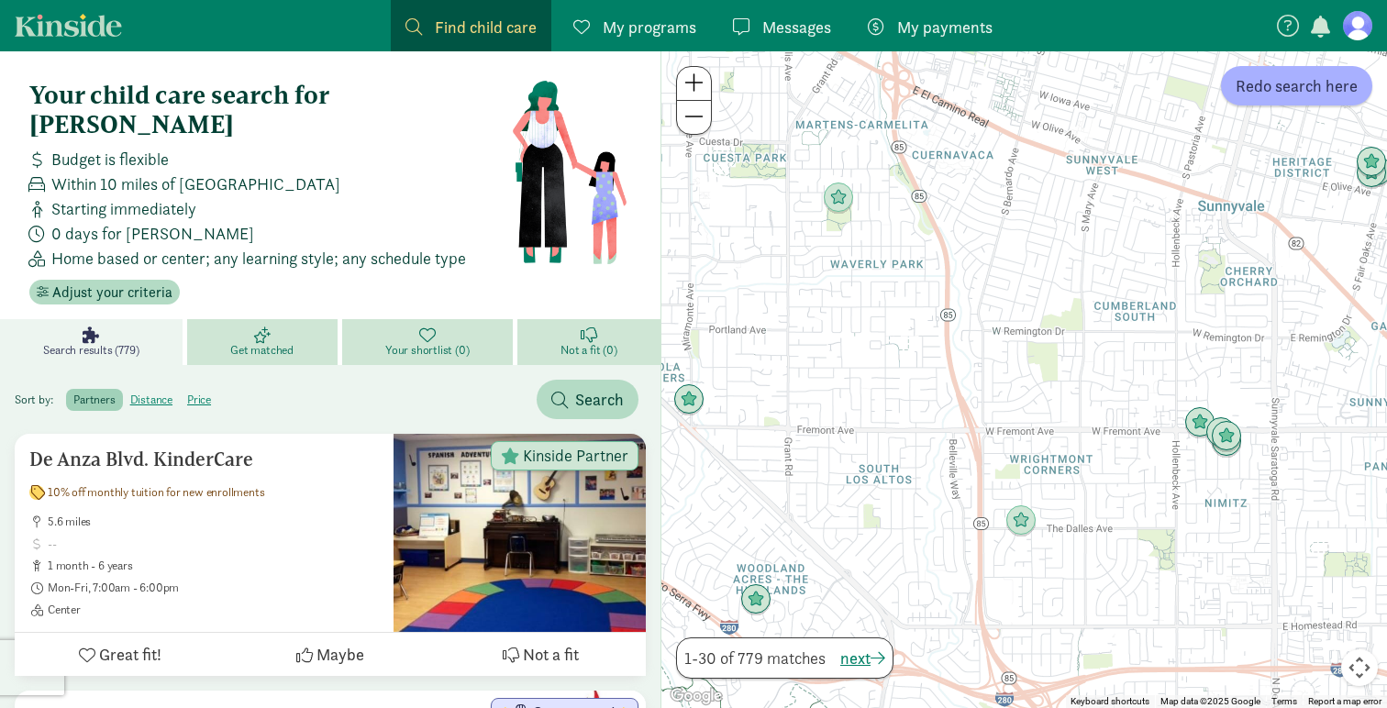
drag, startPoint x: 946, startPoint y: 367, endPoint x: 1018, endPoint y: 367, distance: 71.6
click at [1018, 367] on div at bounding box center [1025, 379] width 726 height 657
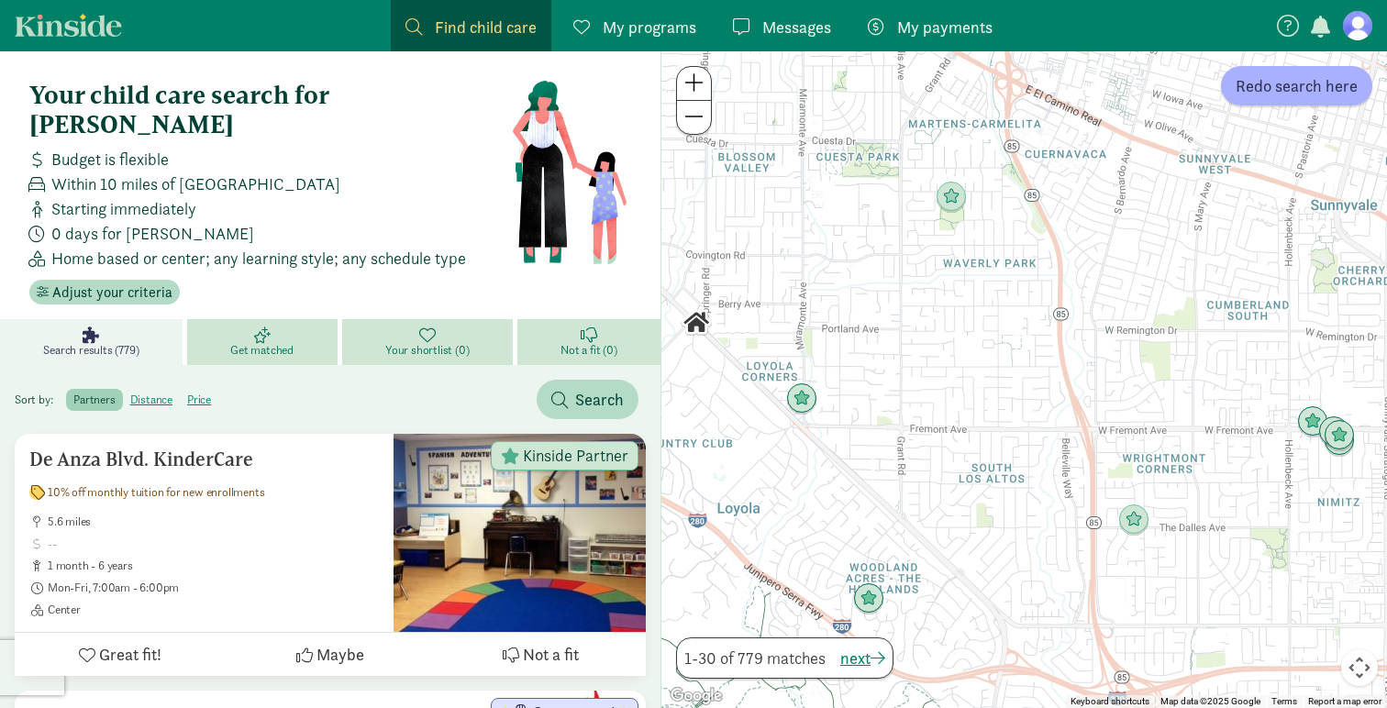
drag, startPoint x: 898, startPoint y: 366, endPoint x: 1015, endPoint y: 365, distance: 116.5
click at [1015, 365] on div at bounding box center [1025, 379] width 726 height 657
click at [803, 398] on img "Click to see details" at bounding box center [802, 399] width 35 height 35
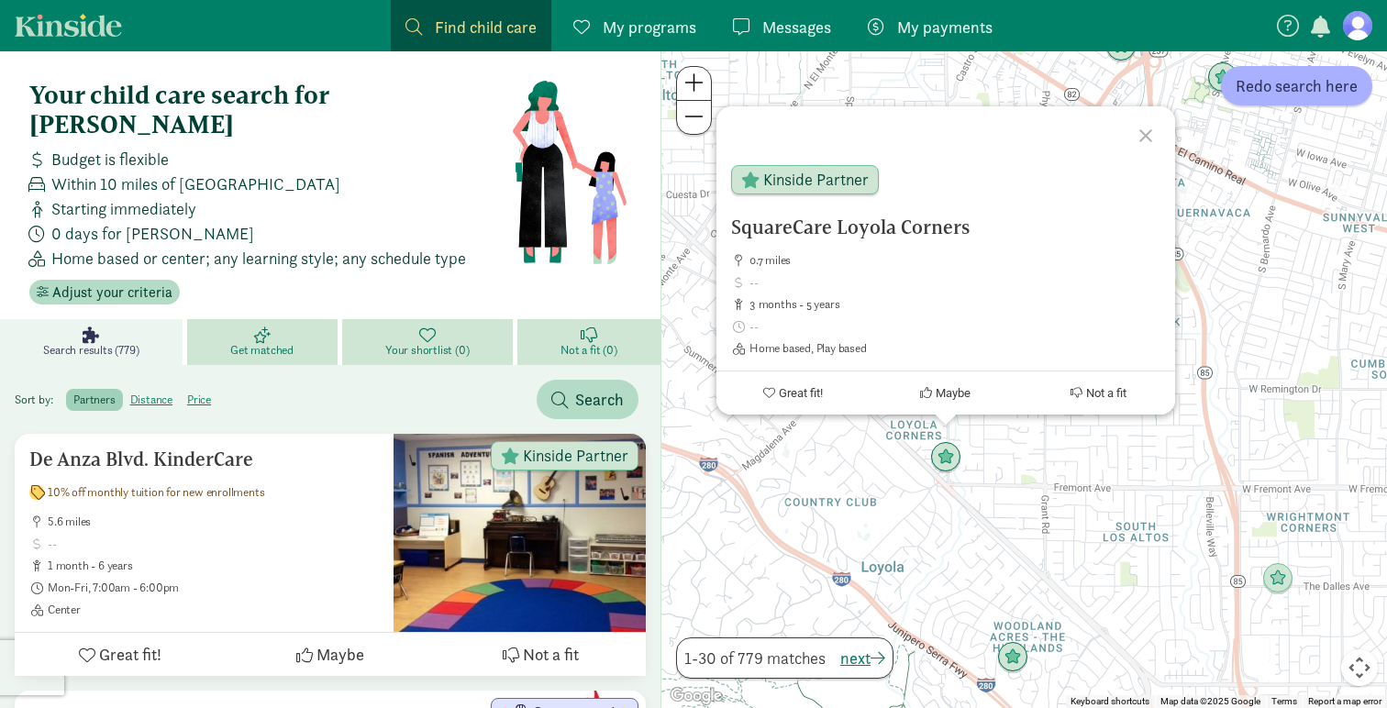
click at [1145, 143] on div at bounding box center [1148, 132] width 53 height 53
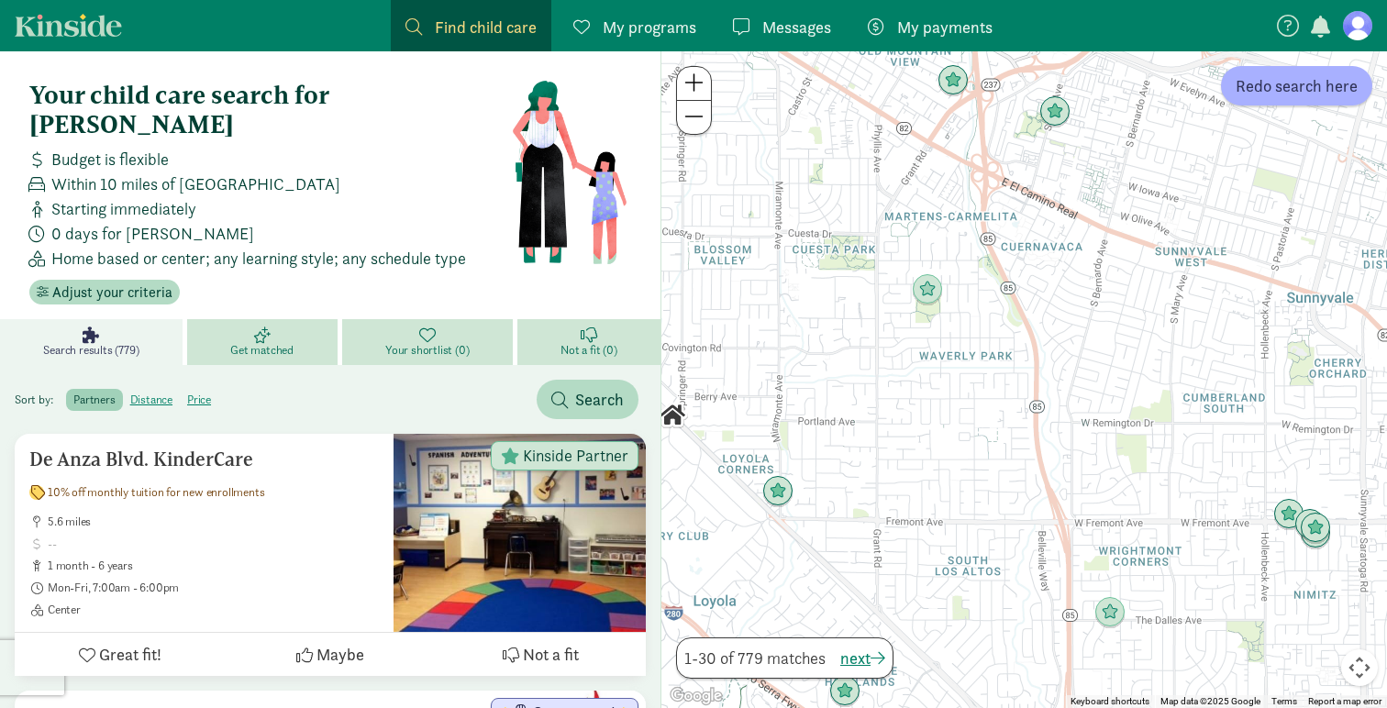
drag, startPoint x: 1197, startPoint y: 306, endPoint x: 986, endPoint y: 346, distance: 214.0
click at [986, 349] on div at bounding box center [1025, 379] width 726 height 657
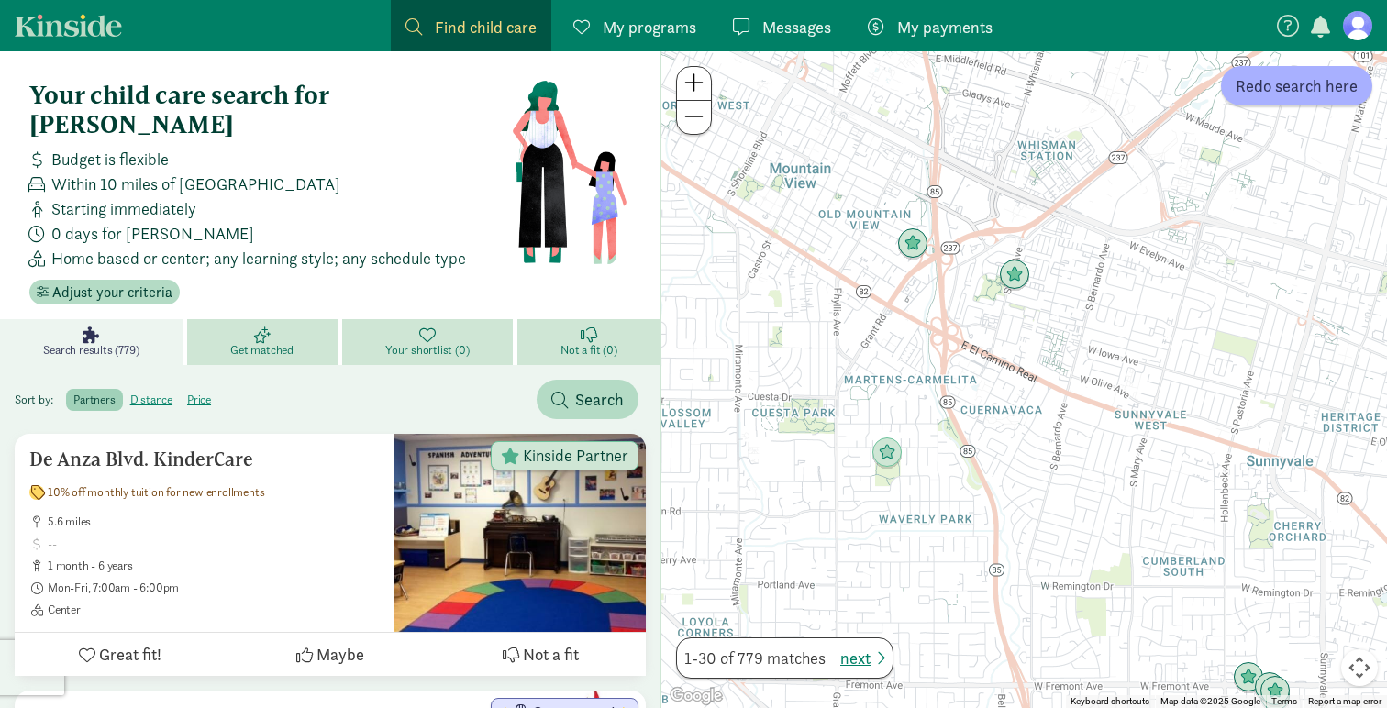
drag, startPoint x: 1006, startPoint y: 227, endPoint x: 1014, endPoint y: 381, distance: 154.4
click at [1015, 381] on div at bounding box center [1025, 379] width 726 height 657
click at [1011, 284] on img "Click to see details" at bounding box center [1014, 276] width 35 height 35
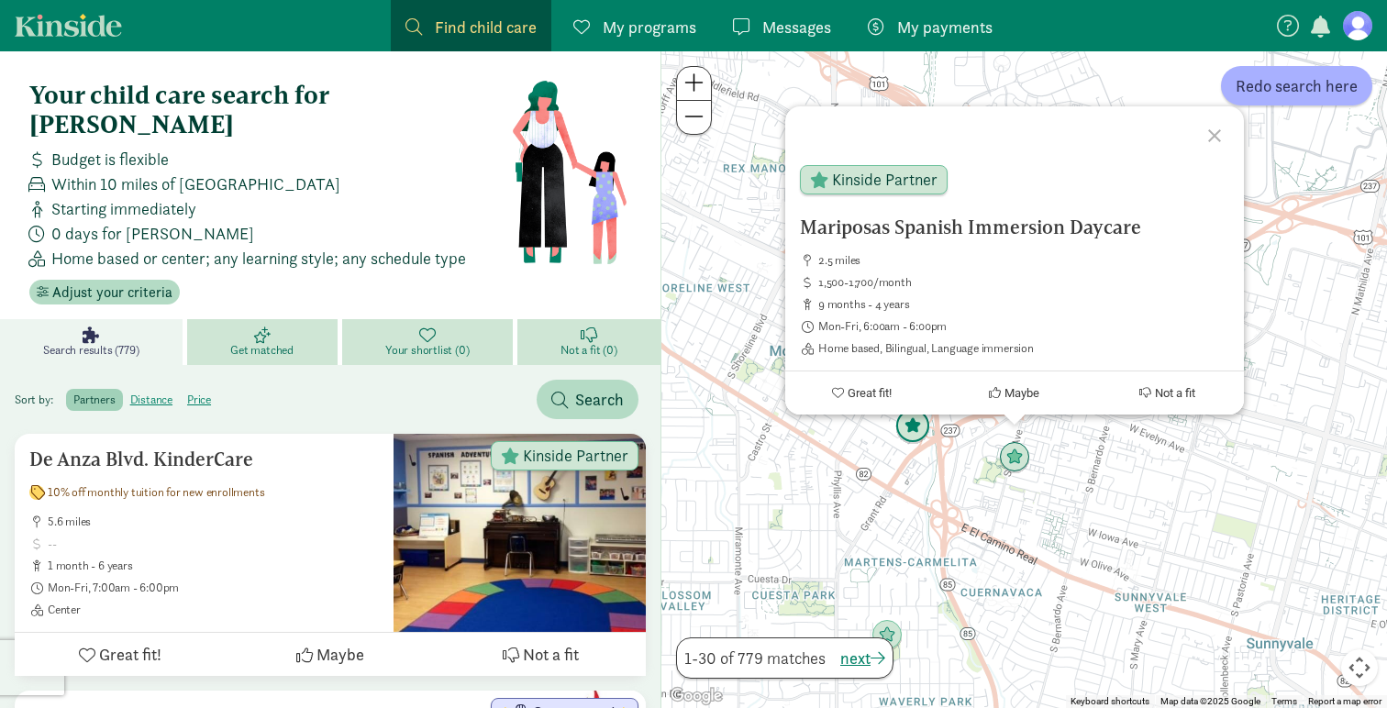
click at [910, 438] on img "Click to see details" at bounding box center [913, 426] width 35 height 35
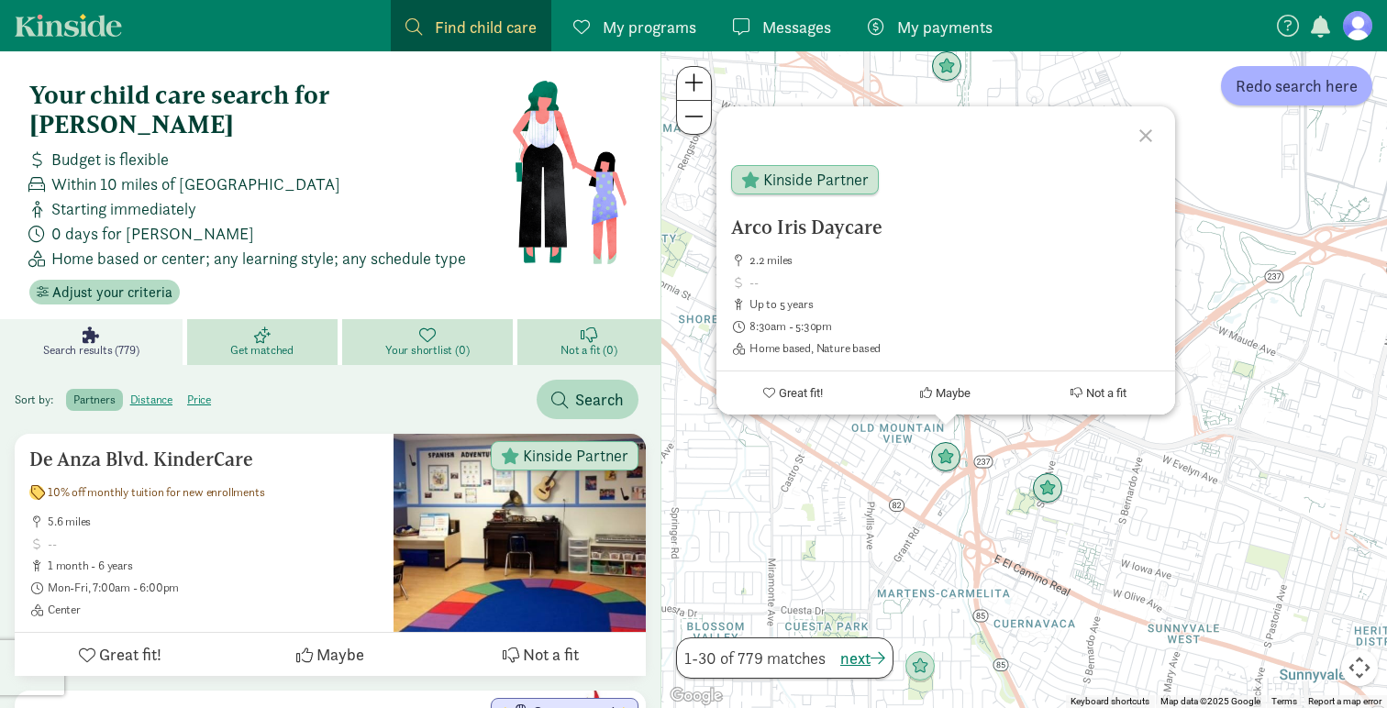
click at [1136, 138] on div at bounding box center [1148, 132] width 53 height 53
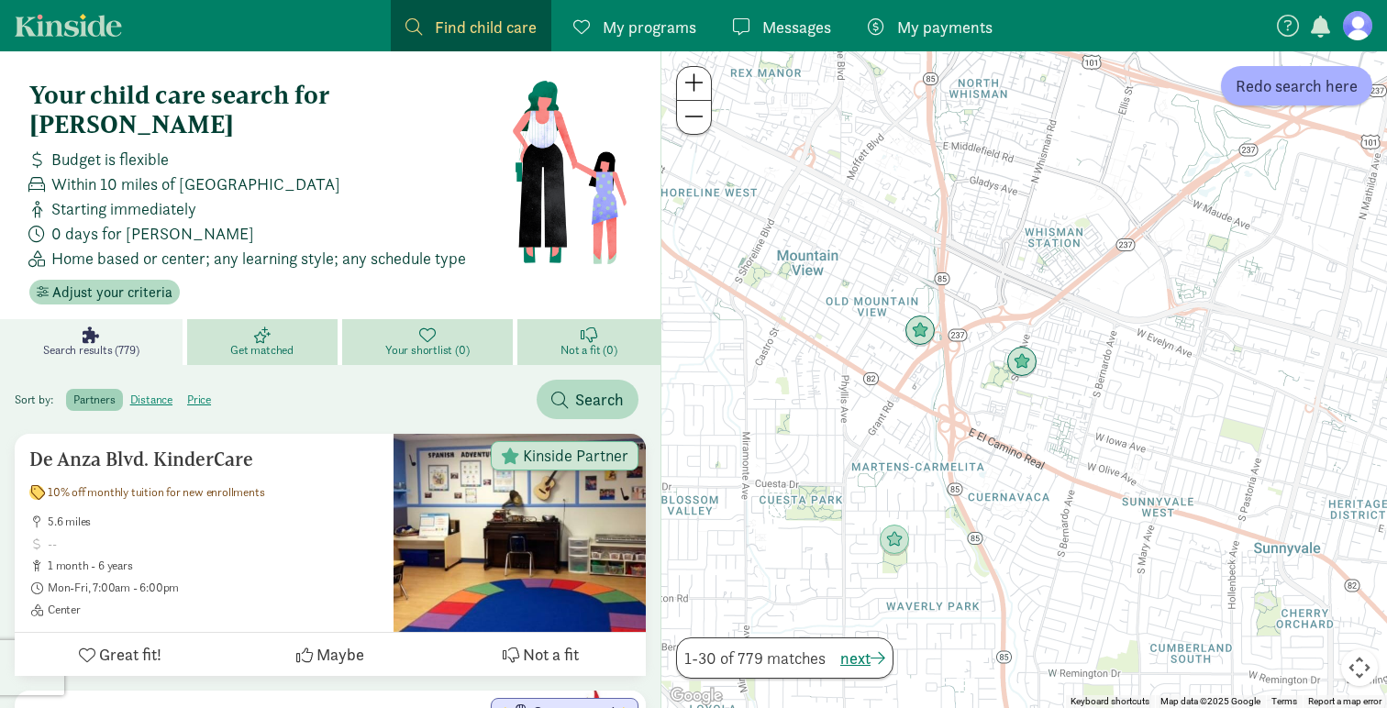
drag, startPoint x: 1074, startPoint y: 437, endPoint x: 1043, endPoint y: 299, distance: 140.9
click at [1043, 300] on div at bounding box center [1025, 379] width 726 height 657
drag, startPoint x: 1096, startPoint y: 441, endPoint x: 1087, endPoint y: 353, distance: 88.5
click at [1096, 411] on div at bounding box center [1025, 379] width 726 height 657
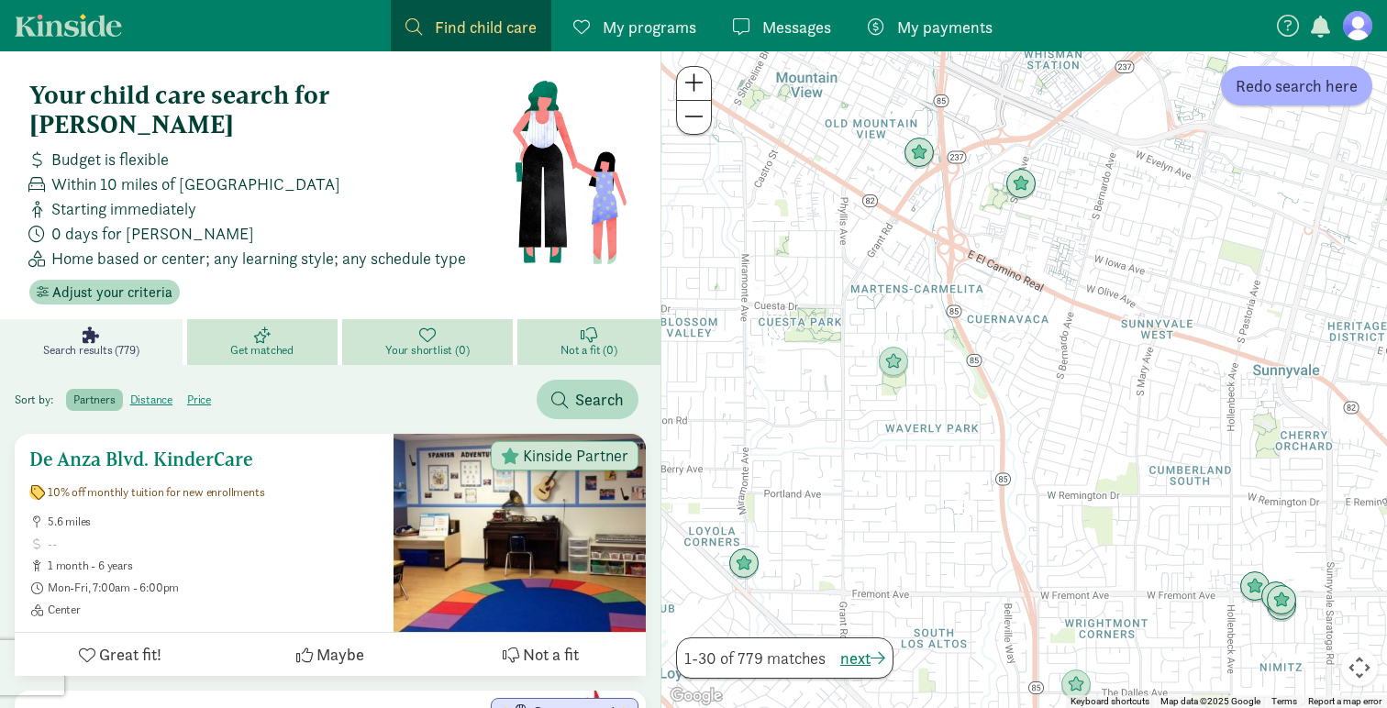
click at [180, 485] on span "10% off monthly tuition for new enrollments" at bounding box center [156, 492] width 217 height 15
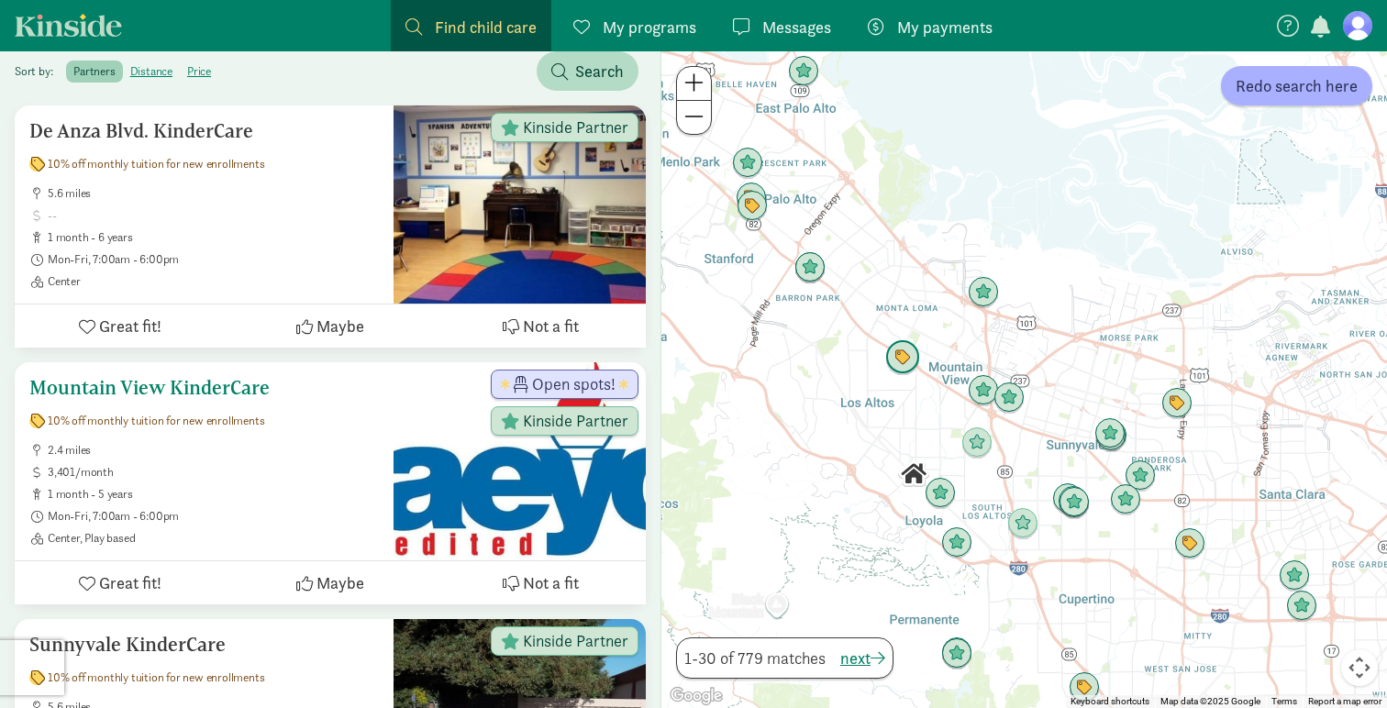
scroll to position [323, 0]
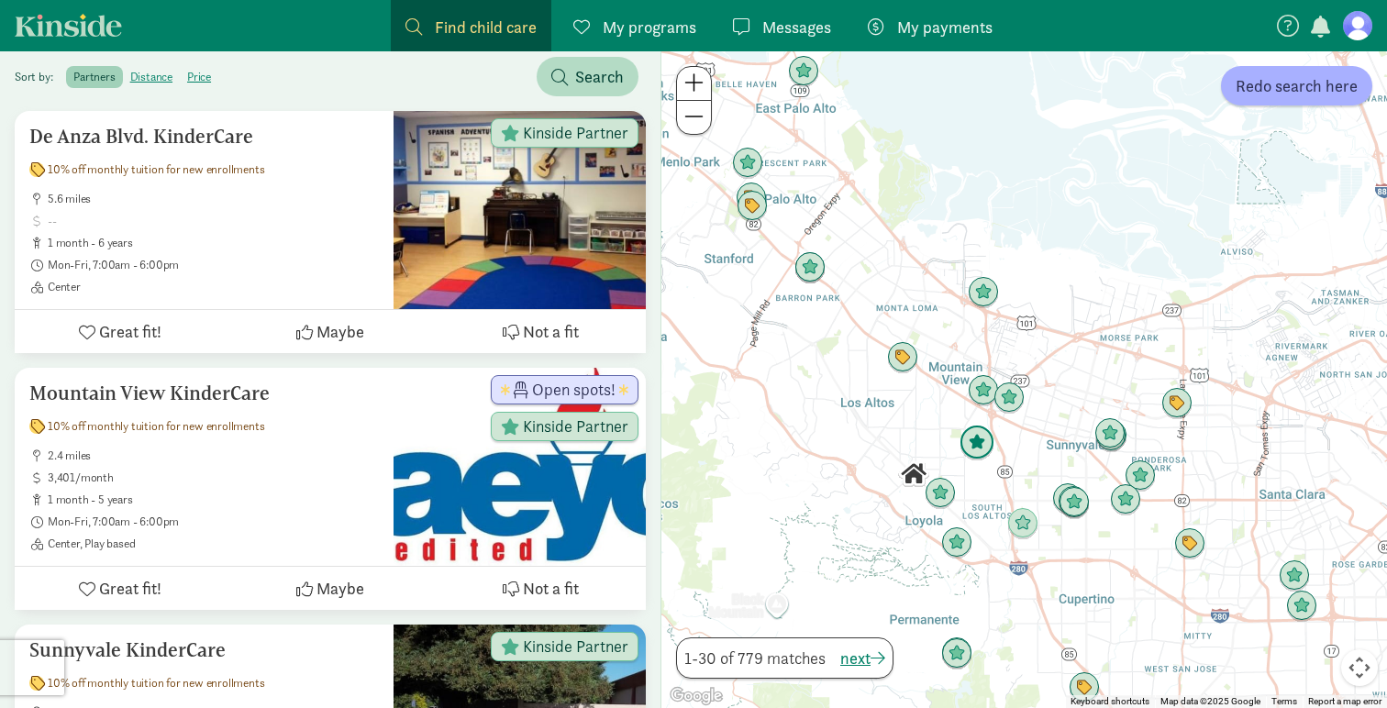
click at [984, 451] on img "Click to see details" at bounding box center [977, 443] width 35 height 35
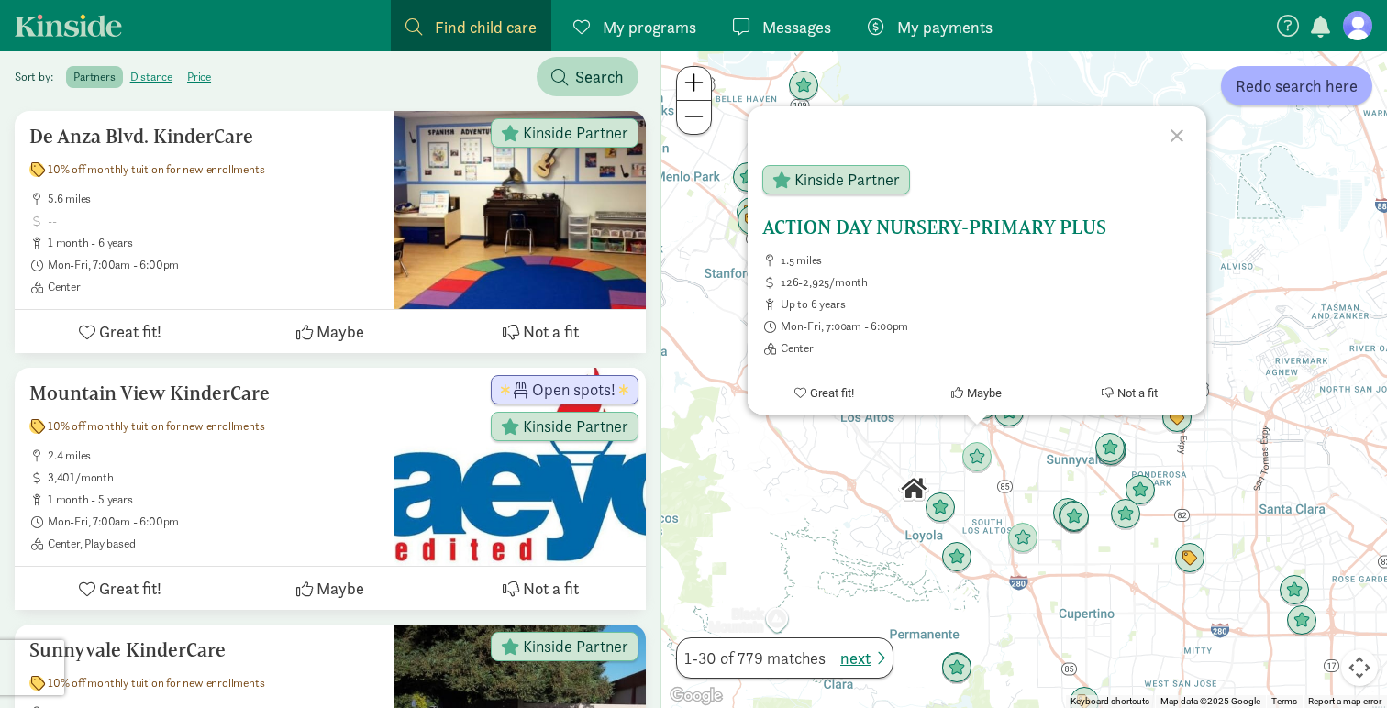
click at [792, 235] on h5 "ACTION DAY NURSERY-PRIMARY PLUS" at bounding box center [977, 228] width 429 height 22
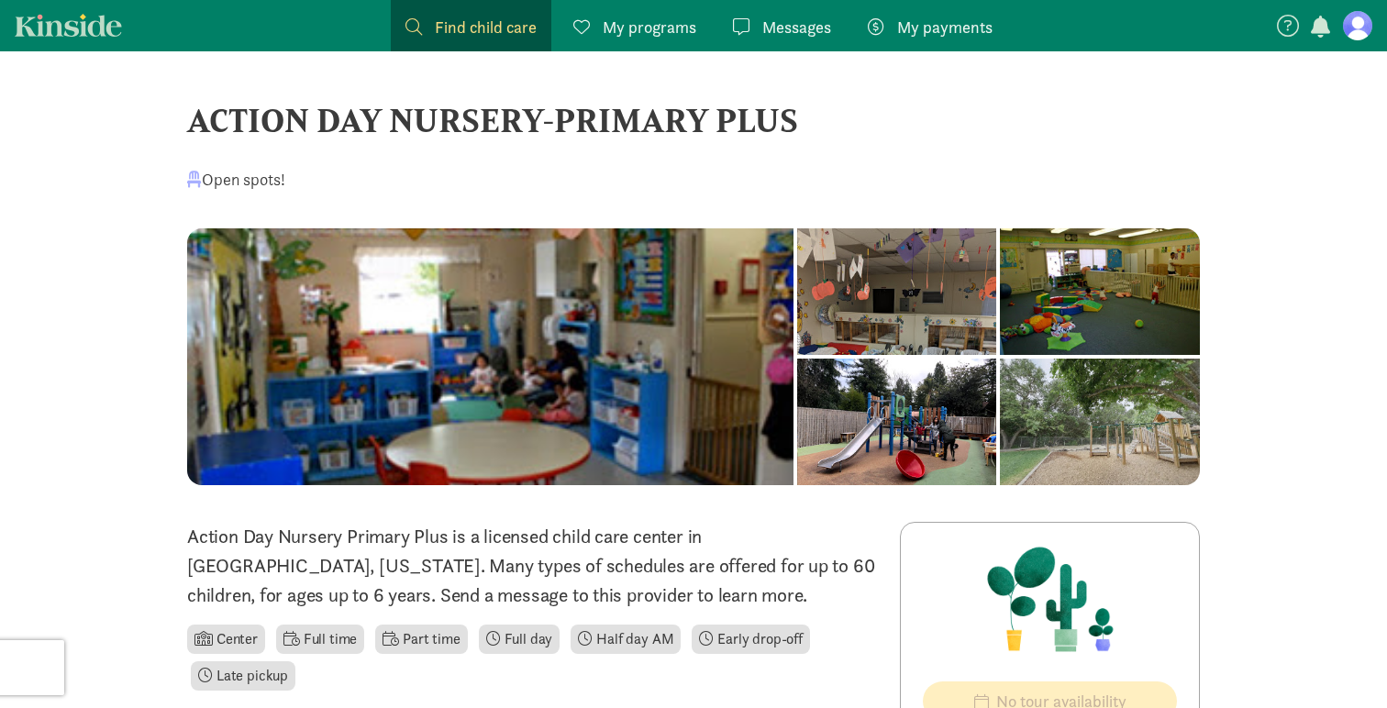
click at [528, 113] on div "ACTION DAY NURSERY-PRIMARY PLUS" at bounding box center [693, 120] width 1013 height 50
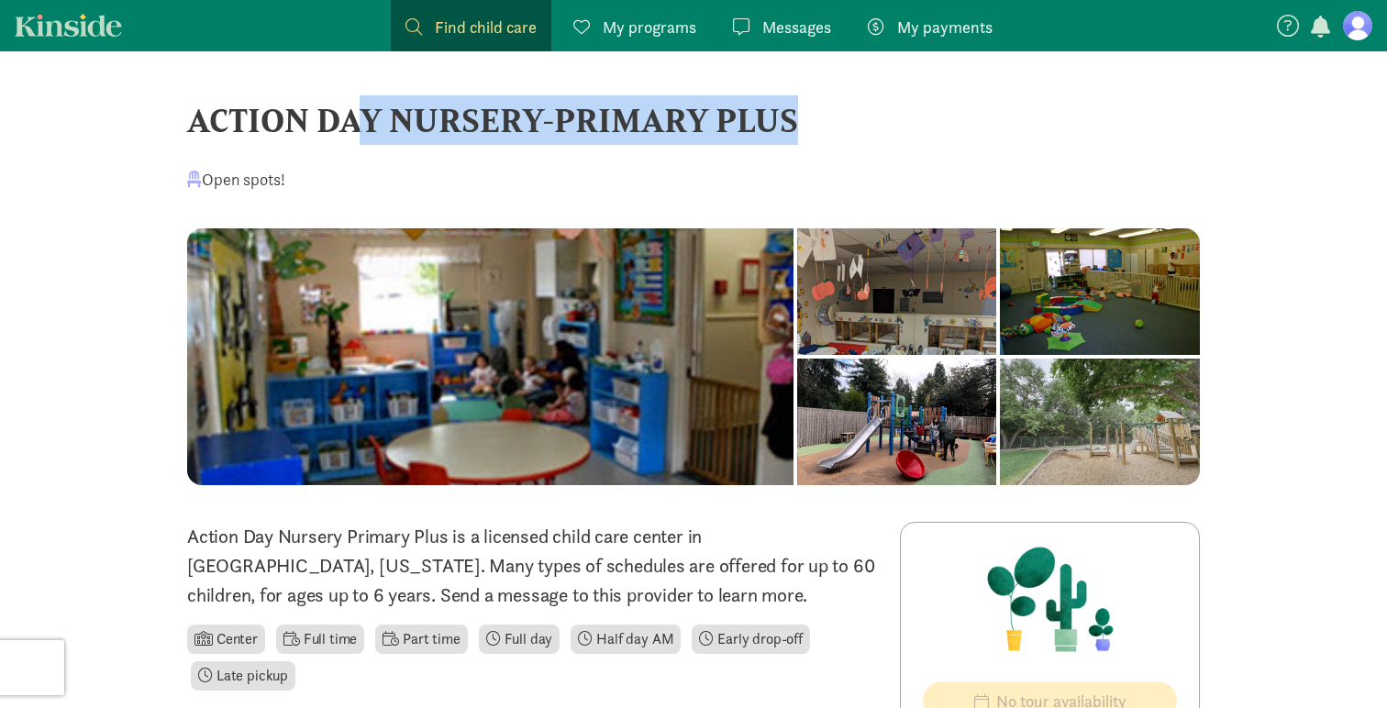
click at [528, 113] on div "ACTION DAY NURSERY-PRIMARY PLUS" at bounding box center [693, 120] width 1013 height 50
copy div "ACTION DAY NURSERY-PRIMARY PLUS"
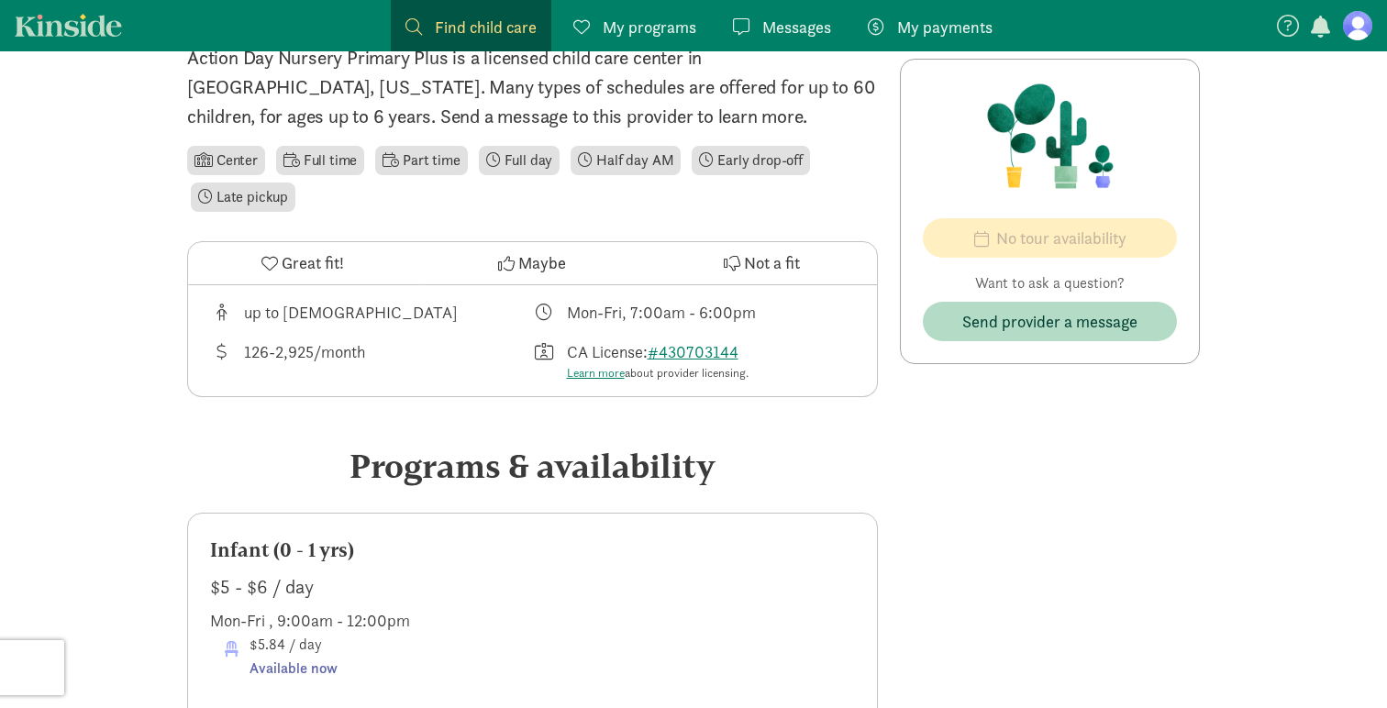
scroll to position [497, 0]
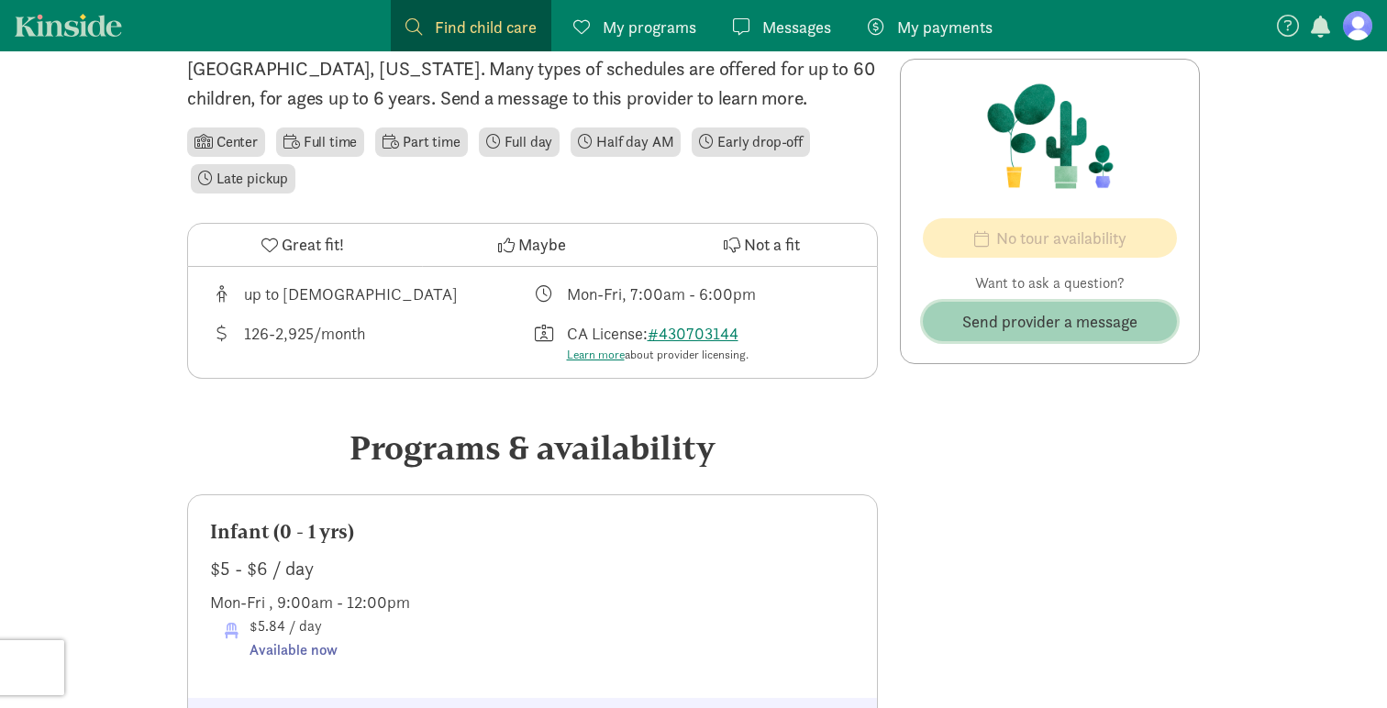
click at [1031, 324] on span "Send provider a message" at bounding box center [1050, 321] width 175 height 25
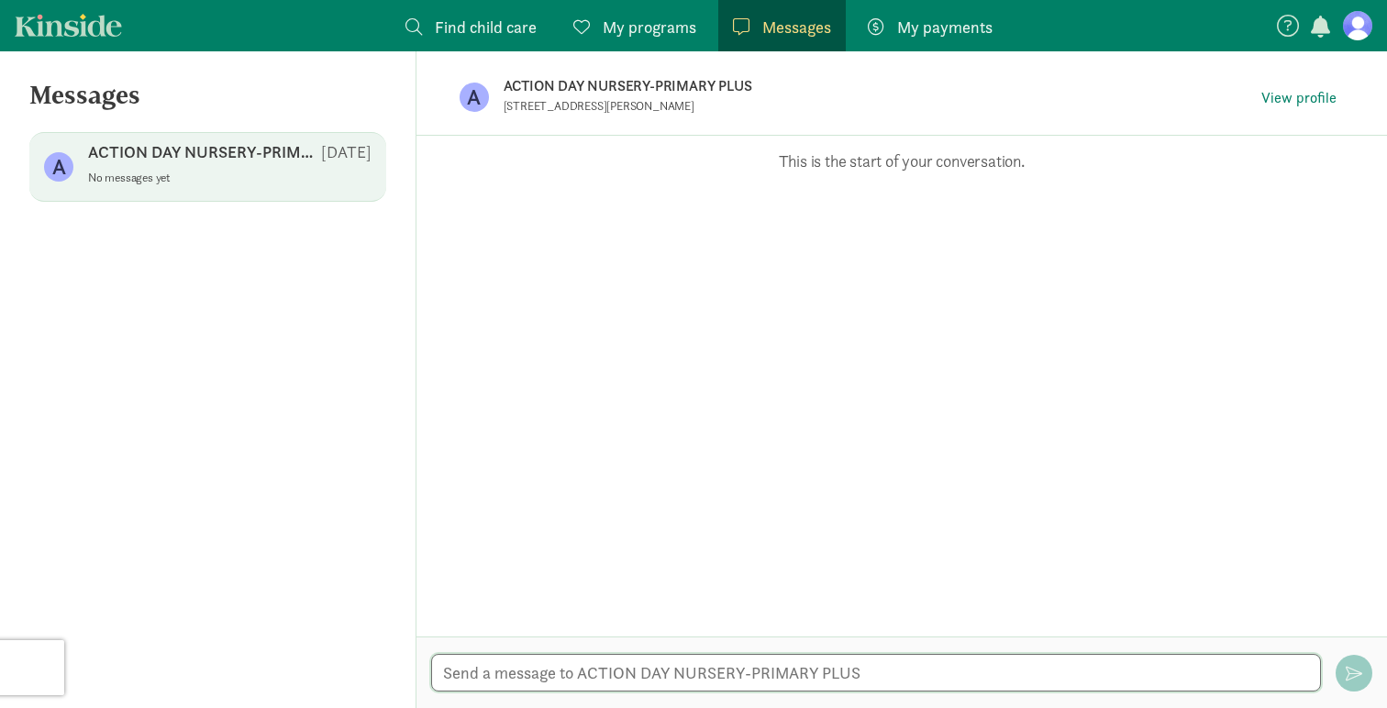
click at [568, 668] on textarea at bounding box center [876, 673] width 890 height 38
type textarea "Hi"
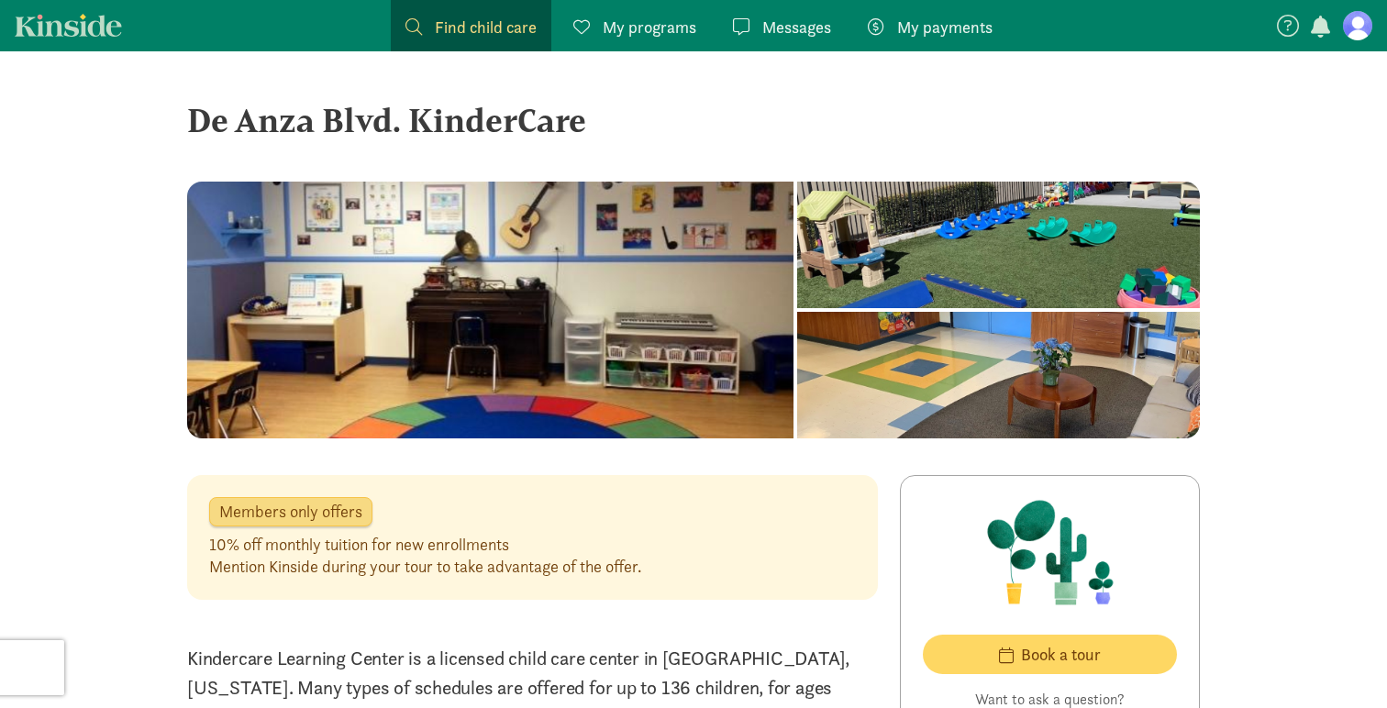
click at [652, 35] on span "My programs" at bounding box center [650, 27] width 94 height 25
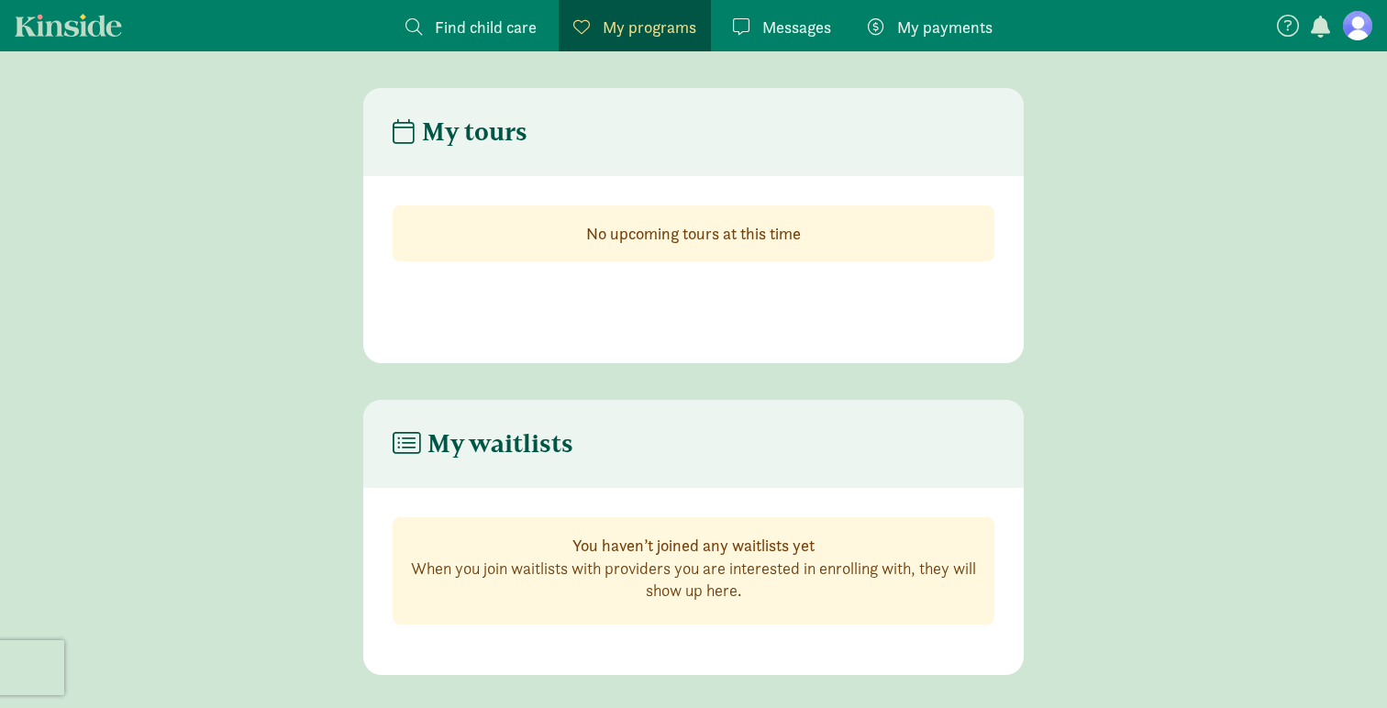
click at [682, 240] on strong "No upcoming tours at this time" at bounding box center [693, 233] width 215 height 21
click at [775, 27] on span "Messages" at bounding box center [797, 27] width 69 height 25
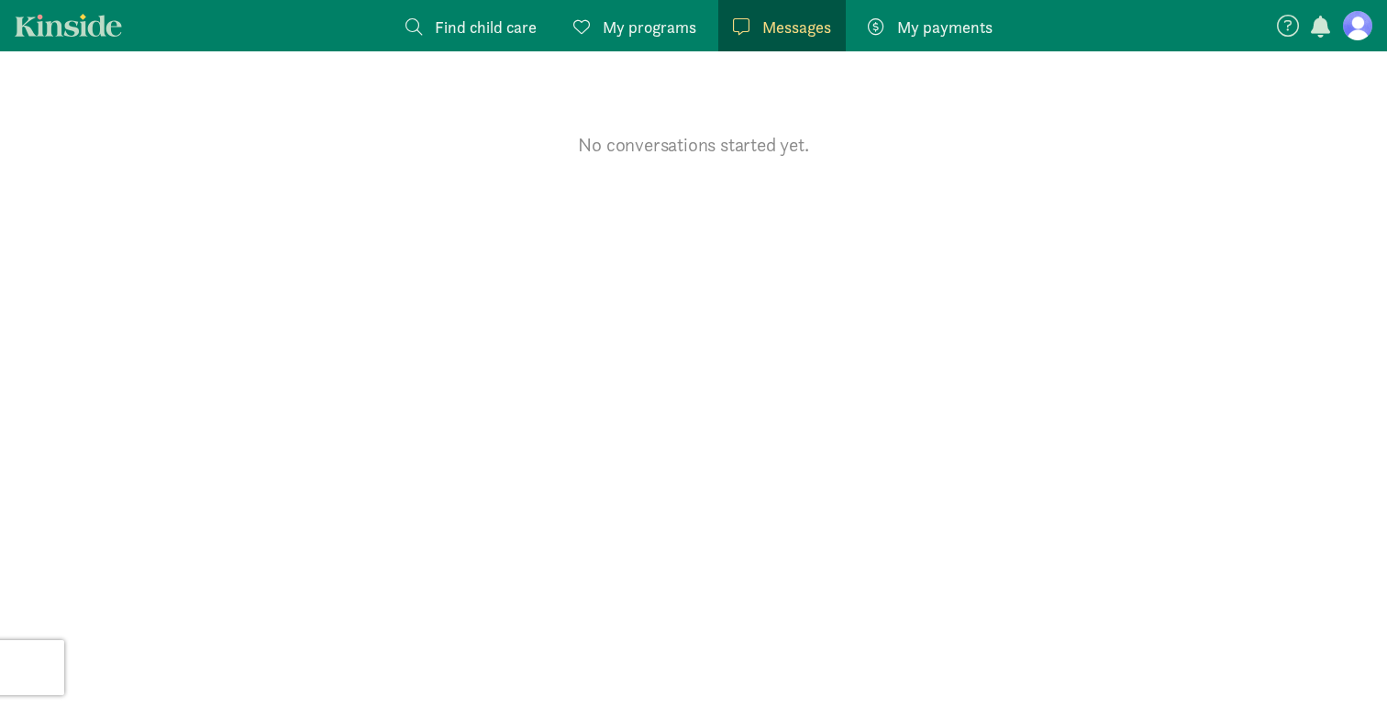
click at [482, 17] on span "Find child care" at bounding box center [486, 27] width 102 height 25
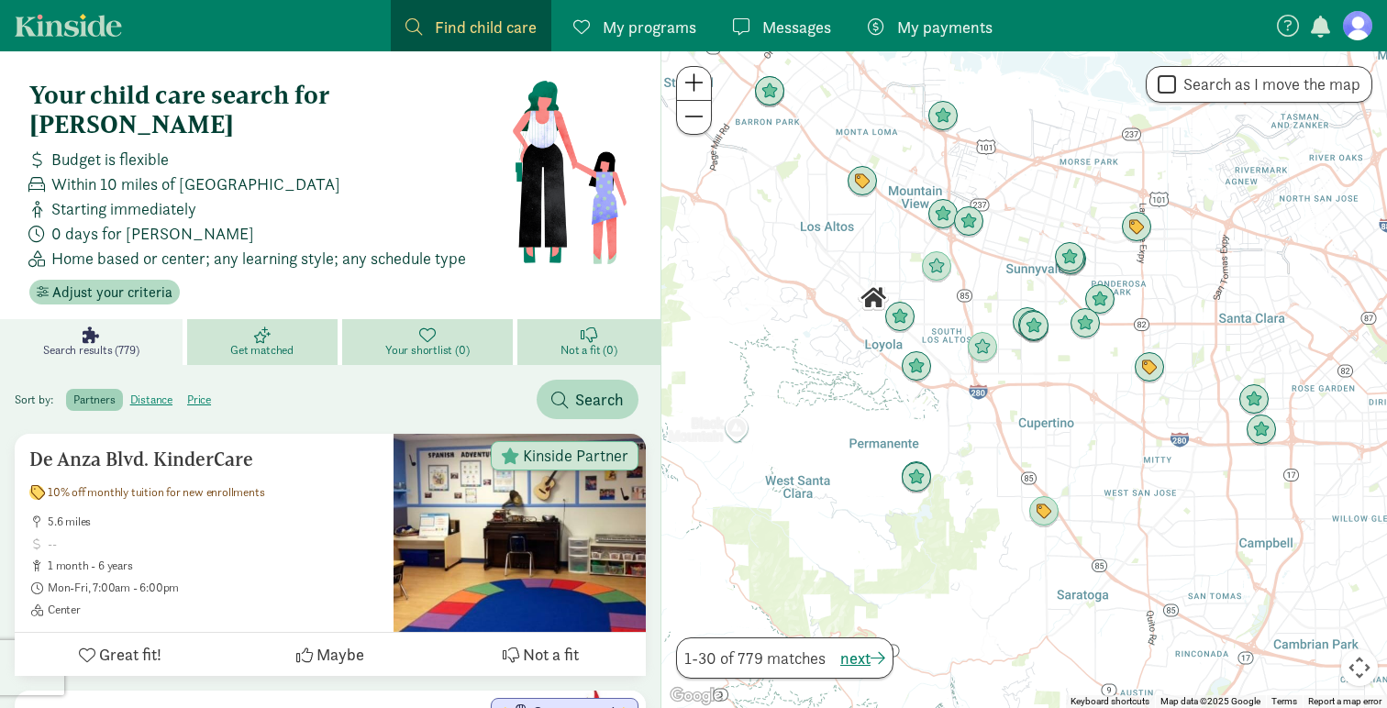
drag, startPoint x: 1000, startPoint y: 355, endPoint x: 960, endPoint y: 177, distance: 182.5
click at [960, 177] on div at bounding box center [1025, 379] width 726 height 657
click at [972, 222] on img "Click to see details" at bounding box center [969, 222] width 35 height 35
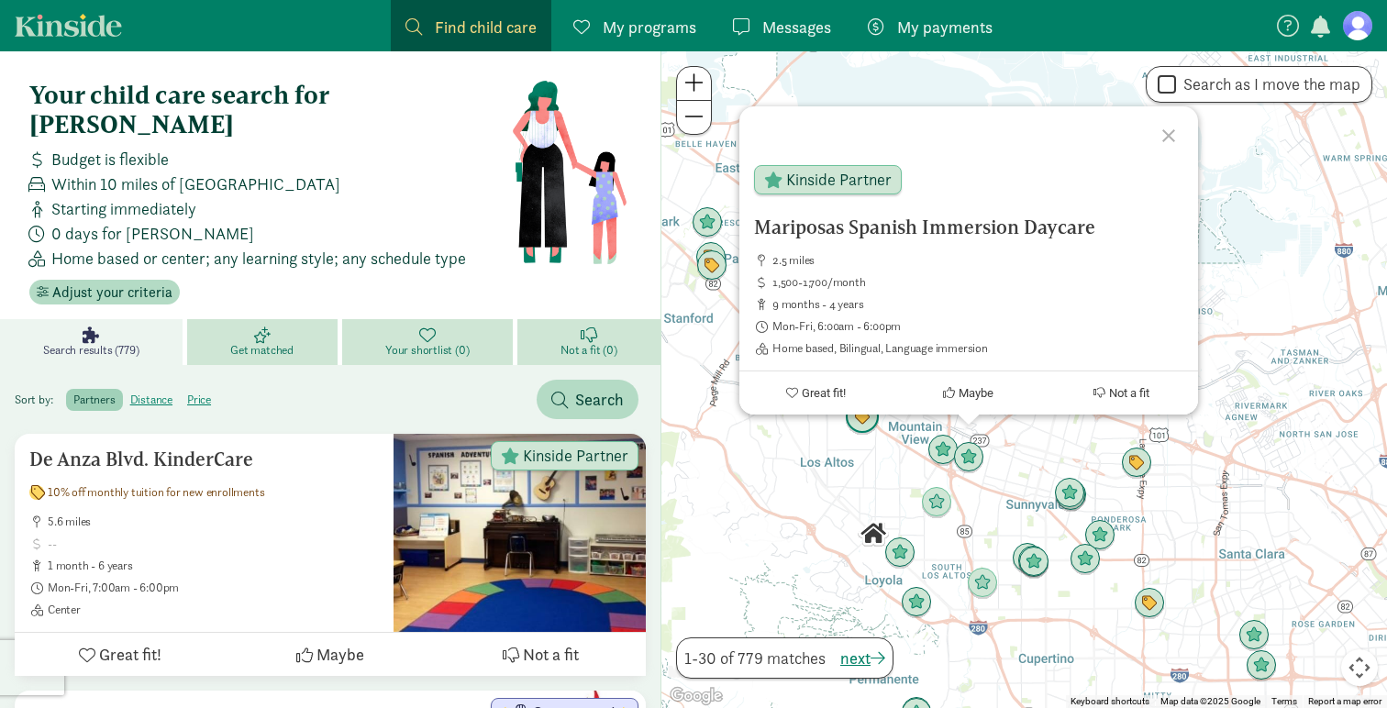
click at [861, 428] on img "Click to see details" at bounding box center [862, 417] width 35 height 35
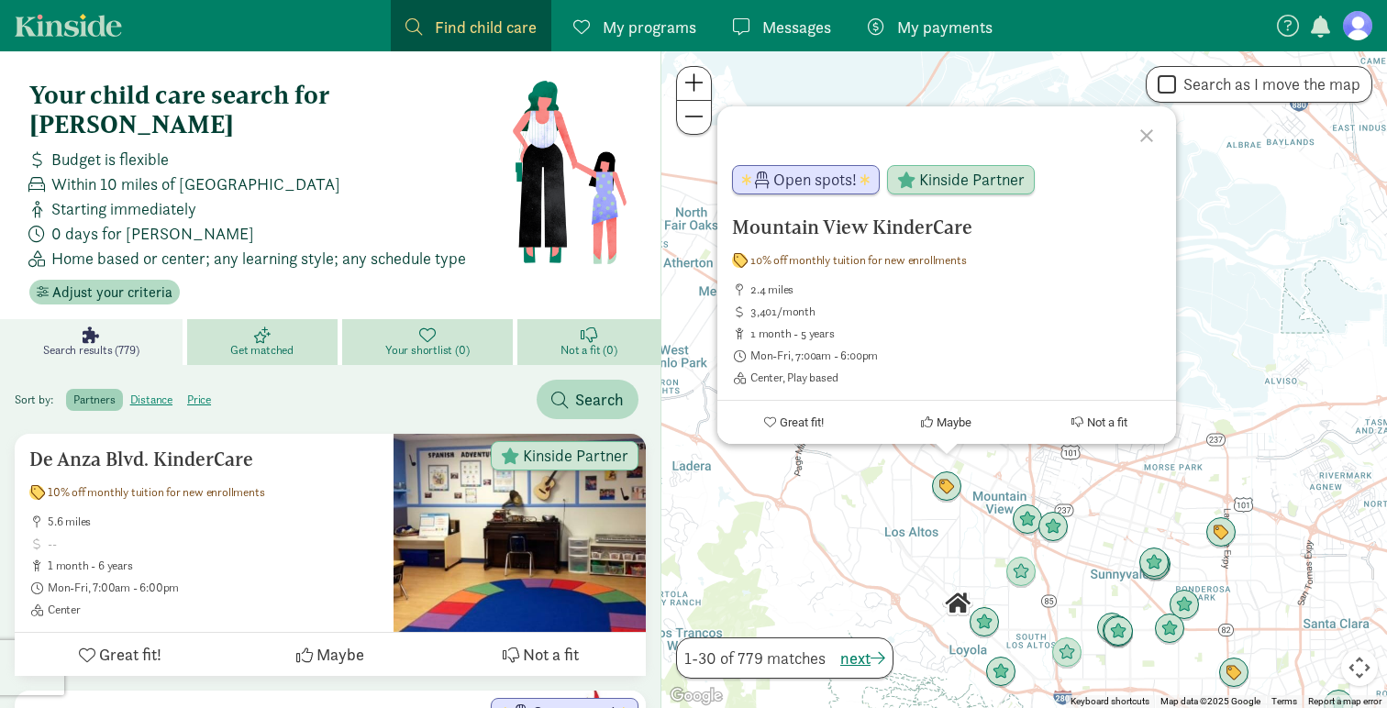
click at [1151, 133] on div at bounding box center [1149, 132] width 53 height 53
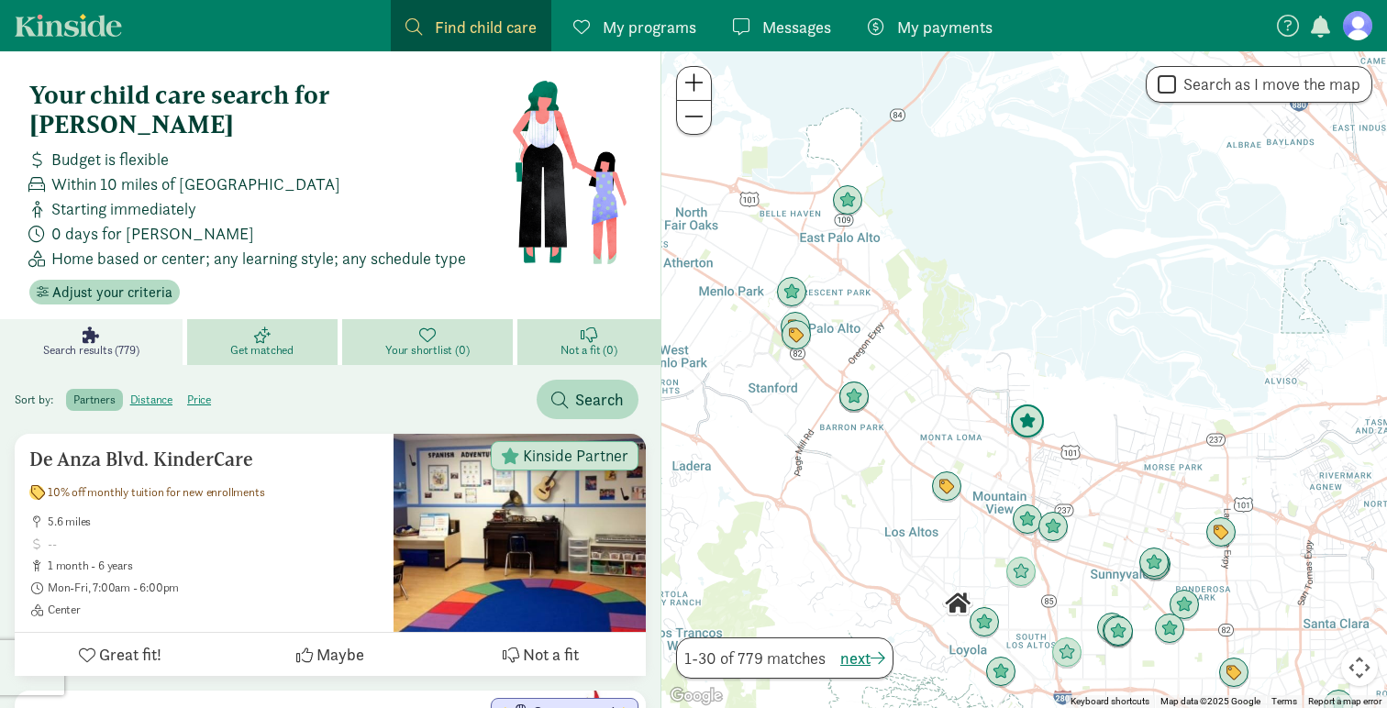
click at [1030, 435] on img "Click to see details" at bounding box center [1027, 422] width 35 height 35
